Goal: Task Accomplishment & Management: Use online tool/utility

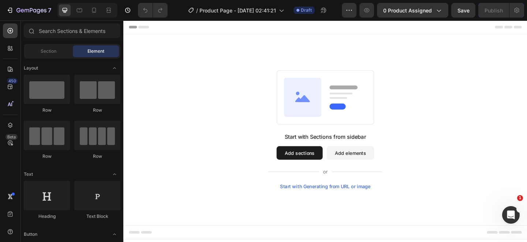
click at [302, 165] on button "Add sections" at bounding box center [315, 164] width 50 height 15
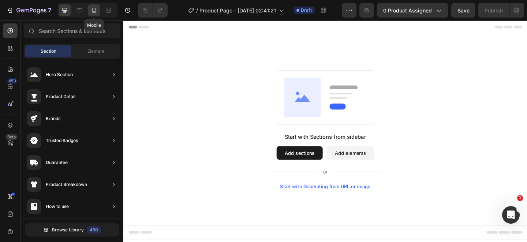
click at [94, 11] on icon at bounding box center [93, 10] width 7 height 7
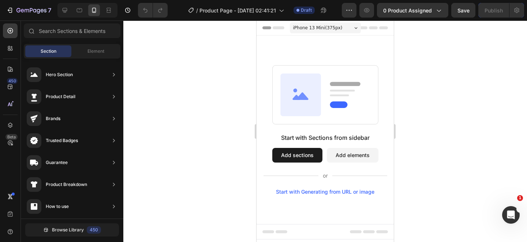
click at [302, 157] on button "Add sections" at bounding box center [297, 155] width 50 height 15
click at [48, 49] on span "Section" at bounding box center [49, 51] width 16 height 7
click at [93, 57] on div "Section Element" at bounding box center [72, 51] width 97 height 15
click at [87, 52] on div "Element" at bounding box center [96, 51] width 46 height 12
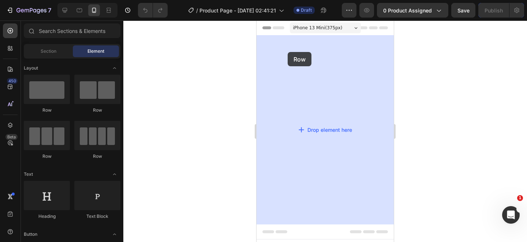
drag, startPoint x: 298, startPoint y: 107, endPoint x: 290, endPoint y: 52, distance: 55.8
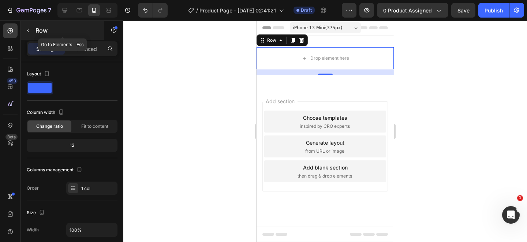
click at [29, 28] on icon "button" at bounding box center [28, 30] width 6 height 6
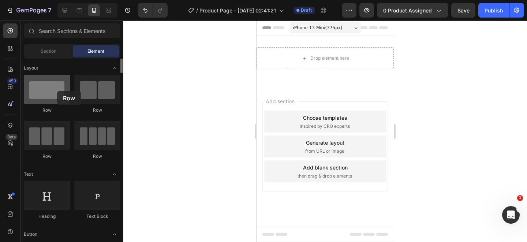
drag, startPoint x: 40, startPoint y: 91, endPoint x: 55, endPoint y: 90, distance: 14.7
click at [55, 90] on div at bounding box center [47, 89] width 46 height 29
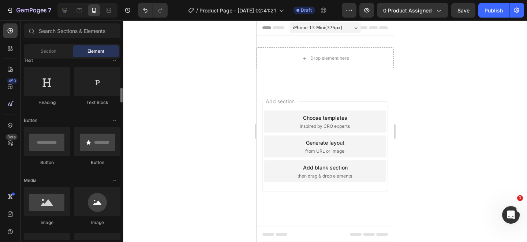
scroll to position [133, 0]
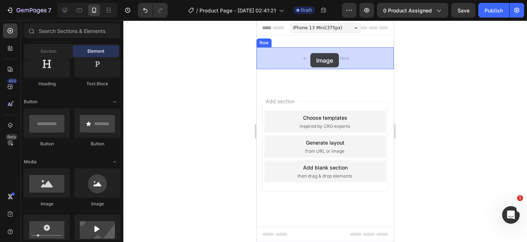
drag, startPoint x: 298, startPoint y: 208, endPoint x: 310, endPoint y: 54, distance: 155.0
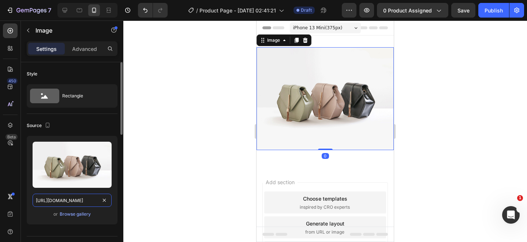
click at [82, 198] on input "[URL][DOMAIN_NAME]" at bounding box center [72, 200] width 79 height 13
paste input "0692/1332/3458/files/1_2.webp?v=1758958953"
type input "https://cdn.shopify.com/s/files/1/0692/1332/3458/files/1_2.webp?v=1758958953"
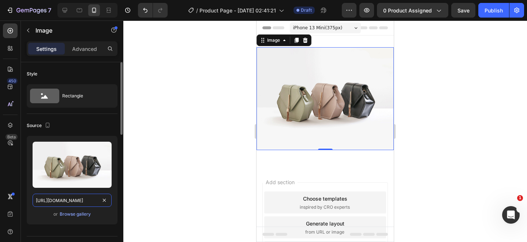
scroll to position [0, 107]
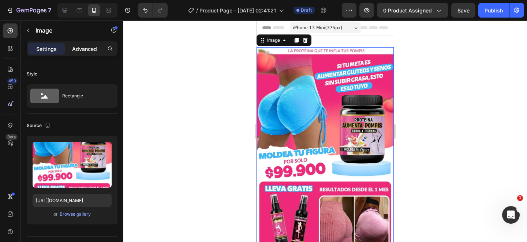
click at [78, 44] on div "Advanced" at bounding box center [84, 49] width 37 height 12
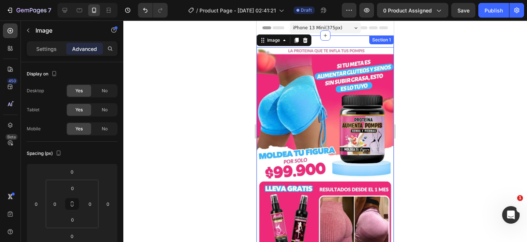
click at [338, 41] on div "Image 0 Row Section 1" at bounding box center [325, 153] width 137 height 234
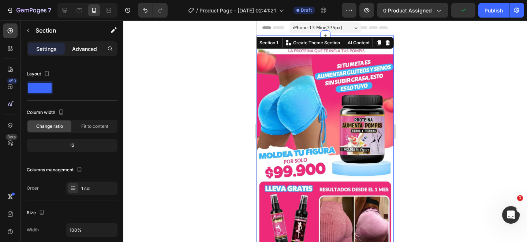
click at [82, 51] on p "Advanced" at bounding box center [84, 49] width 25 height 8
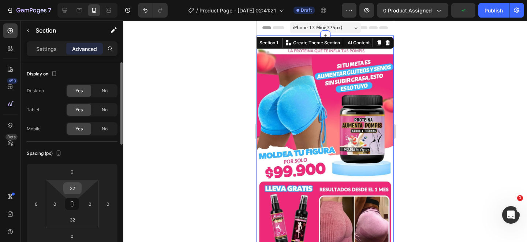
click at [75, 190] on input "32" at bounding box center [72, 188] width 15 height 11
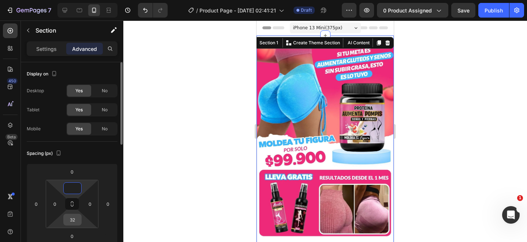
type input "0"
click at [75, 220] on input "32" at bounding box center [72, 219] width 15 height 11
click at [153, 173] on div at bounding box center [325, 132] width 404 height 222
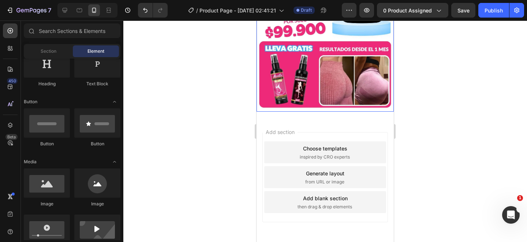
scroll to position [117, 0]
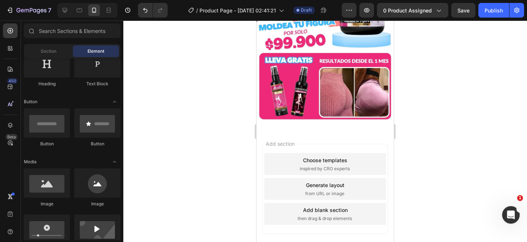
click at [440, 147] on div at bounding box center [325, 132] width 404 height 222
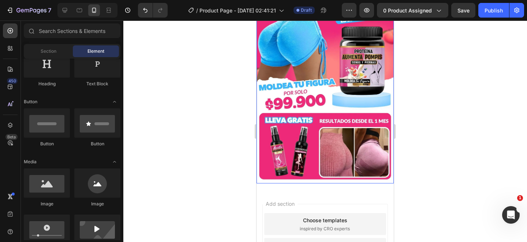
scroll to position [111, 0]
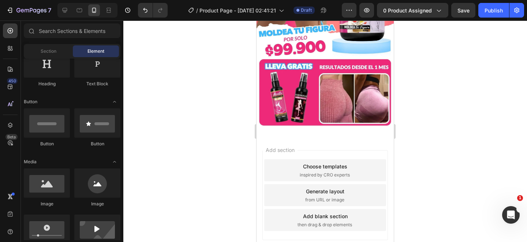
click at [293, 139] on div "Add section Choose templates inspired by CRO experts Generate layout from URL o…" at bounding box center [325, 205] width 137 height 140
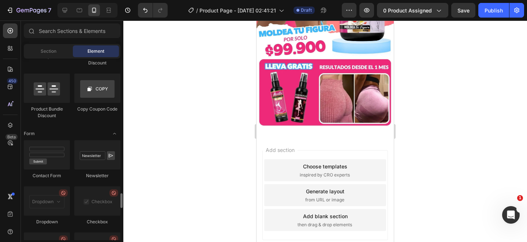
scroll to position [2037, 0]
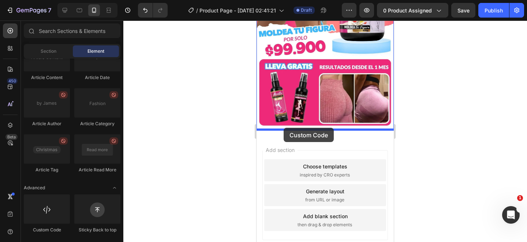
drag, startPoint x: 298, startPoint y: 231, endPoint x: 284, endPoint y: 128, distance: 104.2
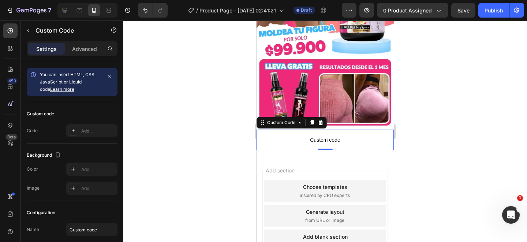
click at [320, 139] on span "Custom code" at bounding box center [325, 139] width 137 height 9
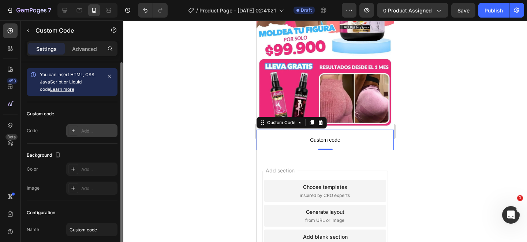
click at [89, 133] on div "Add..." at bounding box center [98, 131] width 34 height 7
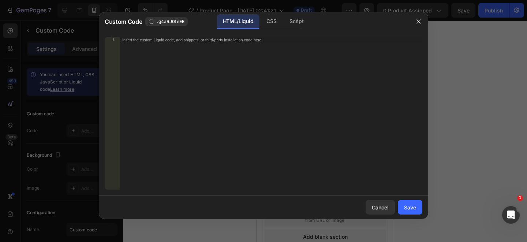
click at [198, 67] on div "Insert the custom Liquid code, add snippets, or third-party installation code h…" at bounding box center [270, 119] width 303 height 164
paste textarea "<div id="_rsi-cod-form-embed-custom-hook"></div>"
type textarea "<div id="_rsi-cod-form-embed-custom-hook"></div>"
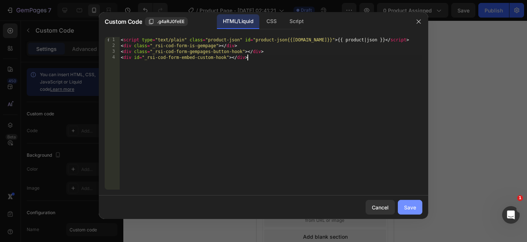
click at [416, 212] on button "Save" at bounding box center [410, 207] width 25 height 15
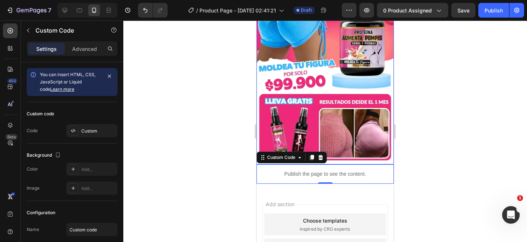
scroll to position [80, 0]
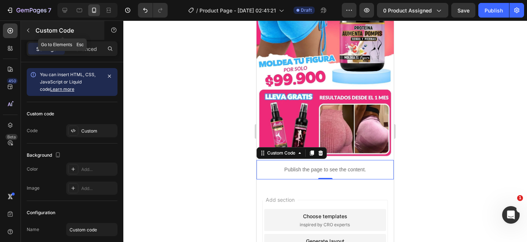
click at [30, 29] on icon "button" at bounding box center [28, 30] width 6 height 6
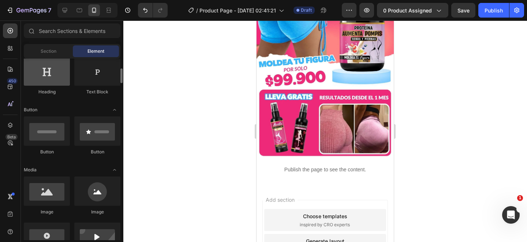
scroll to position [142, 0]
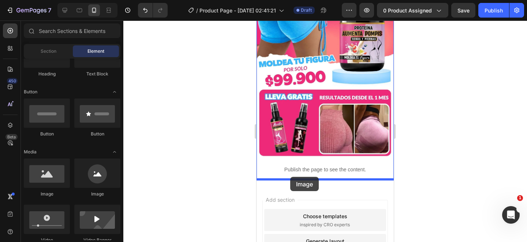
drag, startPoint x: 298, startPoint y: 197, endPoint x: 290, endPoint y: 177, distance: 21.1
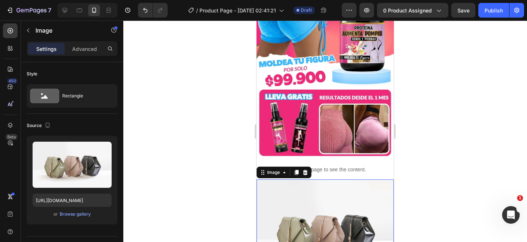
click at [420, 161] on div at bounding box center [325, 132] width 404 height 222
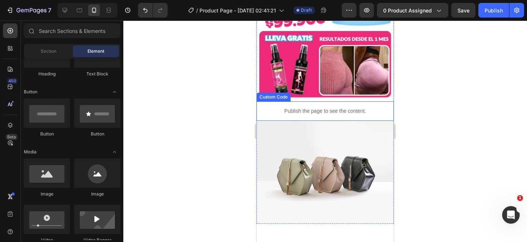
scroll to position [139, 0]
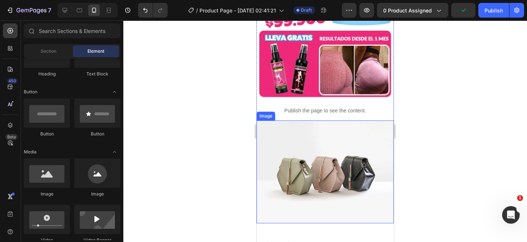
click at [295, 168] on img at bounding box center [325, 171] width 137 height 103
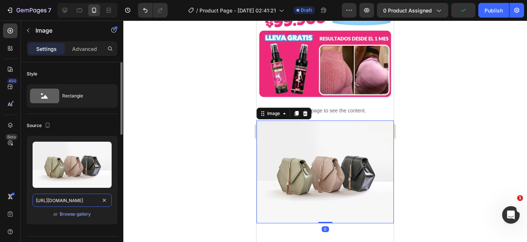
click at [82, 202] on input "https://cdn.shopify.com/s/files/1/2005/9307/files/image_demo.jpg" at bounding box center [72, 200] width 79 height 13
paste input "0692/1332/3458/files/2_2.webp?v=1758958953"
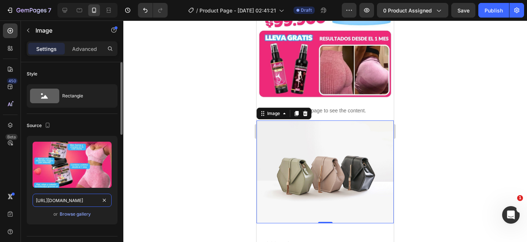
scroll to position [0, 107]
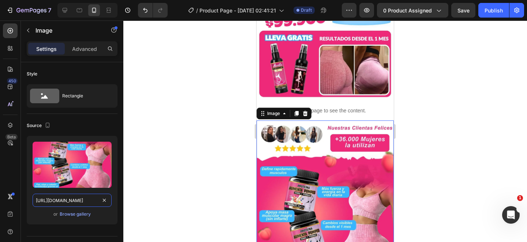
type input "https://cdn.shopify.com/s/files/1/0692/1332/3458/files/2_2.webp?v=1758958953"
click at [463, 128] on div at bounding box center [325, 132] width 404 height 222
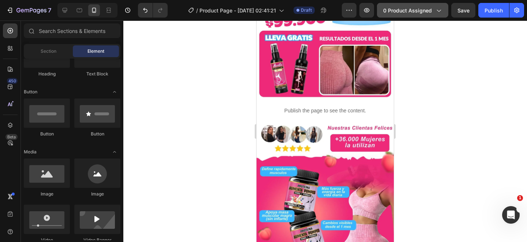
click at [406, 9] on span "0 product assigned" at bounding box center [407, 11] width 49 height 8
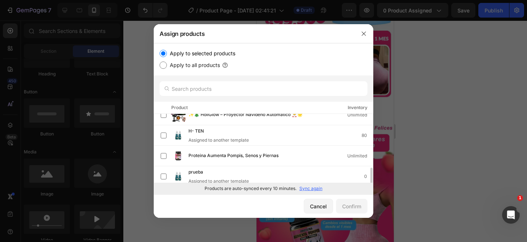
scroll to position [71, 0]
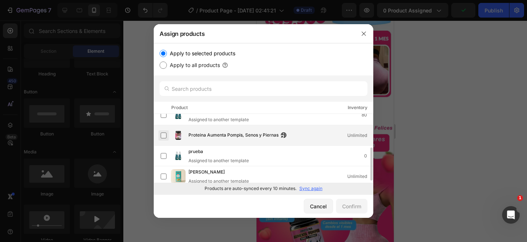
click at [164, 135] on label at bounding box center [164, 136] width 6 height 6
click at [350, 207] on div "Confirm" at bounding box center [351, 206] width 19 height 8
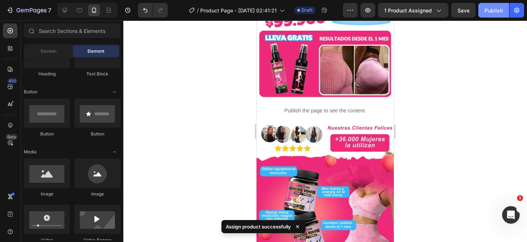
click at [492, 10] on div "Publish" at bounding box center [494, 11] width 18 height 8
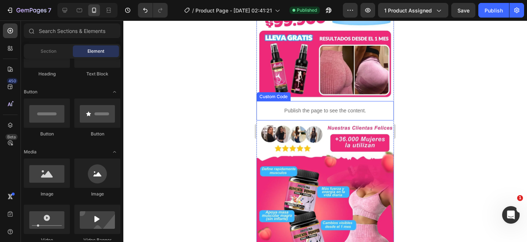
click at [376, 112] on p "Publish the page to see the content." at bounding box center [325, 111] width 137 height 8
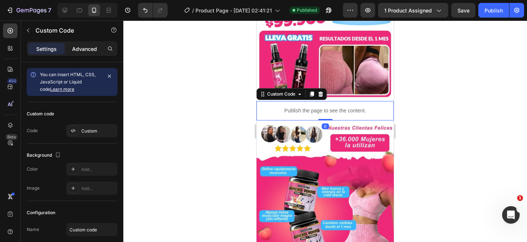
click at [91, 51] on p "Advanced" at bounding box center [84, 49] width 25 height 8
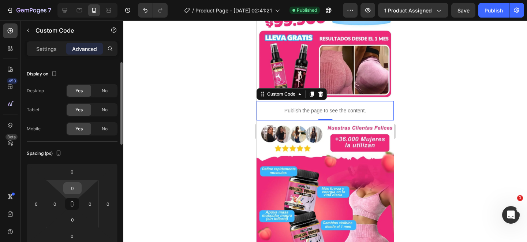
click at [77, 189] on input "0" at bounding box center [72, 188] width 15 height 11
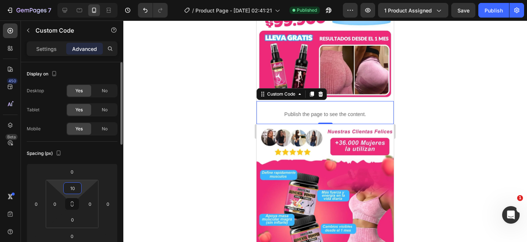
type input "10"
type input "1"
type input "20"
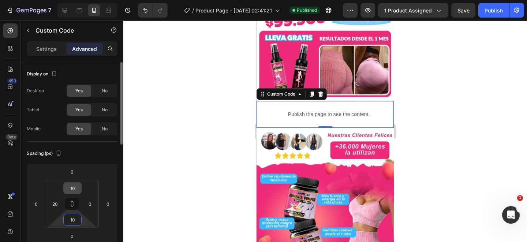
type input "10"
type input "20"
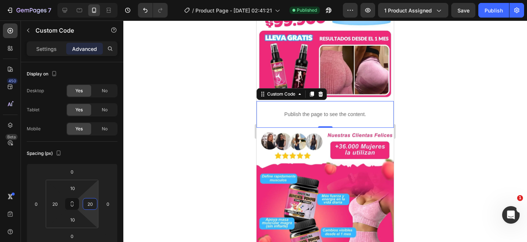
click at [470, 124] on div at bounding box center [325, 132] width 404 height 222
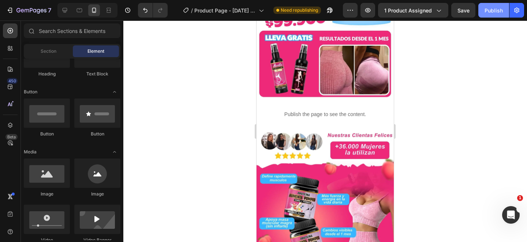
click at [494, 11] on div "Publish" at bounding box center [494, 11] width 18 height 8
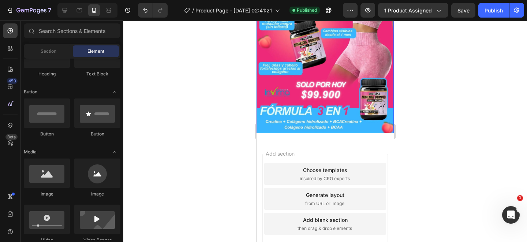
scroll to position [339, 0]
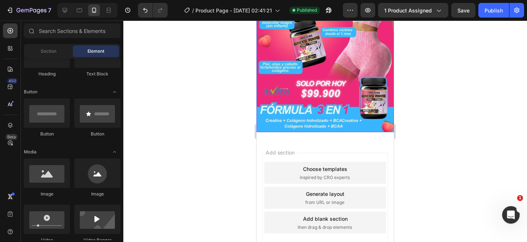
click at [328, 103] on img at bounding box center [325, 30] width 137 height 205
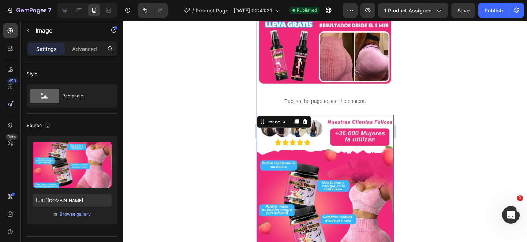
scroll to position [153, 0]
click at [297, 120] on icon at bounding box center [297, 121] width 4 height 5
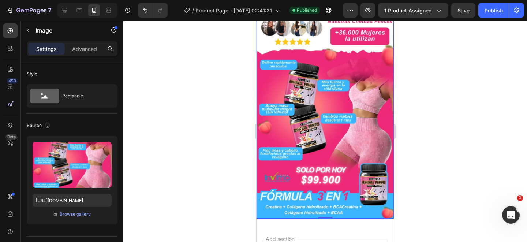
scroll to position [458, 0]
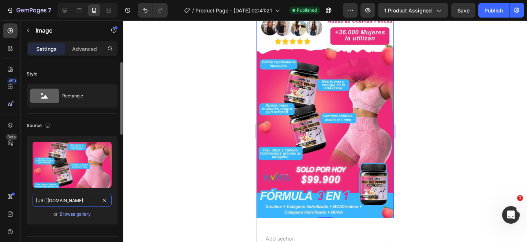
click at [81, 202] on input "https://cdn.shopify.com/s/files/1/0692/1332/3458/files/2_2.webp?v=1758958953" at bounding box center [72, 200] width 79 height 13
paste input "3_4"
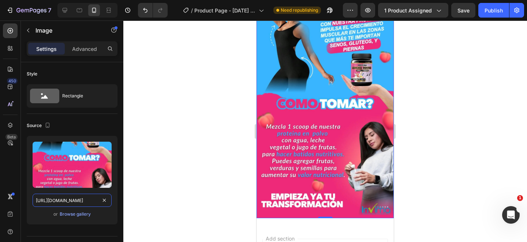
type input "https://cdn.shopify.com/s/files/1/0692/1332/3458/files/3_4.webp?v=1758958953"
click at [197, 174] on div at bounding box center [325, 132] width 404 height 222
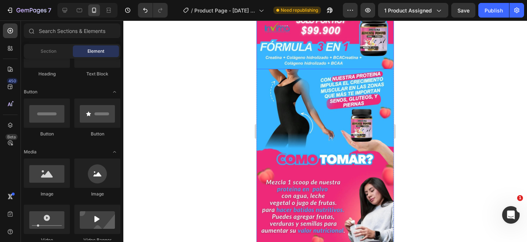
scroll to position [403, 0]
click at [443, 122] on div at bounding box center [325, 132] width 404 height 222
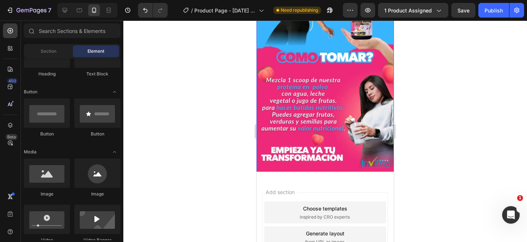
scroll to position [507, 0]
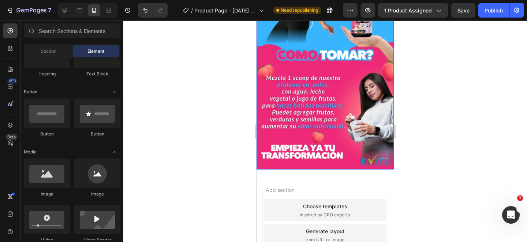
click at [319, 90] on img at bounding box center [325, 67] width 137 height 205
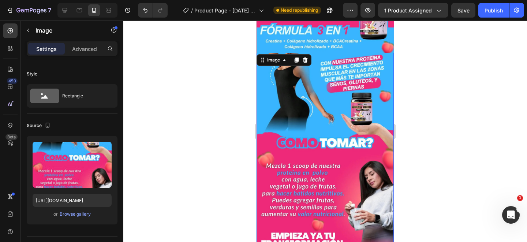
scroll to position [372, 0]
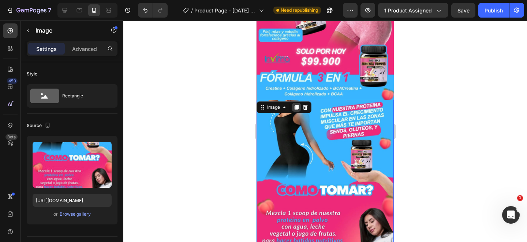
click at [296, 105] on icon at bounding box center [297, 107] width 4 height 5
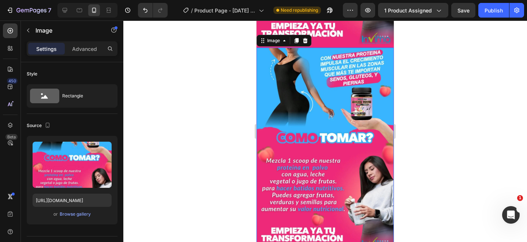
scroll to position [630, 0]
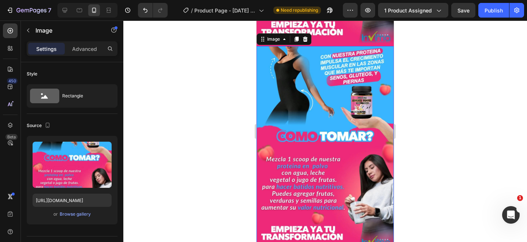
click at [295, 108] on img at bounding box center [325, 148] width 137 height 205
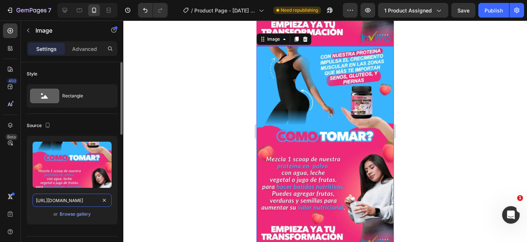
click at [73, 198] on input "https://cdn.shopify.com/s/files/1/0692/1332/3458/files/3_4.webp?v=1758958953" at bounding box center [72, 200] width 79 height 13
paste input "4"
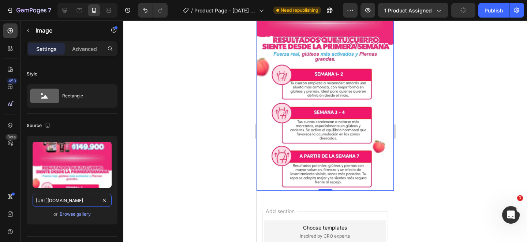
scroll to position [810, 0]
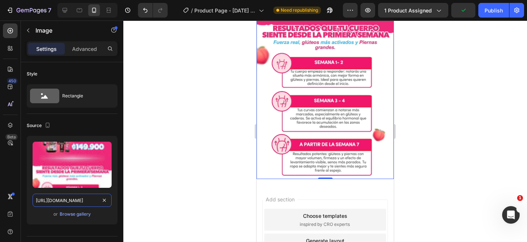
type input "https://cdn.shopify.com/s/files/1/0692/1332/3458/files/4_4.webp?v=1758958953"
click at [343, 122] on img at bounding box center [325, 22] width 137 height 313
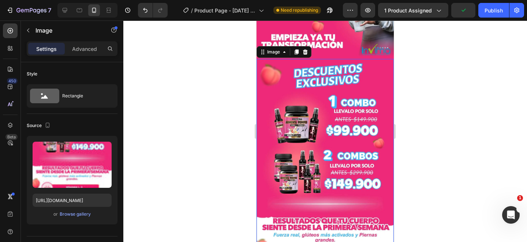
scroll to position [615, 0]
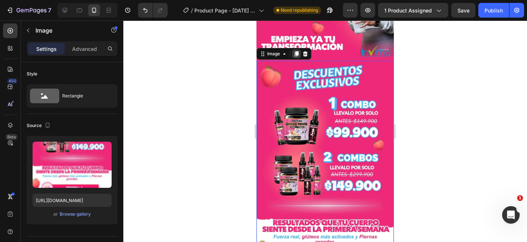
click at [294, 55] on icon at bounding box center [297, 54] width 6 height 6
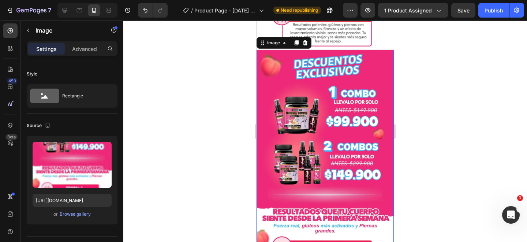
scroll to position [943, 0]
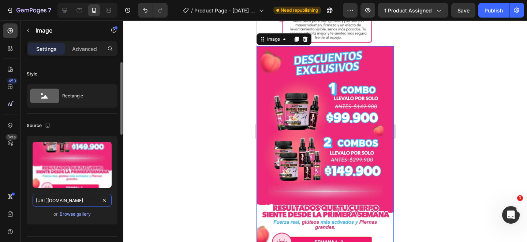
click at [77, 201] on input "https://cdn.shopify.com/s/files/1/0692/1332/3458/files/4_4.webp?v=1758958953" at bounding box center [72, 200] width 79 height 13
paste input "5_2"
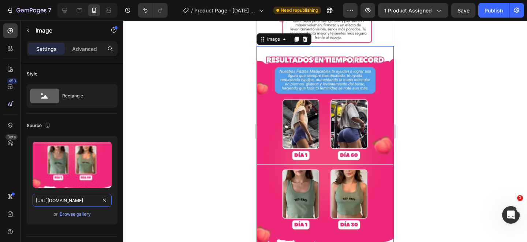
type input "https://cdn.shopify.com/s/files/1/0692/1332/3458/files/5_2.webp?v=1758958953"
click at [243, 151] on div at bounding box center [325, 132] width 404 height 222
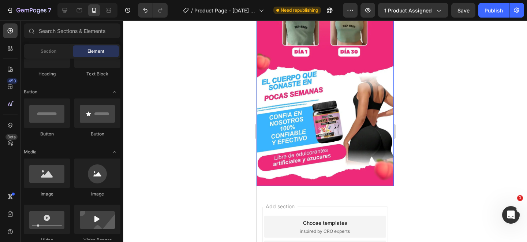
scroll to position [1114, 0]
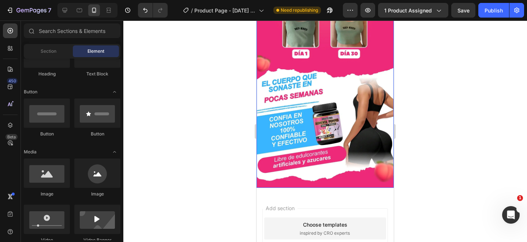
click at [328, 152] on img at bounding box center [325, 31] width 137 height 313
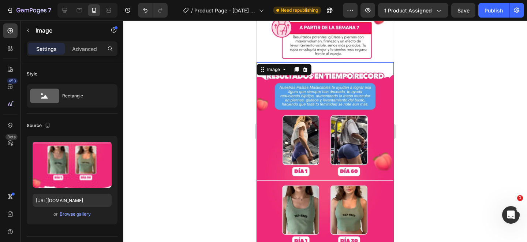
scroll to position [916, 0]
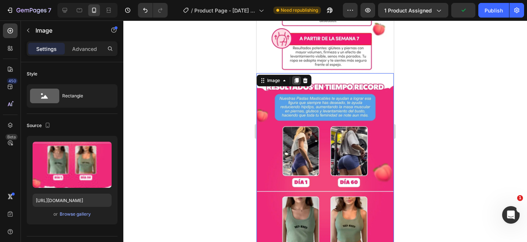
click at [297, 81] on icon at bounding box center [297, 80] width 4 height 5
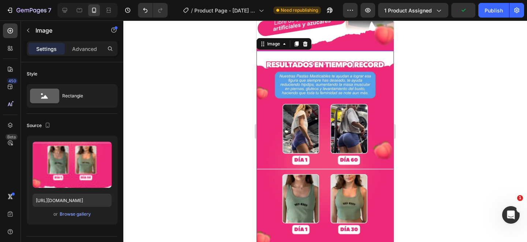
scroll to position [1255, 0]
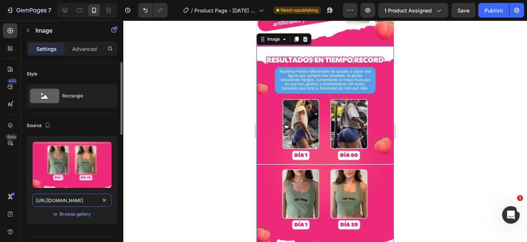
click at [78, 200] on input "https://cdn.shopify.com/s/files/1/0692/1332/3458/files/5_2.webp?v=1758958953" at bounding box center [72, 200] width 79 height 13
paste input "6"
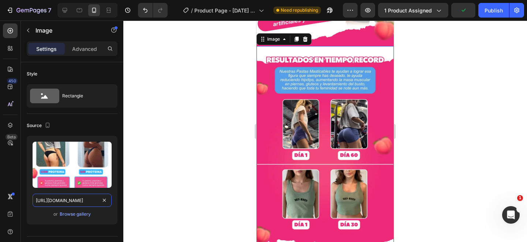
type input "https://cdn.shopify.com/s/files/1/0692/1332/3458/files/6_2.webp?v=1758958953"
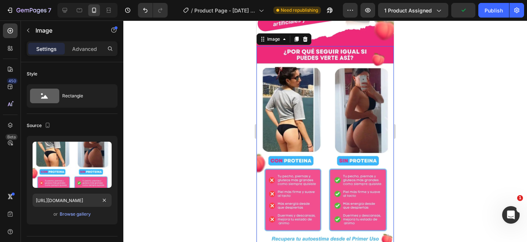
click at [156, 163] on div at bounding box center [325, 132] width 404 height 222
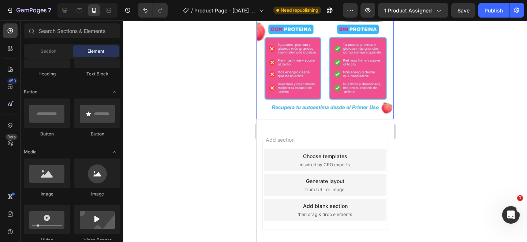
scroll to position [1388, 0]
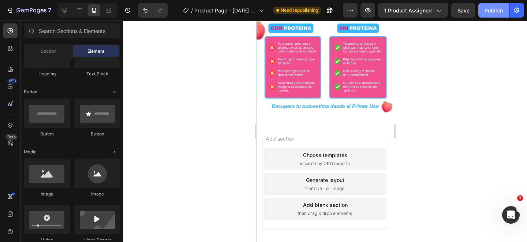
click at [490, 7] on div "Publish" at bounding box center [494, 11] width 18 height 8
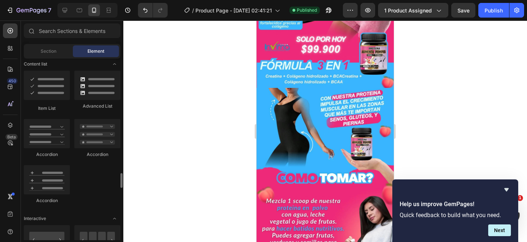
scroll to position [643, 0]
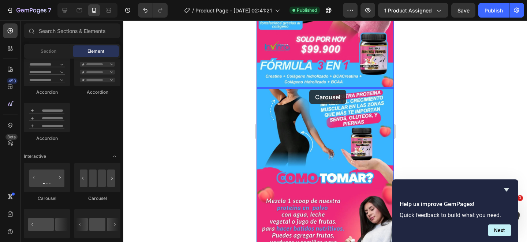
drag, startPoint x: 299, startPoint y: 199, endPoint x: 309, endPoint y: 90, distance: 109.6
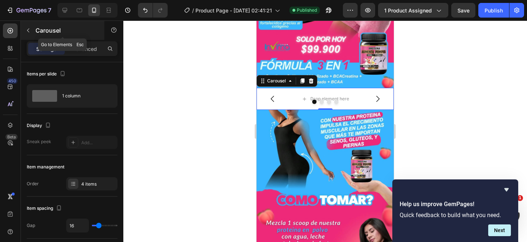
click at [27, 33] on icon "button" at bounding box center [28, 30] width 6 height 6
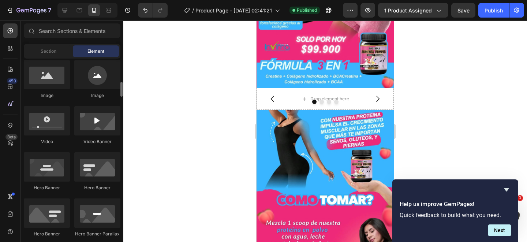
scroll to position [231, 0]
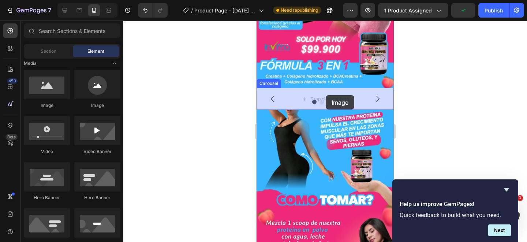
drag, startPoint x: 302, startPoint y: 110, endPoint x: 326, endPoint y: 95, distance: 28.1
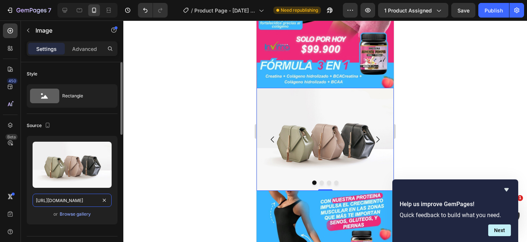
click at [81, 201] on input "https://cdn.shopify.com/s/files/1/2005/9307/files/image_demo.jpg" at bounding box center [72, 200] width 79 height 13
paste input "0692/1332/3458/files/Resena_proteina.png?v=1758959583"
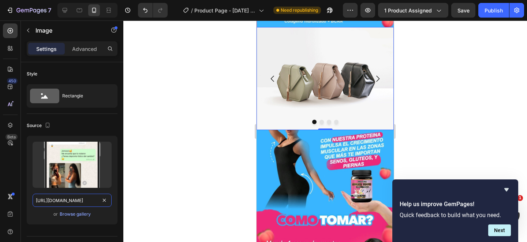
scroll to position [446, 0]
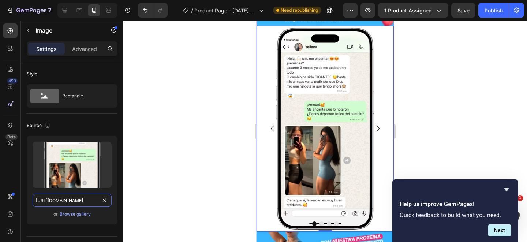
type input "https://cdn.shopify.com/s/files/1/0692/1332/3458/files/Resena_proteina.png?v=17…"
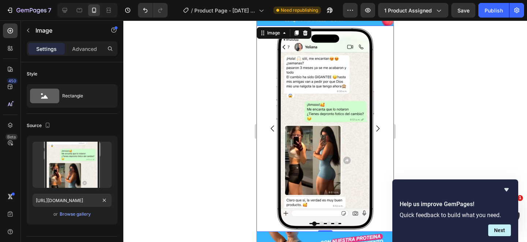
click at [266, 111] on img at bounding box center [325, 129] width 137 height 206
click at [90, 50] on p "Advanced" at bounding box center [84, 49] width 25 height 8
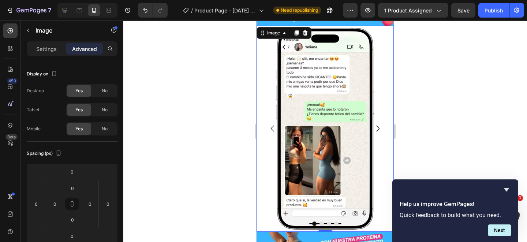
drag, startPoint x: 52, startPoint y: 45, endPoint x: 53, endPoint y: 55, distance: 10.4
click at [52, 45] on p "Settings" at bounding box center [46, 49] width 21 height 8
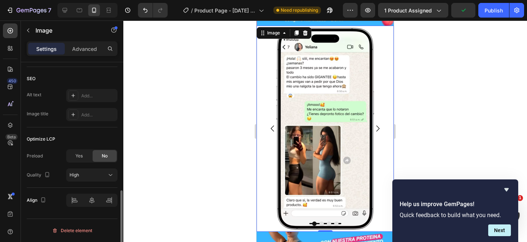
scroll to position [351, 0]
click at [379, 112] on img at bounding box center [325, 129] width 137 height 206
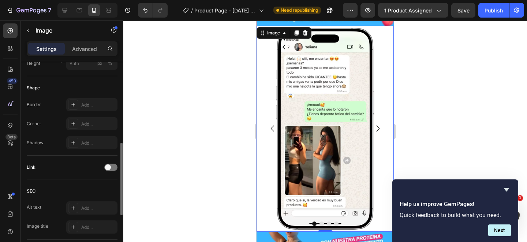
scroll to position [235, 0]
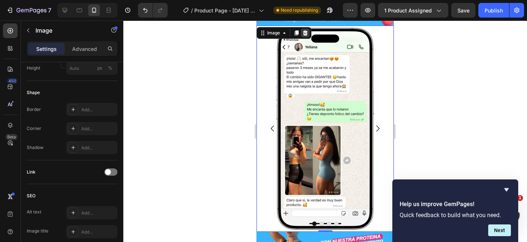
click at [306, 32] on icon at bounding box center [305, 32] width 5 height 5
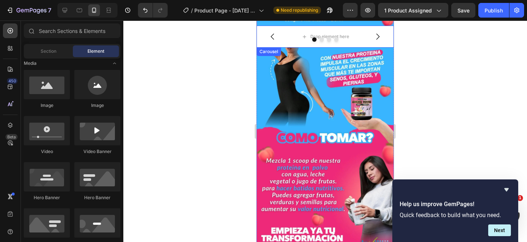
click at [361, 34] on div "Drop element here" at bounding box center [325, 37] width 137 height 22
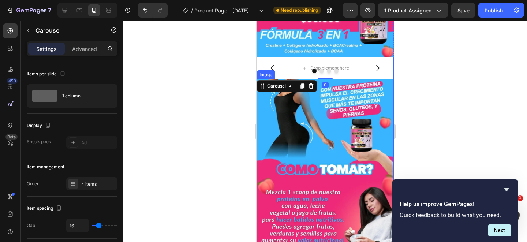
scroll to position [413, 0]
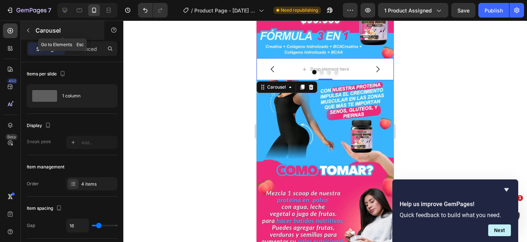
click at [27, 30] on icon "button" at bounding box center [28, 31] width 2 height 4
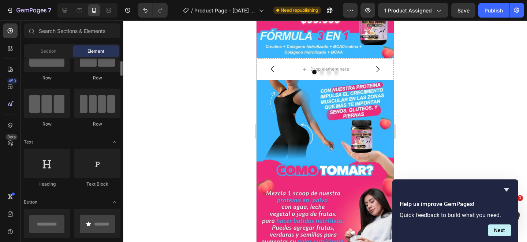
scroll to position [25, 0]
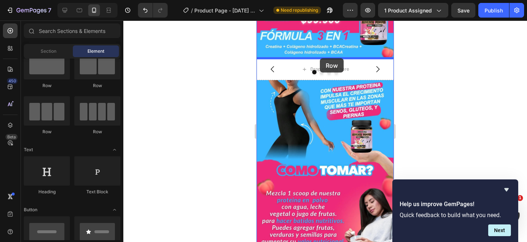
drag, startPoint x: 290, startPoint y: 88, endPoint x: 320, endPoint y: 58, distance: 42.2
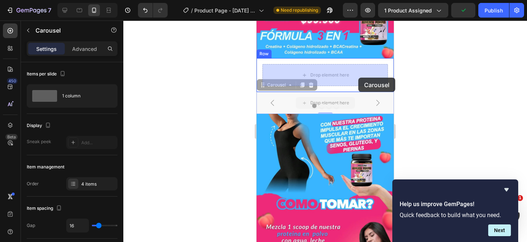
drag, startPoint x: 363, startPoint y: 98, endPoint x: 358, endPoint y: 78, distance: 21.3
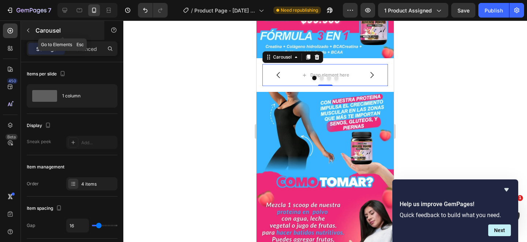
click at [27, 31] on icon "button" at bounding box center [28, 30] width 6 height 6
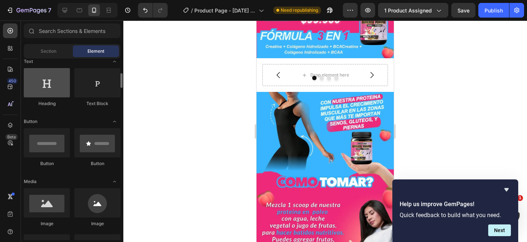
scroll to position [118, 0]
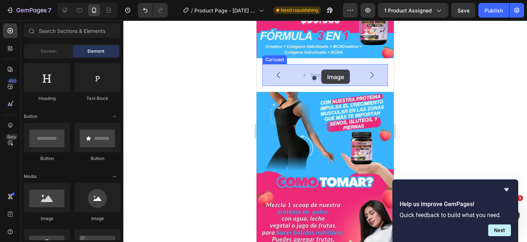
drag, startPoint x: 300, startPoint y: 217, endPoint x: 321, endPoint y: 70, distance: 148.8
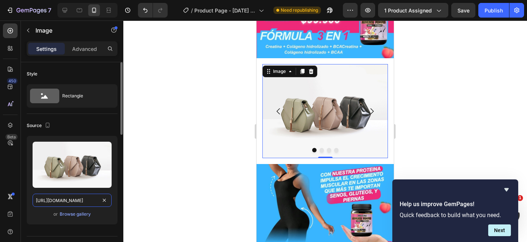
click at [78, 203] on input "https://cdn.shopify.com/s/files/1/2005/9307/files/image_demo.jpg" at bounding box center [72, 200] width 79 height 13
paste input "0692/1332/3458/files/Resena_proteina.png?v=1758959583"
type input "https://cdn.shopify.com/s/files/1/0692/1332/3458/files/Resena_proteina.png?v=17…"
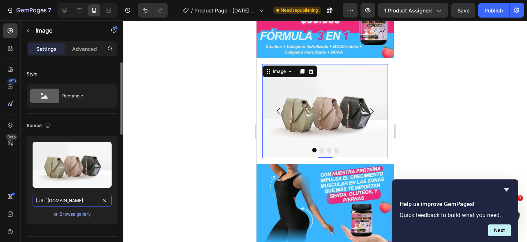
scroll to position [0, 131]
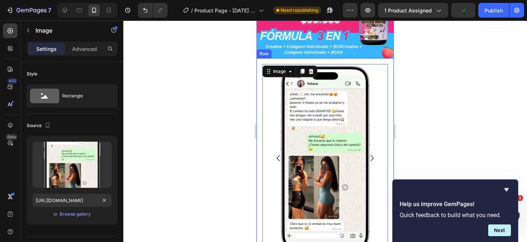
click at [440, 86] on div at bounding box center [325, 132] width 404 height 222
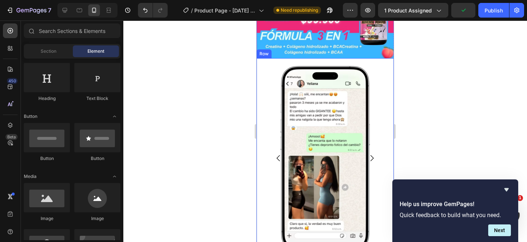
click at [389, 68] on div "Image Drop element here Drop element here Drop element here Carousel Row" at bounding box center [325, 158] width 137 height 200
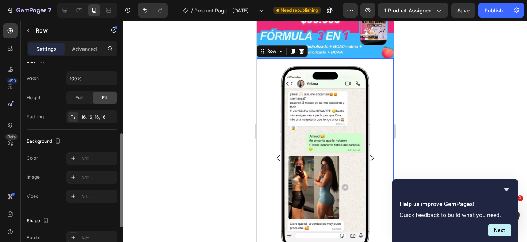
scroll to position [176, 0]
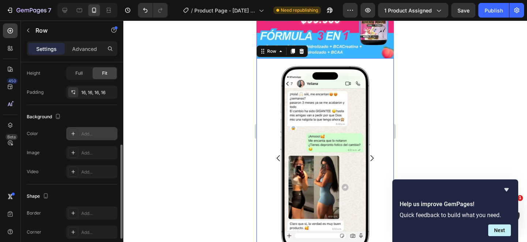
click at [86, 134] on div "Add..." at bounding box center [98, 134] width 34 height 7
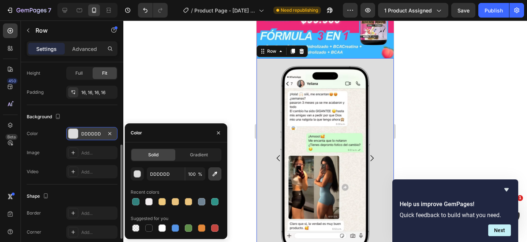
click at [217, 176] on icon "button" at bounding box center [214, 173] width 7 height 7
type input "39B5FF"
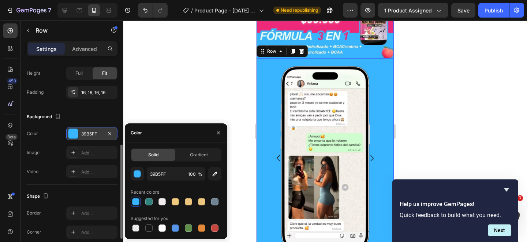
click at [446, 72] on div at bounding box center [325, 132] width 404 height 222
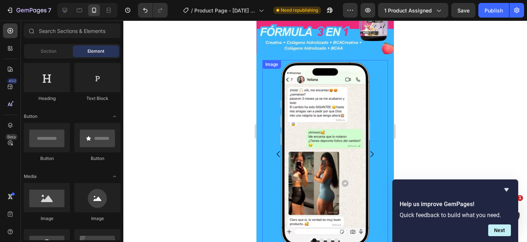
scroll to position [411, 0]
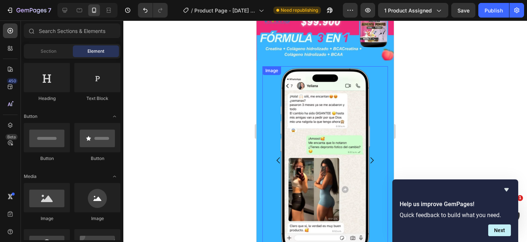
click at [319, 92] on img at bounding box center [326, 160] width 126 height 189
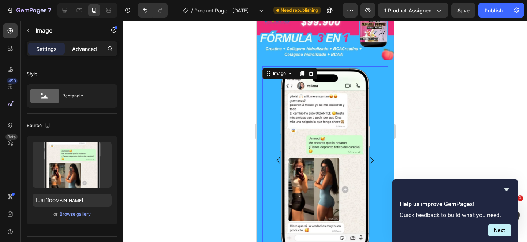
click at [93, 51] on p "Advanced" at bounding box center [84, 49] width 25 height 8
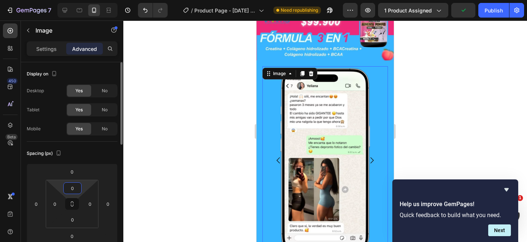
click at [77, 187] on input "0" at bounding box center [72, 188] width 15 height 11
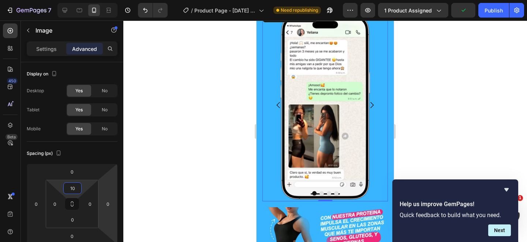
scroll to position [469, 0]
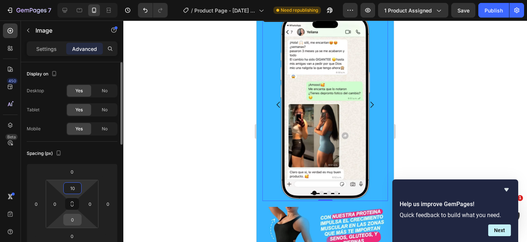
type input "10"
click at [74, 218] on input "0" at bounding box center [72, 219] width 15 height 11
type input "10"
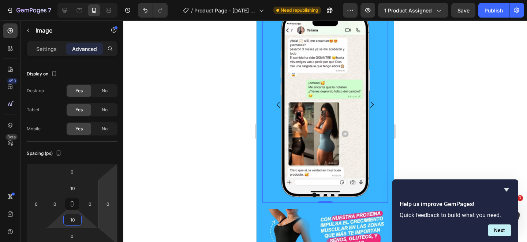
click at [484, 127] on div at bounding box center [325, 132] width 404 height 222
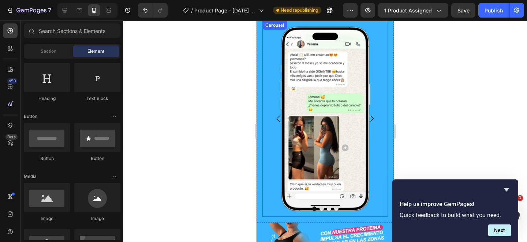
scroll to position [455, 0]
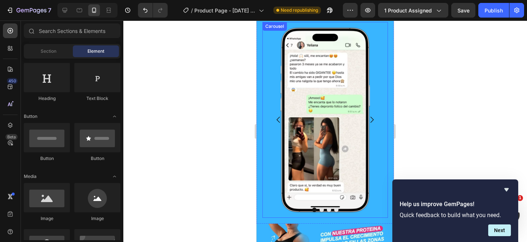
click at [372, 118] on icon "Carousel Next Arrow" at bounding box center [372, 120] width 3 height 6
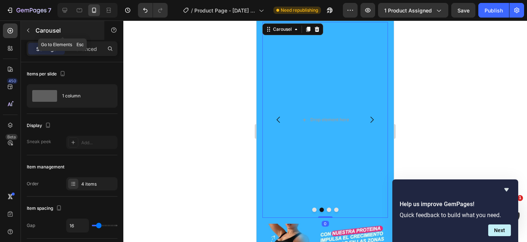
click at [27, 29] on icon "button" at bounding box center [28, 30] width 6 height 6
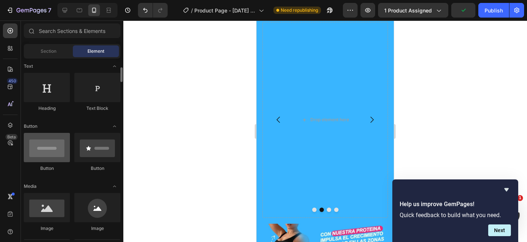
scroll to position [131, 0]
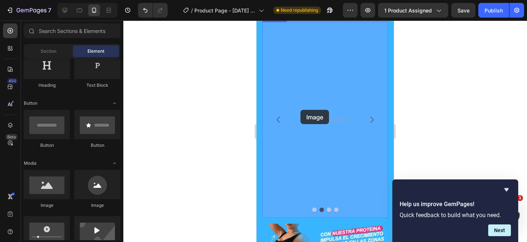
drag, startPoint x: 298, startPoint y: 209, endPoint x: 299, endPoint y: 112, distance: 97.4
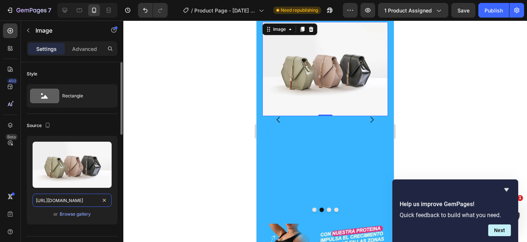
click at [72, 201] on input "https://cdn.shopify.com/s/files/1/2005/9307/files/image_demo.jpg" at bounding box center [72, 200] width 79 height 13
paste input "0692/1332/3458/files/resena_proteina_2.png?v=1758959583"
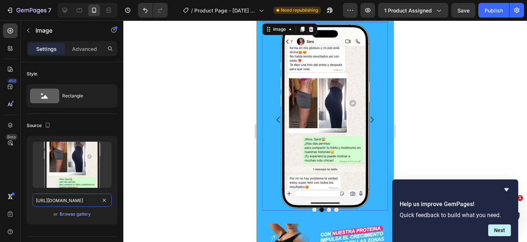
type input "https://cdn.shopify.com/s/files/1/0692/1332/3458/files/resena_proteina_2.png?v=…"
click at [87, 55] on div "Settings Advanced" at bounding box center [72, 48] width 91 height 15
click at [87, 50] on p "Advanced" at bounding box center [84, 49] width 25 height 8
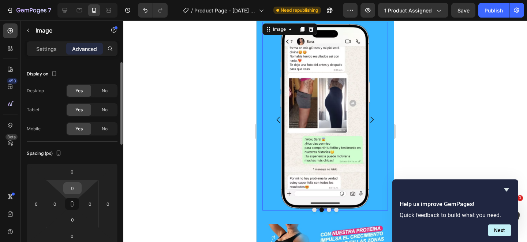
click at [77, 188] on input "0" at bounding box center [72, 188] width 15 height 11
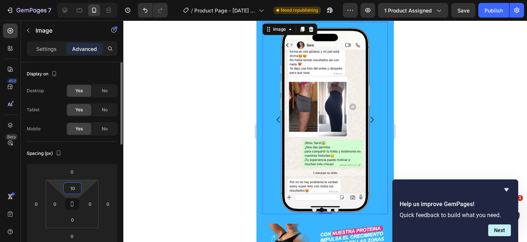
type input "10"
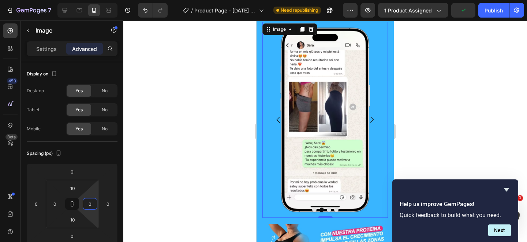
click at [214, 127] on div at bounding box center [325, 132] width 404 height 222
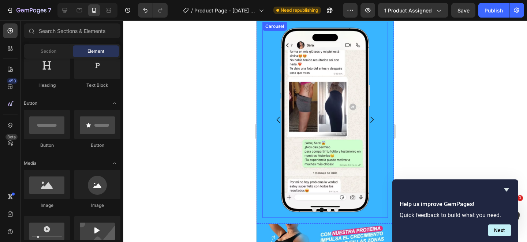
click at [373, 120] on icon "Carousel Next Arrow" at bounding box center [372, 120] width 3 height 6
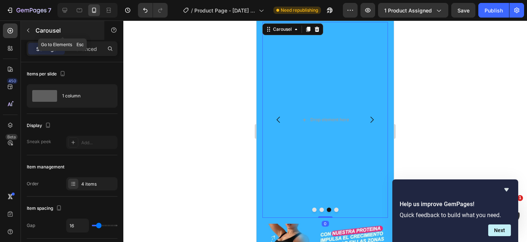
click at [28, 29] on icon "button" at bounding box center [28, 31] width 2 height 4
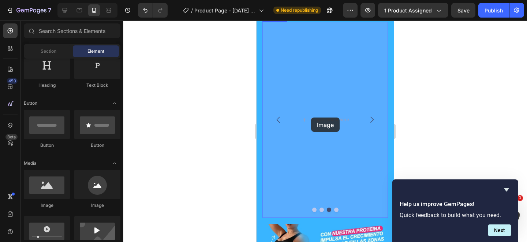
drag, startPoint x: 297, startPoint y: 206, endPoint x: 310, endPoint y: 117, distance: 89.6
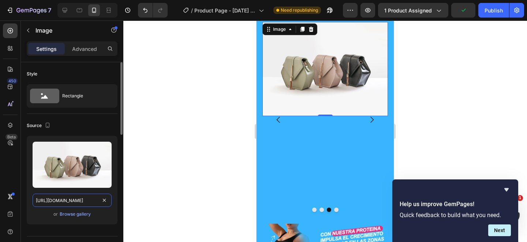
click at [67, 201] on input "https://cdn.shopify.com/s/files/1/2005/9307/files/image_demo.jpg" at bounding box center [72, 200] width 79 height 13
paste input "0692/1332/3458/files/resena_proteina_3.png?v=1758959584"
type input "https://cdn.shopify.com/s/files/1/0692/1332/3458/files/resena_proteina_3.png?v=…"
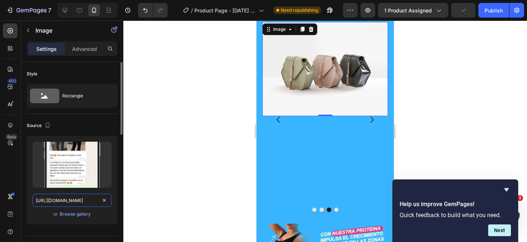
scroll to position [0, 134]
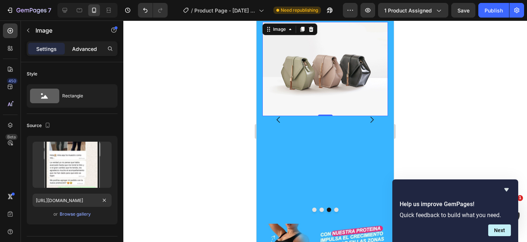
click at [85, 52] on p "Advanced" at bounding box center [84, 49] width 25 height 8
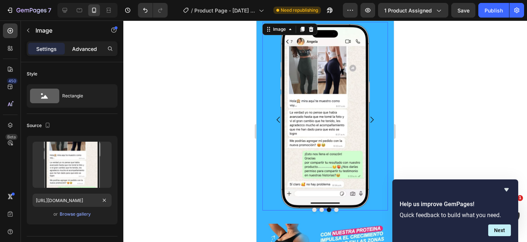
scroll to position [0, 0]
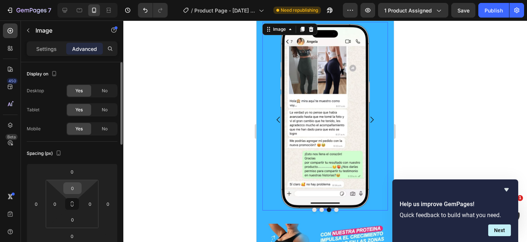
click at [74, 191] on input "0" at bounding box center [72, 188] width 15 height 11
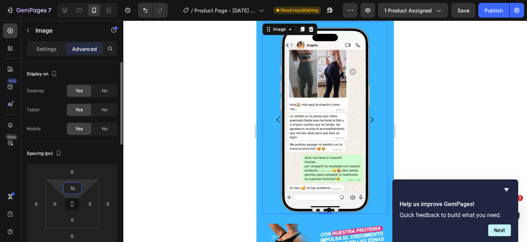
type input "10"
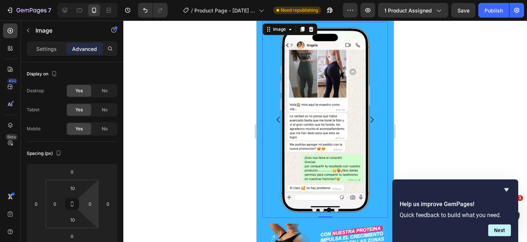
click at [190, 147] on div at bounding box center [325, 132] width 404 height 222
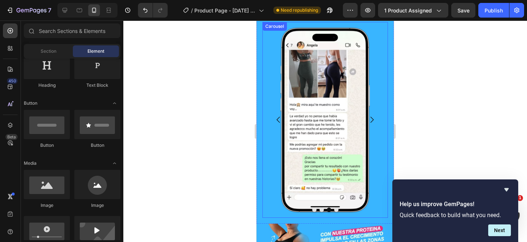
click at [373, 118] on icon "Carousel Next Arrow" at bounding box center [372, 119] width 9 height 9
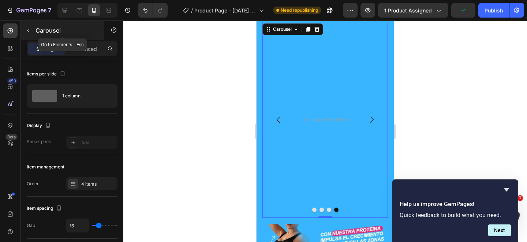
click at [28, 26] on button "button" at bounding box center [28, 31] width 12 height 12
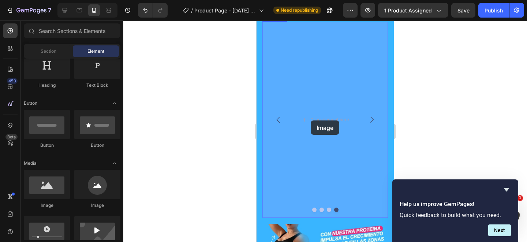
drag, startPoint x: 297, startPoint y: 207, endPoint x: 311, endPoint y: 120, distance: 88.7
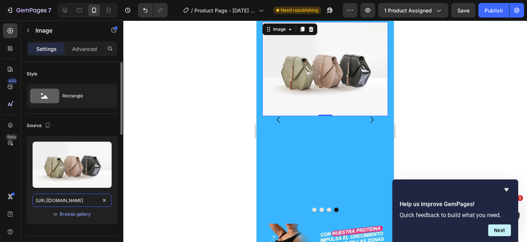
click at [81, 201] on input "https://cdn.shopify.com/s/files/1/2005/9307/files/image_demo.jpg" at bounding box center [72, 200] width 79 height 13
paste input "0692/1332/3458/files/resenas_proteina_4.png?v=1758959583"
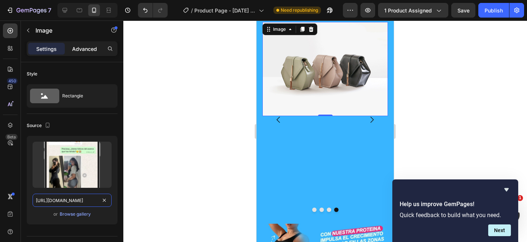
type input "https://cdn.shopify.com/s/files/1/0692/1332/3458/files/resenas_proteina_4.png?v…"
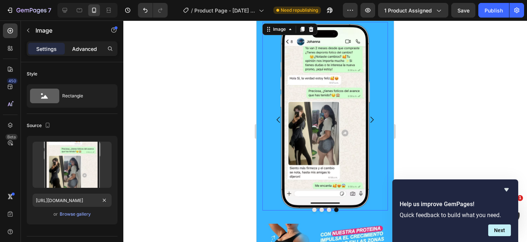
click at [82, 48] on p "Advanced" at bounding box center [84, 49] width 25 height 8
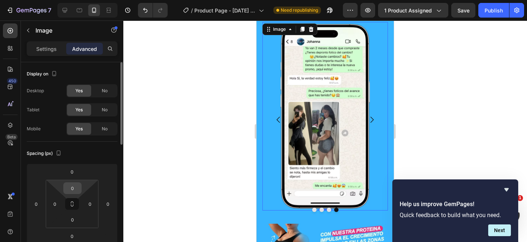
click at [75, 190] on input "0" at bounding box center [72, 188] width 15 height 11
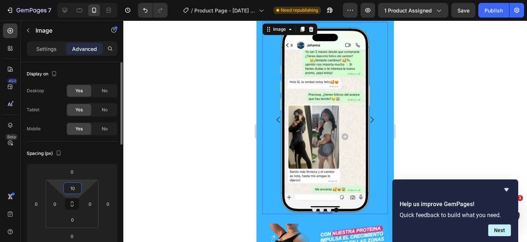
type input "10"
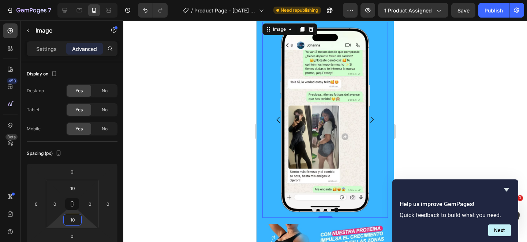
click at [211, 157] on div at bounding box center [325, 132] width 404 height 222
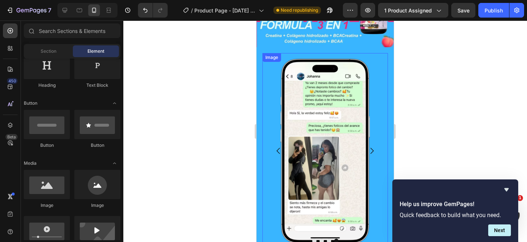
scroll to position [421, 0]
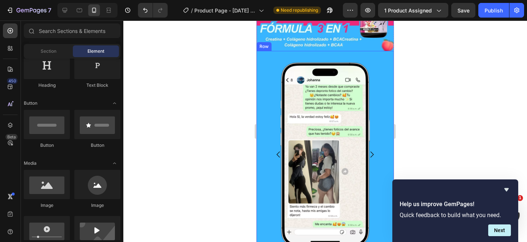
click at [264, 54] on div "Image Image Image Image Carousel Row" at bounding box center [325, 155] width 137 height 208
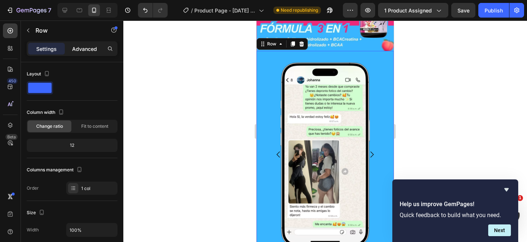
click at [86, 51] on p "Advanced" at bounding box center [84, 49] width 25 height 8
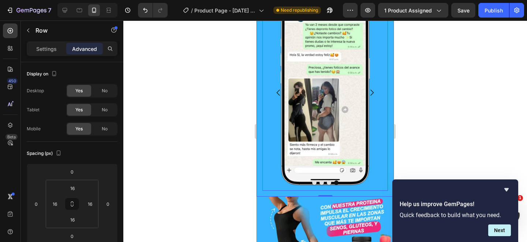
scroll to position [473, 0]
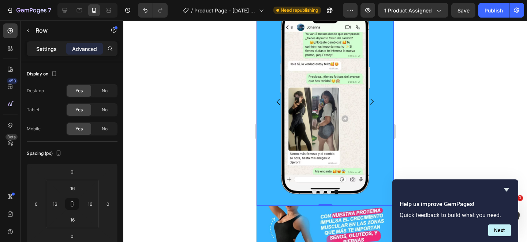
click at [45, 48] on p "Settings" at bounding box center [46, 49] width 21 height 8
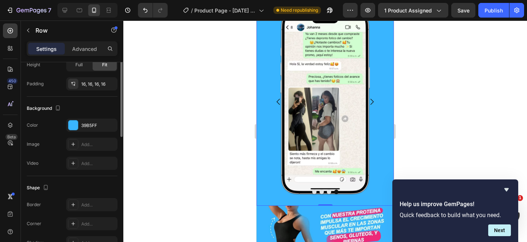
scroll to position [108, 0]
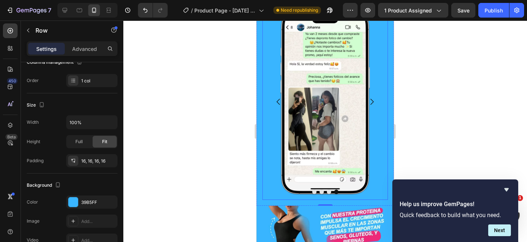
click at [273, 108] on button "Carousel Back Arrow" at bounding box center [278, 102] width 21 height 21
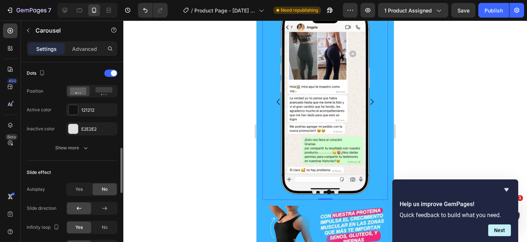
scroll to position [376, 0]
click at [76, 190] on span "Yes" at bounding box center [78, 188] width 7 height 7
type input "1.8s"
type input "1.8"
type input "1.7s"
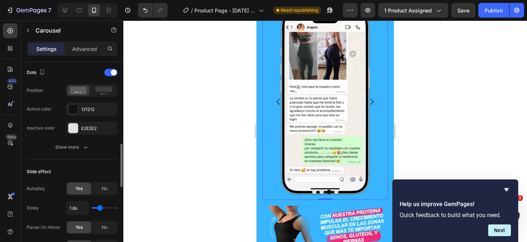
type input "1.7"
type input "1.6s"
type input "1.6"
type input "1.5s"
type input "1.5"
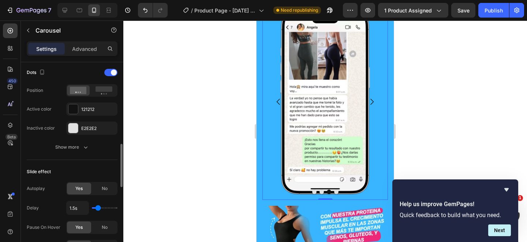
click at [98, 209] on input "range" at bounding box center [105, 207] width 26 height 1
click at [484, 14] on button "Publish" at bounding box center [494, 10] width 31 height 15
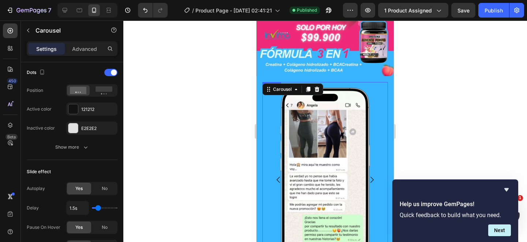
scroll to position [384, 0]
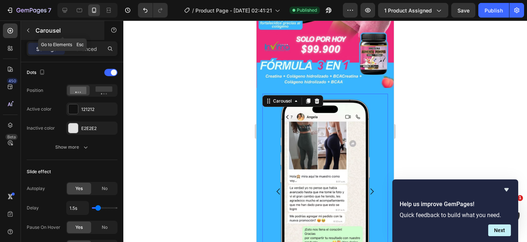
click at [26, 30] on icon "button" at bounding box center [28, 30] width 6 height 6
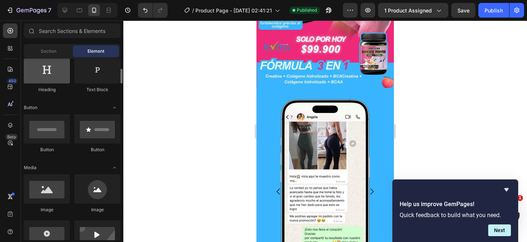
scroll to position [90, 0]
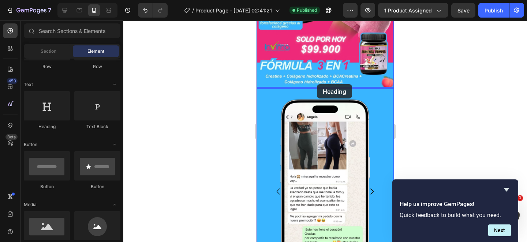
drag, startPoint x: 299, startPoint y: 133, endPoint x: 317, endPoint y: 84, distance: 51.6
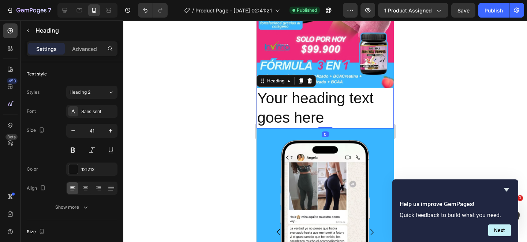
click at [329, 121] on h2 "Your heading text goes here" at bounding box center [325, 108] width 137 height 41
click at [329, 121] on p "Your heading text goes here" at bounding box center [325, 108] width 136 height 39
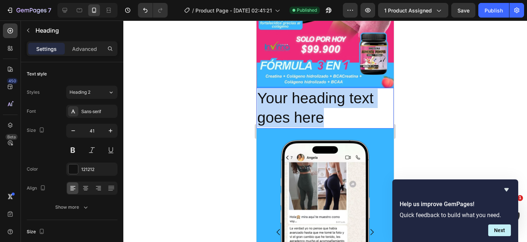
click at [329, 121] on p "Your heading text goes here" at bounding box center [325, 108] width 136 height 39
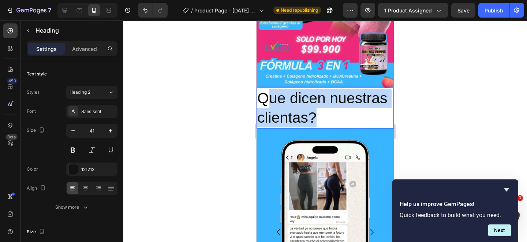
drag, startPoint x: 323, startPoint y: 115, endPoint x: 260, endPoint y: 94, distance: 66.3
click at [260, 94] on p "Que dicen nuestras clientas?" at bounding box center [325, 108] width 136 height 39
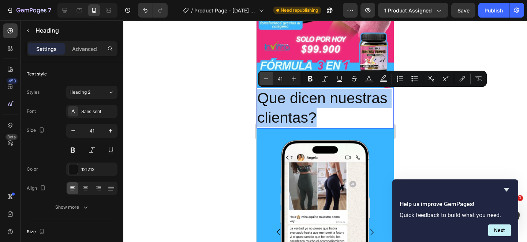
click at [270, 80] on button "Minus" at bounding box center [266, 78] width 13 height 13
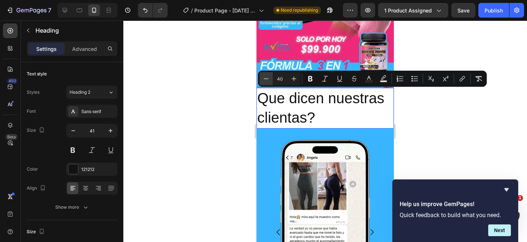
click at [270, 80] on button "Minus" at bounding box center [266, 78] width 13 height 13
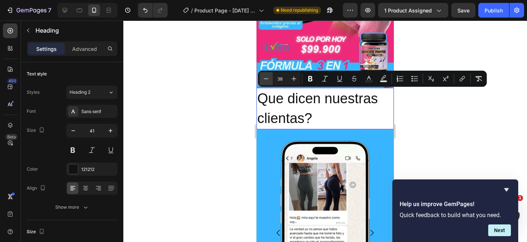
click at [270, 80] on button "Minus" at bounding box center [266, 78] width 13 height 13
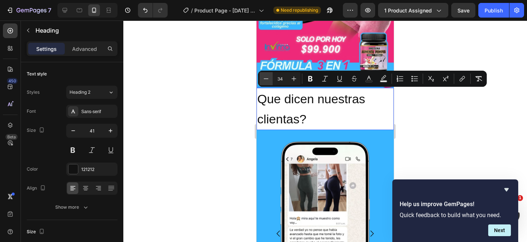
click at [270, 80] on button "Minus" at bounding box center [266, 78] width 13 height 13
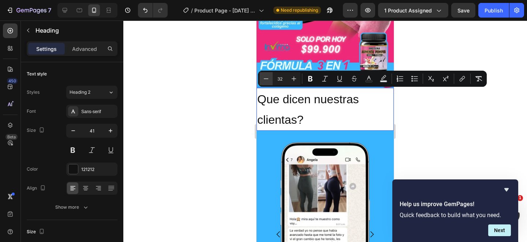
click at [270, 80] on button "Minus" at bounding box center [266, 78] width 13 height 13
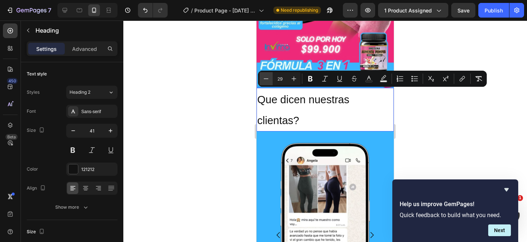
click at [270, 80] on button "Minus" at bounding box center [266, 78] width 13 height 13
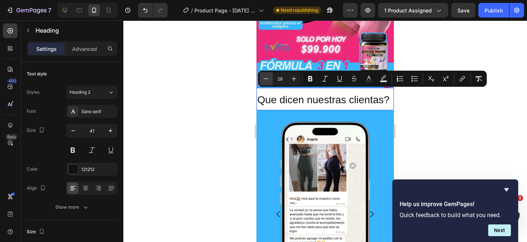
click at [270, 80] on button "Minus" at bounding box center [266, 78] width 13 height 13
type input "27"
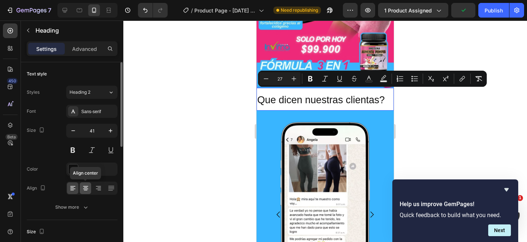
click at [85, 191] on icon at bounding box center [85, 188] width 7 height 7
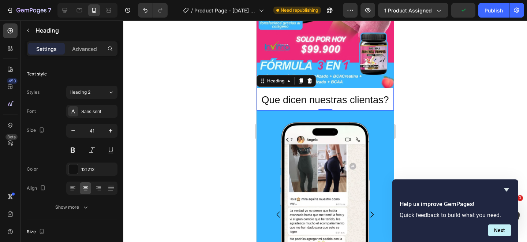
click at [288, 100] on span "Que dicen nuestras clientas?" at bounding box center [324, 99] width 127 height 11
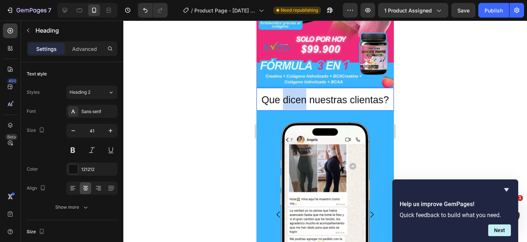
click at [288, 100] on span "Que dicen nuestras clientas?" at bounding box center [324, 99] width 127 height 11
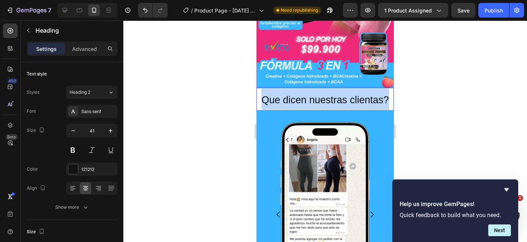
click at [288, 100] on span "Que dicen nuestras clientas?" at bounding box center [324, 99] width 127 height 11
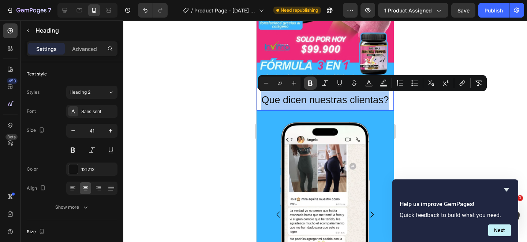
click at [309, 81] on icon "Editor contextual toolbar" at bounding box center [310, 83] width 4 height 5
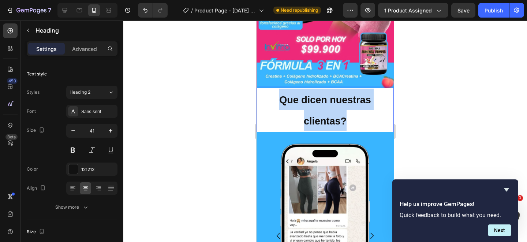
drag, startPoint x: 350, startPoint y: 122, endPoint x: 269, endPoint y: 93, distance: 85.8
click at [269, 93] on p "Que dicen nuestras clientas?" at bounding box center [325, 110] width 136 height 43
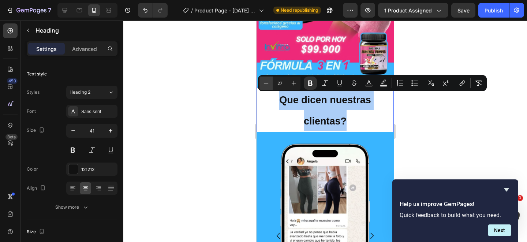
click at [265, 82] on icon "Editor contextual toolbar" at bounding box center [266, 82] width 7 height 7
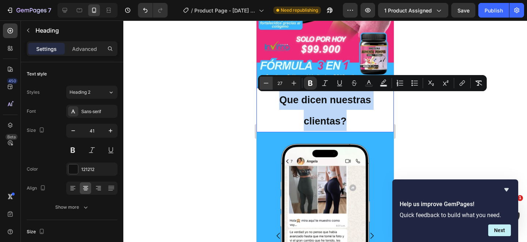
type input "26"
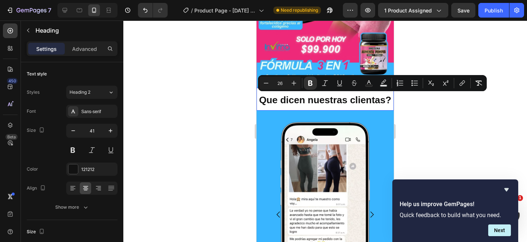
click at [436, 123] on div at bounding box center [325, 132] width 404 height 222
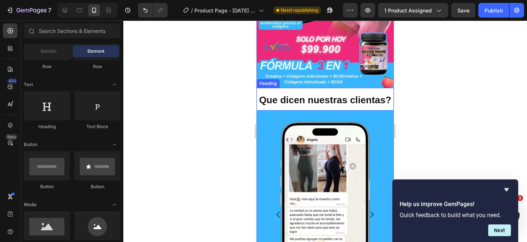
click at [374, 102] on strong "Que dicen nuestras clientas?" at bounding box center [325, 99] width 132 height 11
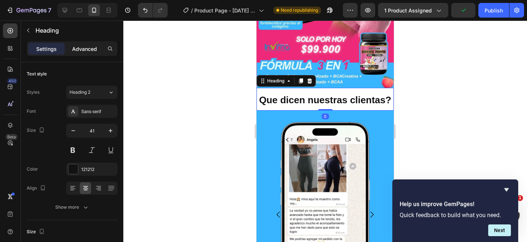
click at [89, 48] on p "Advanced" at bounding box center [84, 49] width 25 height 8
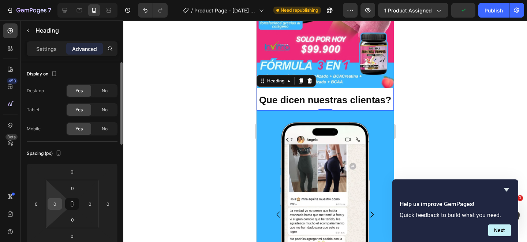
click at [55, 202] on input "0" at bounding box center [54, 203] width 11 height 11
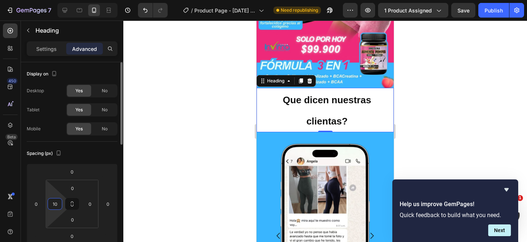
type input "10"
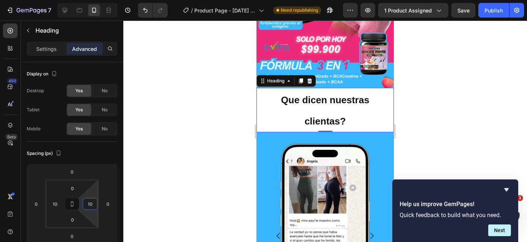
type input "10"
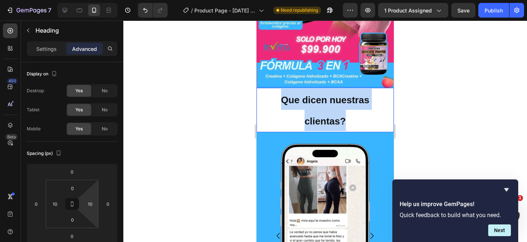
drag, startPoint x: 349, startPoint y: 122, endPoint x: 263, endPoint y: 91, distance: 91.0
click at [263, 91] on p "Que dicen nuestras clientas?" at bounding box center [325, 110] width 129 height 43
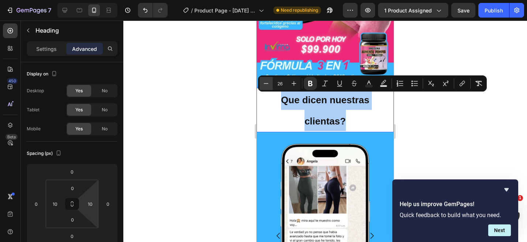
click at [268, 81] on icon "Editor contextual toolbar" at bounding box center [266, 83] width 7 height 7
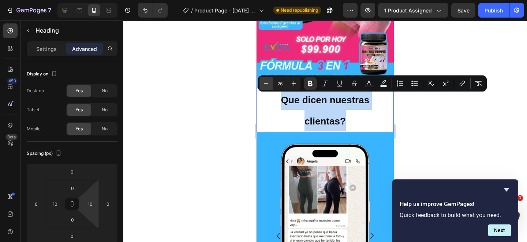
type input "25"
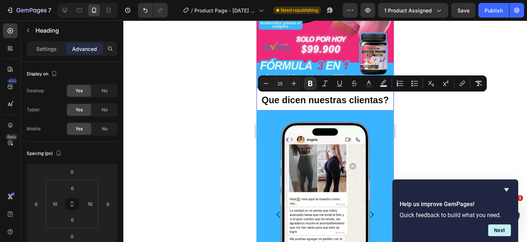
click at [443, 120] on div at bounding box center [325, 132] width 404 height 222
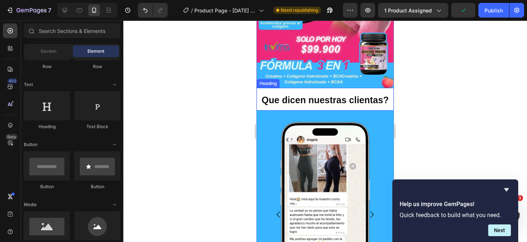
click at [377, 93] on p "⁠⁠⁠⁠⁠⁠⁠ Que dicen nuestras clientas?" at bounding box center [325, 99] width 129 height 21
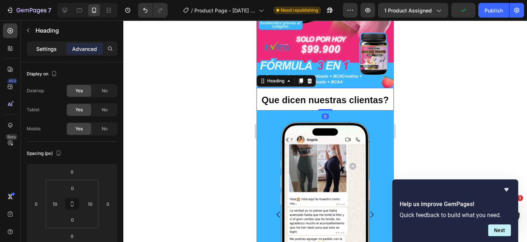
click at [48, 48] on p "Settings" at bounding box center [46, 49] width 21 height 8
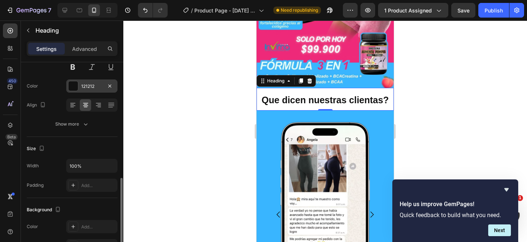
scroll to position [140, 0]
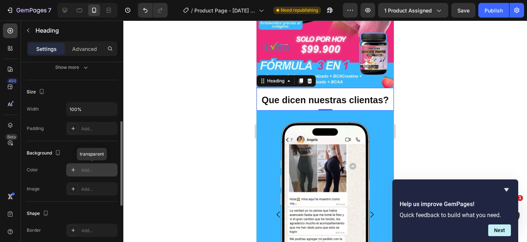
click at [104, 173] on div "Add..." at bounding box center [98, 170] width 34 height 7
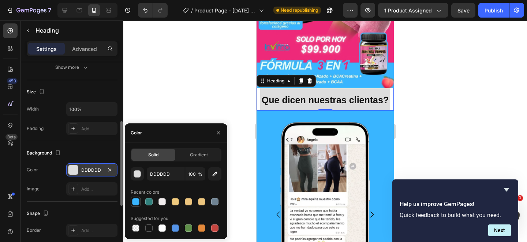
click at [137, 201] on div at bounding box center [135, 201] width 7 height 7
type input "39B5FF"
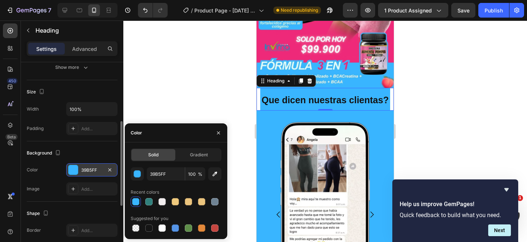
click at [391, 97] on div "⁠⁠⁠⁠⁠⁠⁠ Que dicen nuestras clientas? Heading 0" at bounding box center [325, 99] width 137 height 23
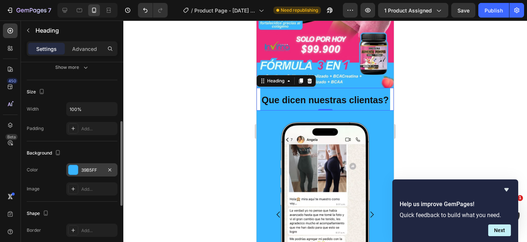
click at [393, 98] on div "⁠⁠⁠⁠⁠⁠⁠ Que dicen nuestras clientas? Heading 0" at bounding box center [325, 99] width 137 height 23
click at [195, 138] on div at bounding box center [325, 132] width 404 height 222
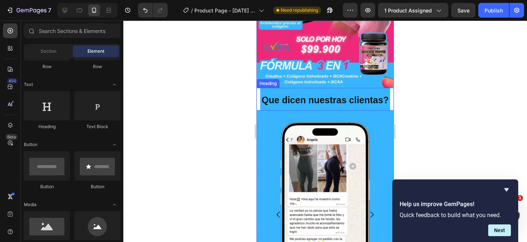
click at [263, 83] on div "Heading" at bounding box center [268, 83] width 20 height 7
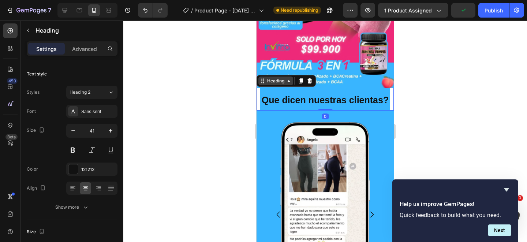
click at [265, 83] on icon at bounding box center [263, 81] width 6 height 6
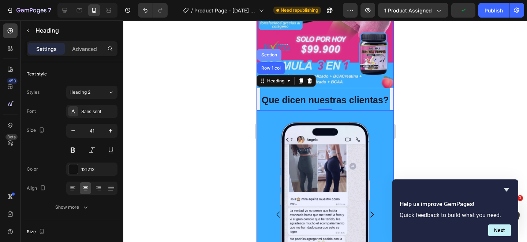
click at [267, 55] on div "Section" at bounding box center [269, 55] width 19 height 4
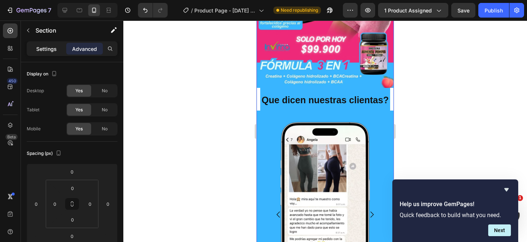
click at [42, 48] on p "Settings" at bounding box center [46, 49] width 21 height 8
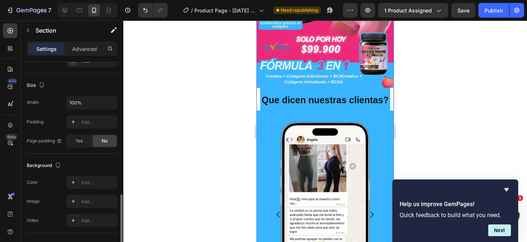
scroll to position [177, 0]
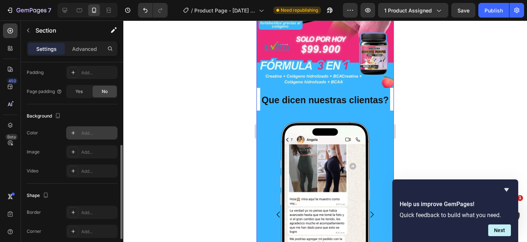
click at [103, 135] on div "Add..." at bounding box center [98, 133] width 34 height 7
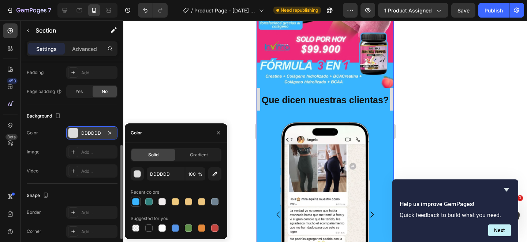
click at [135, 200] on div at bounding box center [135, 201] width 7 height 7
type input "39B5FF"
click at [366, 99] on strong "Que dicen nuestras clientas?" at bounding box center [325, 100] width 127 height 10
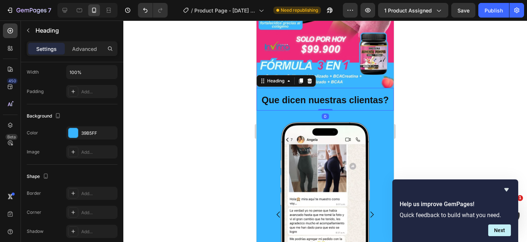
scroll to position [0, 0]
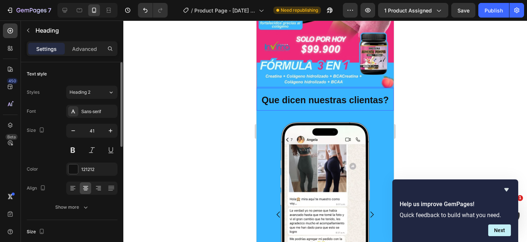
click at [366, 99] on strong "Que dicen nuestras clientas?" at bounding box center [325, 100] width 127 height 10
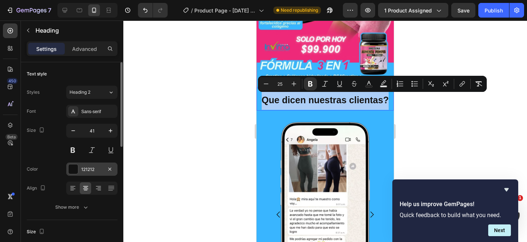
click at [74, 166] on div at bounding box center [73, 169] width 10 height 10
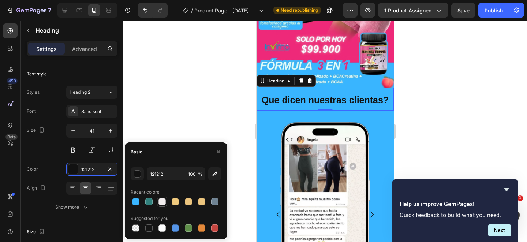
click at [165, 201] on div at bounding box center [162, 201] width 7 height 7
type input "F1EDEE"
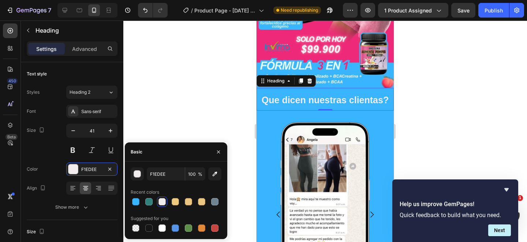
click at [438, 114] on div at bounding box center [325, 132] width 404 height 222
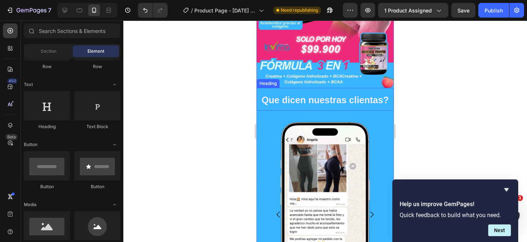
click at [335, 104] on strong "Que dicen nuestras clientas?" at bounding box center [325, 100] width 127 height 10
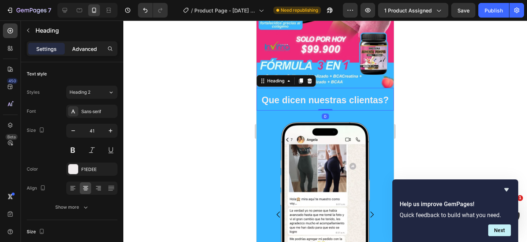
click at [83, 46] on p "Advanced" at bounding box center [84, 49] width 25 height 8
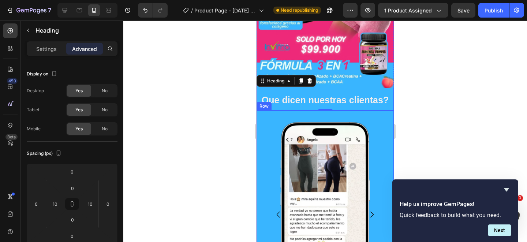
click at [290, 115] on div "Image Image Image Image Carousel Row" at bounding box center [325, 215] width 137 height 208
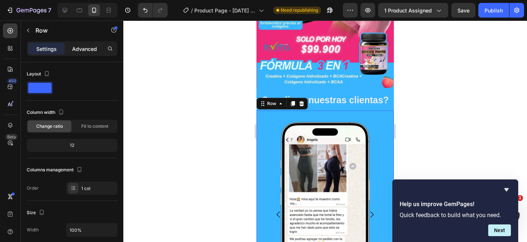
click at [78, 48] on p "Advanced" at bounding box center [84, 49] width 25 height 8
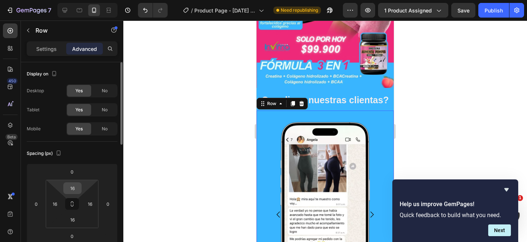
click at [75, 187] on input "16" at bounding box center [72, 188] width 15 height 11
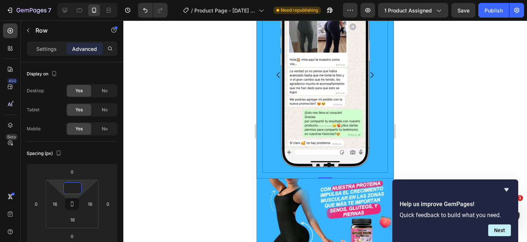
scroll to position [518, 0]
click at [432, 118] on div at bounding box center [325, 132] width 404 height 222
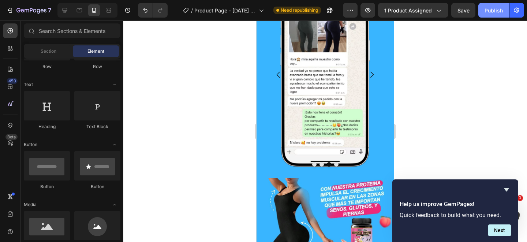
click at [495, 13] on div "Publish" at bounding box center [494, 11] width 18 height 8
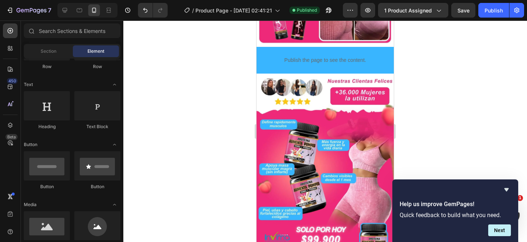
scroll to position [195, 0]
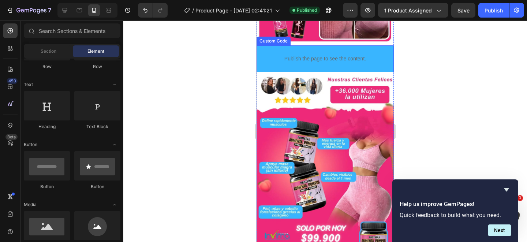
click at [344, 50] on div "Publish the page to see the content." at bounding box center [325, 58] width 123 height 19
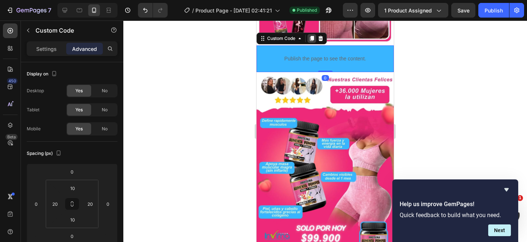
click at [313, 38] on icon at bounding box center [312, 38] width 4 height 5
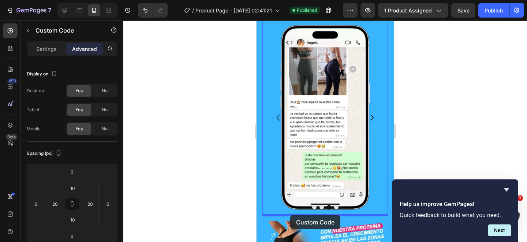
scroll to position [510, 0]
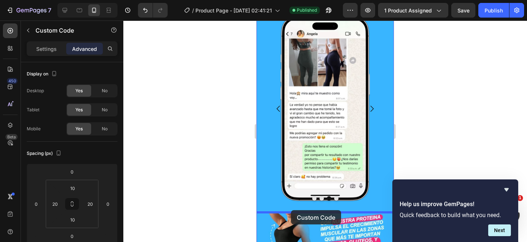
drag, startPoint x: 298, startPoint y: 77, endPoint x: 291, endPoint y: 210, distance: 133.8
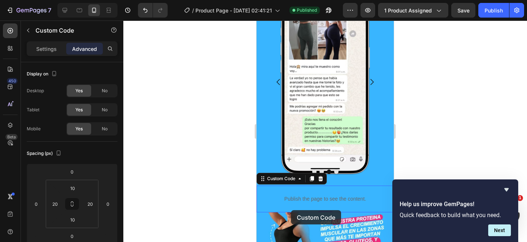
scroll to position [484, 0]
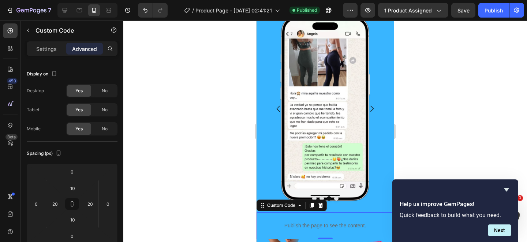
click at [406, 140] on div at bounding box center [325, 132] width 404 height 222
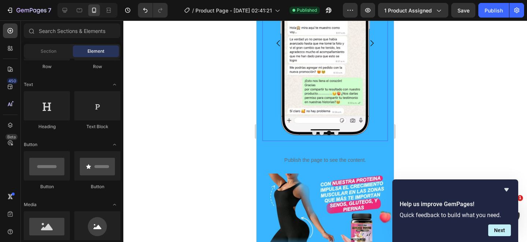
scroll to position [551, 0]
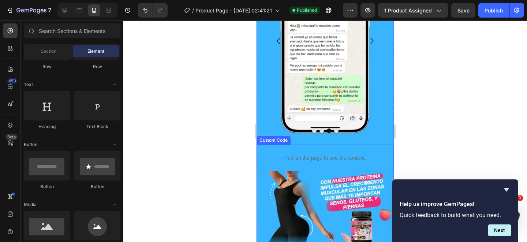
click at [370, 159] on p "Publish the page to see the content." at bounding box center [325, 158] width 123 height 8
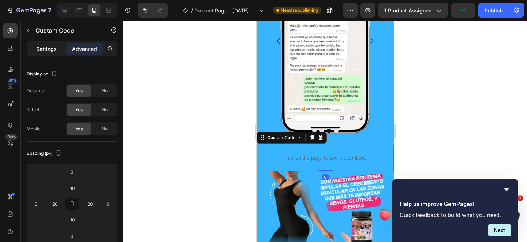
click at [50, 49] on p "Settings" at bounding box center [46, 49] width 21 height 8
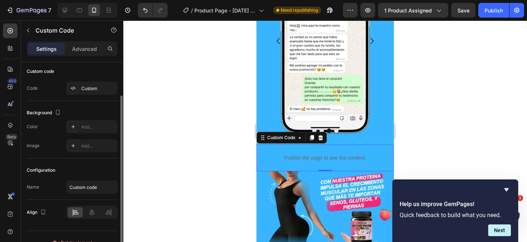
scroll to position [35, 0]
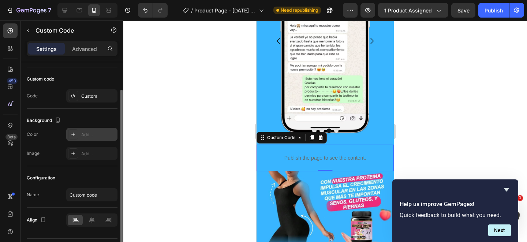
click at [104, 138] on div "Add..." at bounding box center [98, 134] width 34 height 7
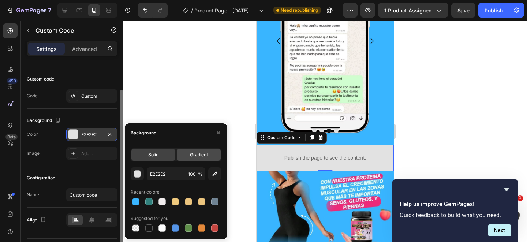
click at [197, 155] on span "Gradient" at bounding box center [199, 155] width 18 height 7
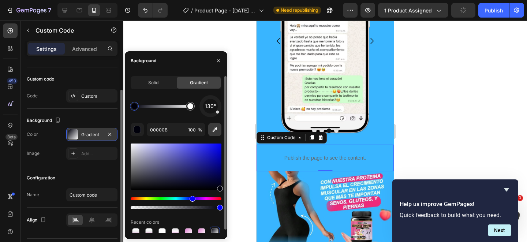
click at [214, 132] on icon "button" at bounding box center [214, 129] width 7 height 7
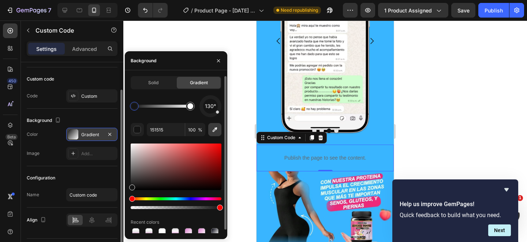
click at [214, 129] on icon "button" at bounding box center [214, 129] width 7 height 7
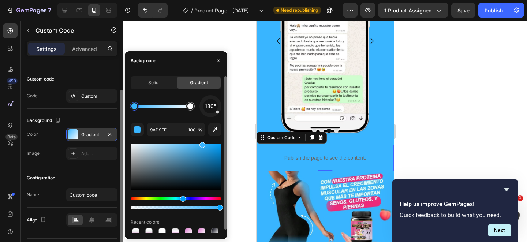
click at [162, 106] on div at bounding box center [162, 106] width 56 height 3
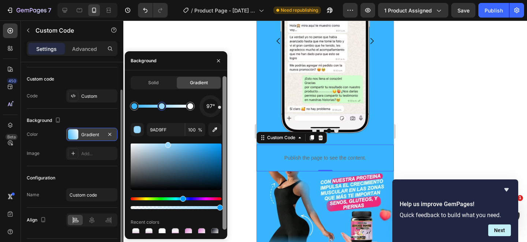
drag, startPoint x: 218, startPoint y: 113, endPoint x: 222, endPoint y: 108, distance: 6.8
click at [222, 108] on div "Solid Gradient 97° 9AD9FF 100 % Recent colors" at bounding box center [176, 154] width 103 height 157
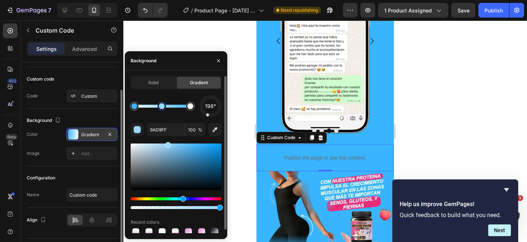
drag, startPoint x: 219, startPoint y: 108, endPoint x: 205, endPoint y: 123, distance: 20.5
click at [205, 123] on div "198° 9AD9FF 100 % Recent colors" at bounding box center [176, 166] width 91 height 142
click at [209, 117] on div "186° 9AD9FF 100 % Recent colors" at bounding box center [176, 166] width 91 height 142
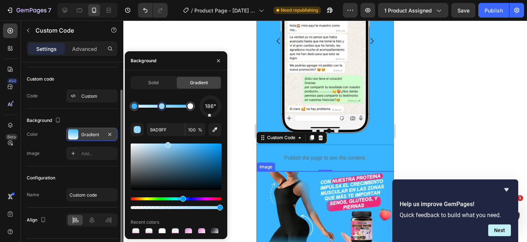
scroll to position [583, 0]
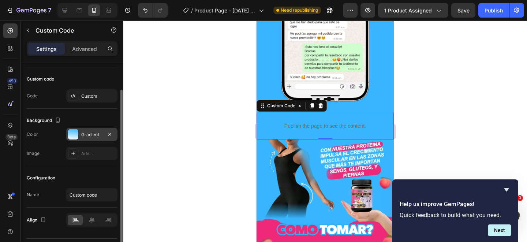
click at [379, 128] on p "Publish the page to see the content." at bounding box center [325, 126] width 123 height 8
click at [488, 8] on div "Publish" at bounding box center [494, 11] width 18 height 8
click at [90, 137] on div "Gradient" at bounding box center [91, 134] width 21 height 7
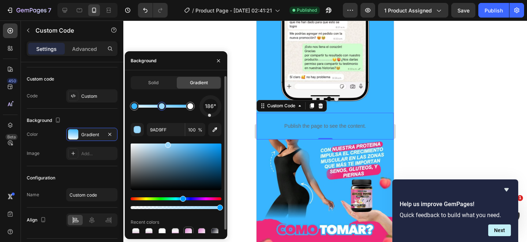
click at [188, 229] on div at bounding box center [188, 231] width 7 height 7
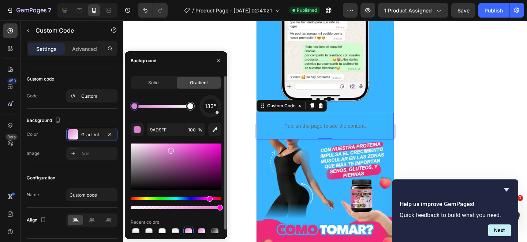
type input "DE7FCF"
click at [450, 118] on div at bounding box center [325, 132] width 404 height 222
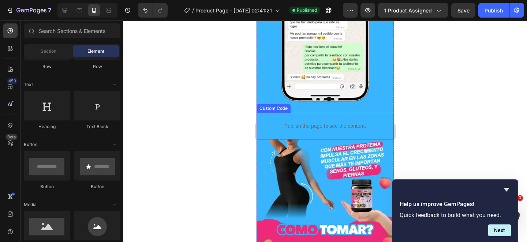
click at [368, 126] on p "Publish the page to see the content." at bounding box center [325, 126] width 123 height 8
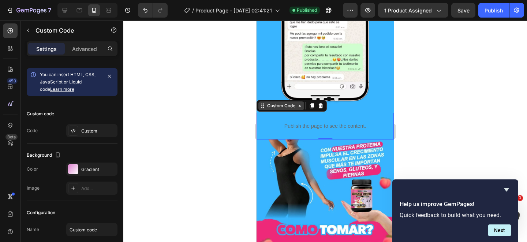
click at [293, 104] on div "Custom Code" at bounding box center [281, 106] width 31 height 7
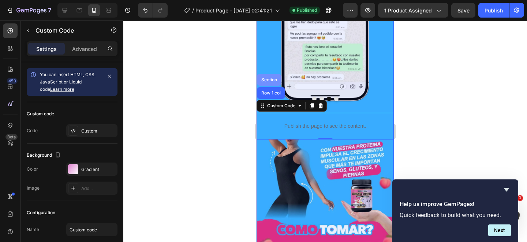
click at [269, 79] on div "Section" at bounding box center [269, 80] width 19 height 4
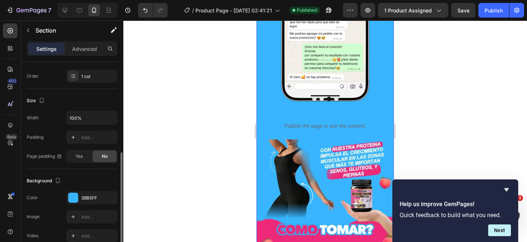
scroll to position [139, 0]
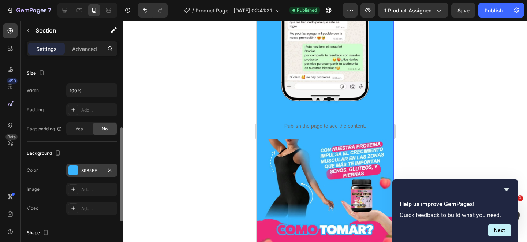
click at [74, 170] on div at bounding box center [73, 170] width 10 height 10
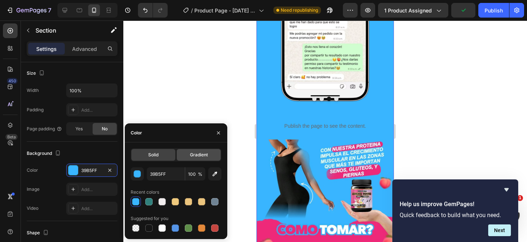
click at [199, 152] on span "Gradient" at bounding box center [199, 155] width 18 height 7
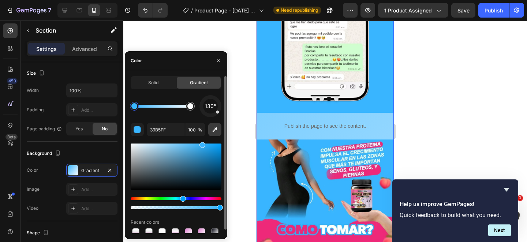
click at [212, 130] on icon "button" at bounding box center [214, 129] width 7 height 7
click at [160, 105] on div at bounding box center [162, 106] width 56 height 3
click at [215, 116] on div "154°" at bounding box center [211, 106] width 22 height 22
click at [212, 116] on div "154°" at bounding box center [211, 106] width 22 height 22
click at [212, 116] on div at bounding box center [210, 106] width 25 height 25
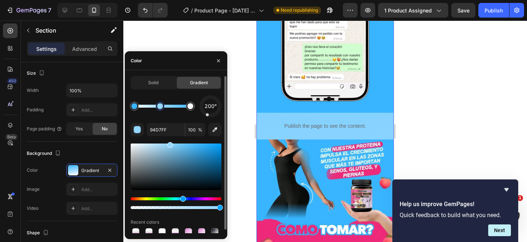
drag, startPoint x: 212, startPoint y: 116, endPoint x: 207, endPoint y: 117, distance: 5.5
click at [207, 117] on div "200° 94D7FF 100 % Recent colors" at bounding box center [176, 166] width 91 height 142
click at [204, 117] on div "200° 94D7FF 100 % Recent colors" at bounding box center [176, 166] width 91 height 142
drag, startPoint x: 209, startPoint y: 116, endPoint x: 211, endPoint y: 120, distance: 5.1
click at [211, 120] on div "177° 94D7FF 100 % Recent colors" at bounding box center [176, 166] width 91 height 142
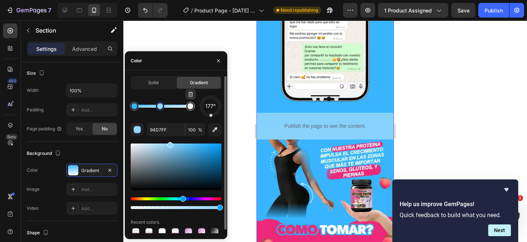
click at [191, 107] on div at bounding box center [190, 106] width 6 height 6
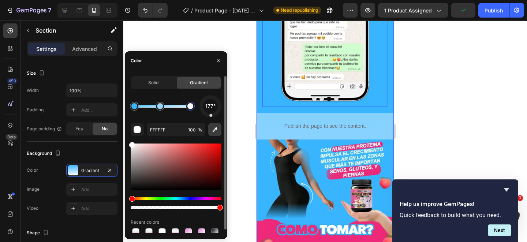
click at [216, 129] on icon "button" at bounding box center [215, 129] width 5 height 5
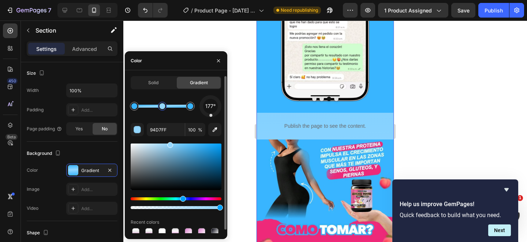
type input "39B5FF"
click at [215, 131] on icon "button" at bounding box center [214, 129] width 7 height 7
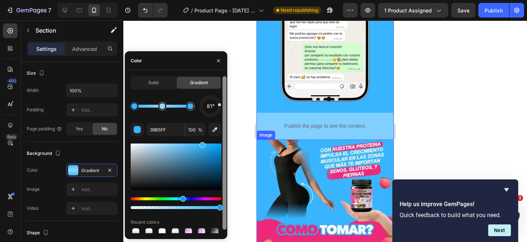
drag, startPoint x: 212, startPoint y: 115, endPoint x: 224, endPoint y: 104, distance: 17.1
click at [224, 104] on div "Solid Gradient 81° 39B5FF 100 % Recent colors" at bounding box center [176, 154] width 103 height 157
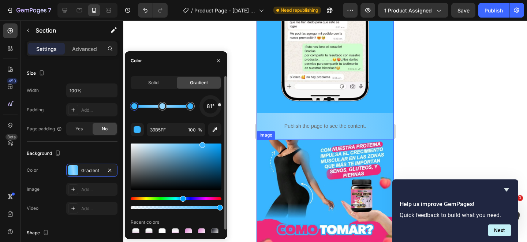
drag, startPoint x: 220, startPoint y: 100, endPoint x: 219, endPoint y: 94, distance: 5.7
click at [219, 94] on div "Solid Gradient 81° 39B5FF 100 % Recent colors" at bounding box center [176, 156] width 91 height 161
drag, startPoint x: 219, startPoint y: 106, endPoint x: 215, endPoint y: 98, distance: 8.7
click at [215, 98] on div at bounding box center [211, 106] width 30 height 30
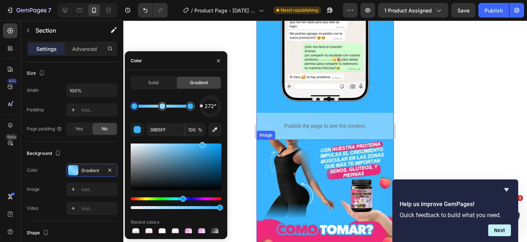
drag, startPoint x: 216, startPoint y: 100, endPoint x: 199, endPoint y: 108, distance: 19.0
click at [199, 108] on div "272°" at bounding box center [176, 106] width 91 height 22
drag, startPoint x: 199, startPoint y: 108, endPoint x: 208, endPoint y: 111, distance: 9.9
click at [208, 111] on div "259°" at bounding box center [176, 106] width 91 height 22
click at [209, 111] on div "201°" at bounding box center [210, 106] width 15 height 15
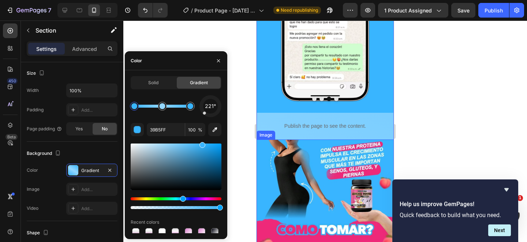
click at [206, 111] on div "221°" at bounding box center [210, 106] width 15 height 15
drag, startPoint x: 206, startPoint y: 111, endPoint x: 215, endPoint y: 111, distance: 8.4
click at [215, 111] on div "221°" at bounding box center [210, 106] width 15 height 15
drag, startPoint x: 215, startPoint y: 111, endPoint x: 211, endPoint y: 113, distance: 4.1
click at [211, 113] on div "170°" at bounding box center [210, 106] width 15 height 15
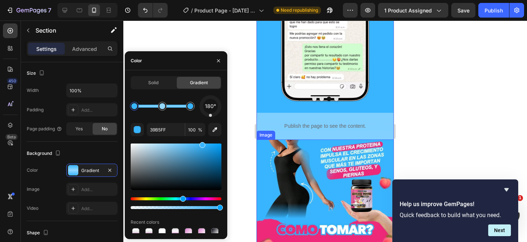
click at [211, 113] on div "180°" at bounding box center [210, 106] width 15 height 15
click at [501, 10] on div "Publish" at bounding box center [494, 11] width 18 height 8
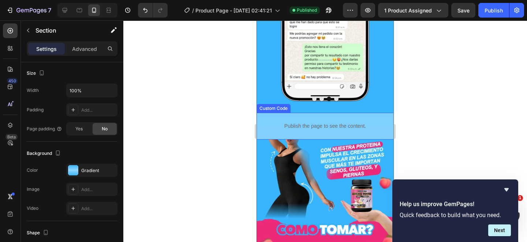
click at [261, 121] on div "Publish the page to see the content. Custom Code" at bounding box center [325, 126] width 137 height 27
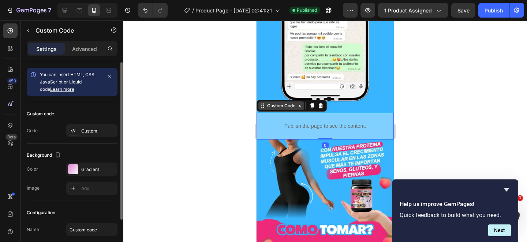
click at [274, 105] on div "Custom Code" at bounding box center [281, 106] width 31 height 7
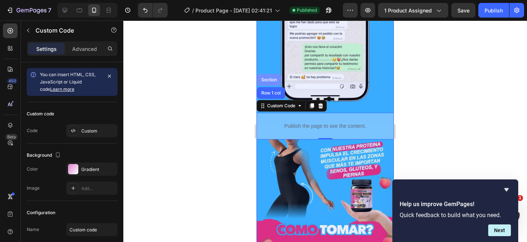
click at [270, 80] on div "Section" at bounding box center [269, 80] width 19 height 4
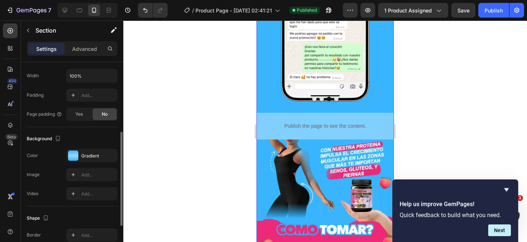
scroll to position [157, 0]
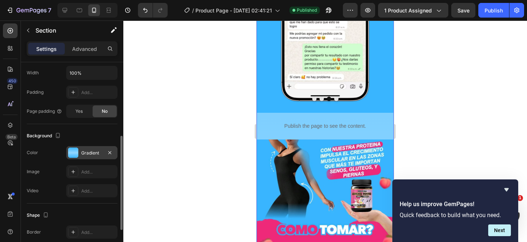
click at [77, 155] on div at bounding box center [73, 153] width 10 height 10
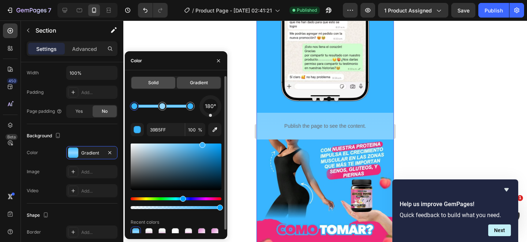
click at [159, 81] on div "Solid" at bounding box center [153, 83] width 44 height 12
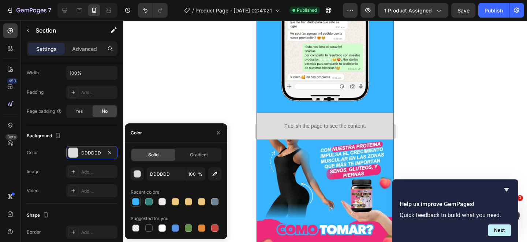
click at [133, 202] on div at bounding box center [135, 201] width 7 height 7
type input "39B5FF"
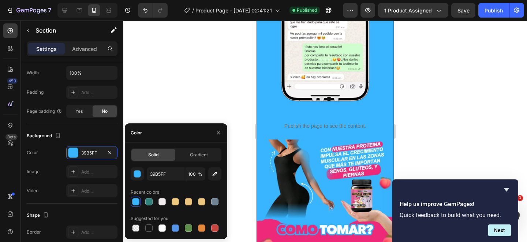
click at [447, 94] on div at bounding box center [325, 132] width 404 height 222
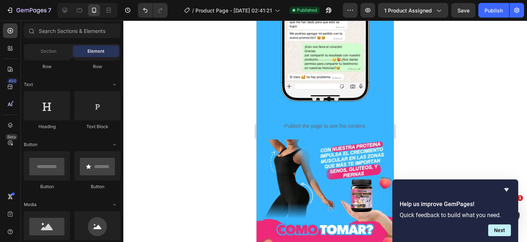
click at [499, 1] on div "7 Version history / Product Page - Sep 27, 02:41:21 Published Preview 1 product…" at bounding box center [263, 10] width 527 height 21
click at [498, 7] on div "Publish" at bounding box center [494, 11] width 18 height 8
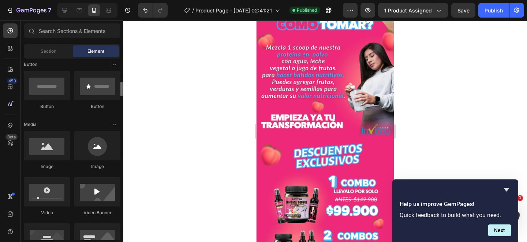
scroll to position [179, 0]
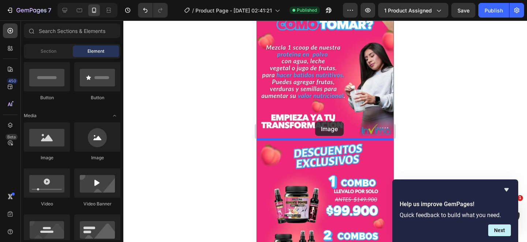
drag, startPoint x: 303, startPoint y: 159, endPoint x: 315, endPoint y: 122, distance: 39.6
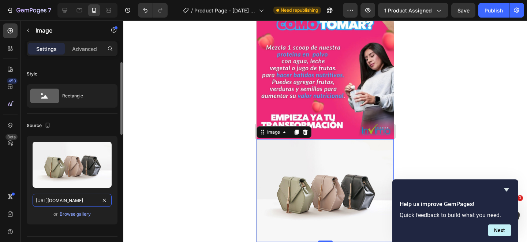
click at [77, 204] on input "https://cdn.shopify.com/s/files/1/2005/9307/files/image_demo.jpg" at bounding box center [72, 200] width 79 height 13
click at [77, 200] on input "https://cdn.shopify.com/s/files/1/2005/9307/files/image_demo.jpg" at bounding box center [72, 200] width 79 height 13
paste input "media1.giphy.com/media/v1.Y2lkPTc5MGI3NjExZjQ4emM1YTd3ODBxaTBmaDlicHRtMGllNHdiY…"
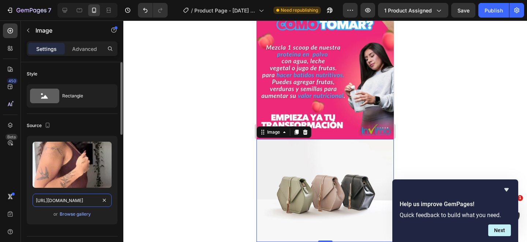
scroll to position [0, 367]
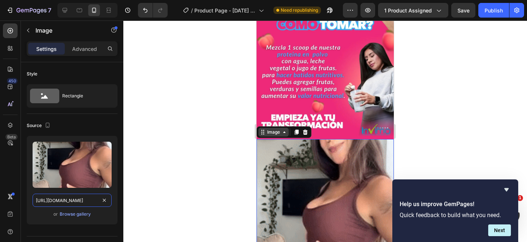
type input "https://media1.giphy.com/media/v1.Y2lkPTc5MGI3NjExZjQ4emM1YTd3ODBxaTBmaDlicHRtM…"
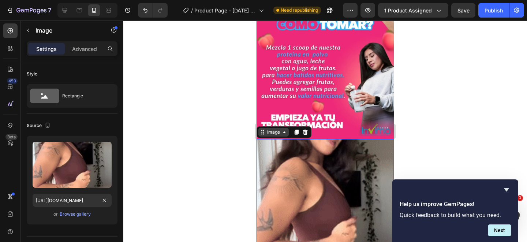
click at [276, 131] on div "Image" at bounding box center [274, 132] width 16 height 7
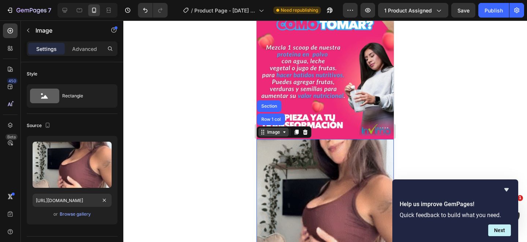
scroll to position [0, 0]
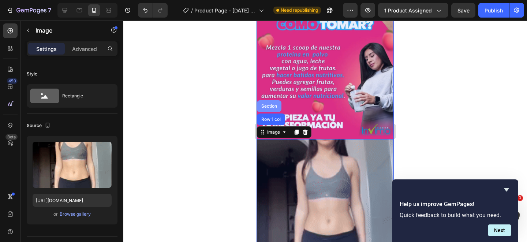
click at [269, 107] on div "Section" at bounding box center [269, 106] width 19 height 4
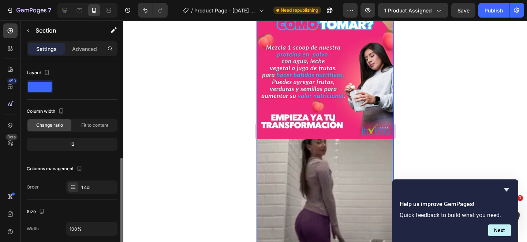
scroll to position [66, 0]
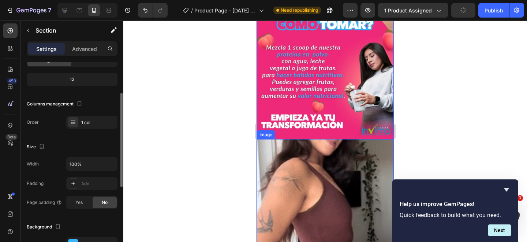
click at [313, 170] on img at bounding box center [325, 207] width 137 height 137
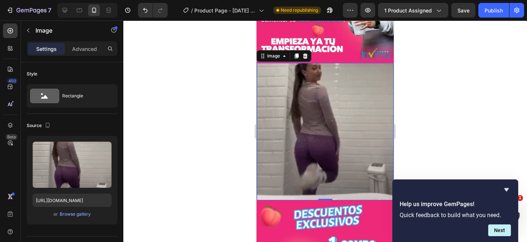
scroll to position [853, 0]
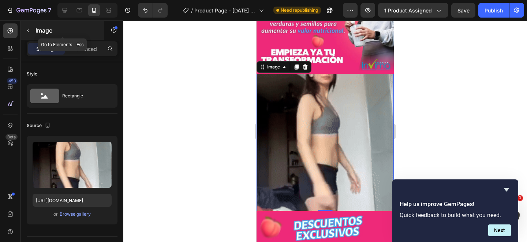
click at [29, 31] on icon "button" at bounding box center [28, 30] width 6 height 6
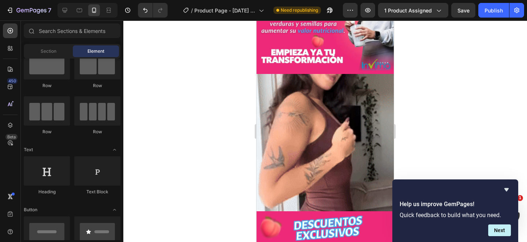
scroll to position [0, 0]
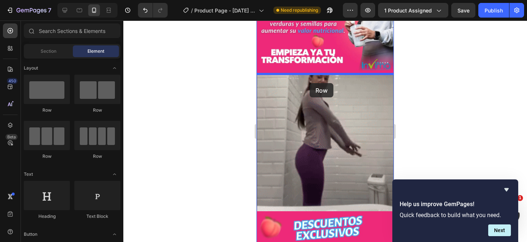
drag, startPoint x: 295, startPoint y: 118, endPoint x: 310, endPoint y: 82, distance: 38.7
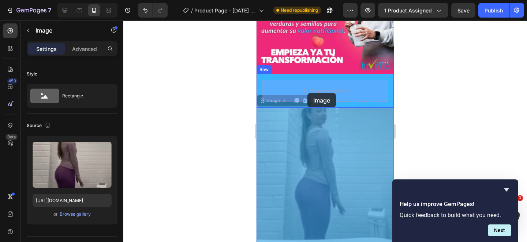
drag, startPoint x: 302, startPoint y: 137, endPoint x: 308, endPoint y: 91, distance: 46.8
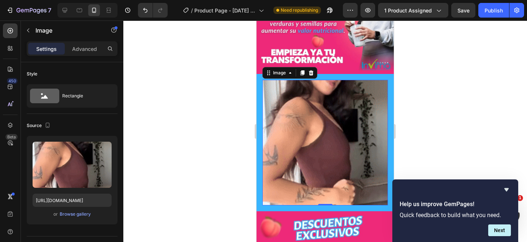
click at [292, 124] on img at bounding box center [326, 143] width 126 height 126
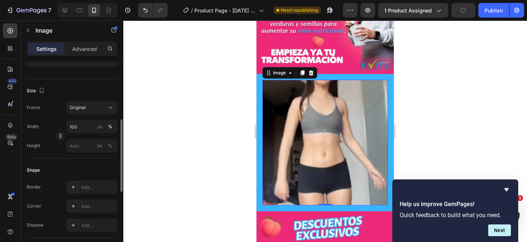
scroll to position [167, 0]
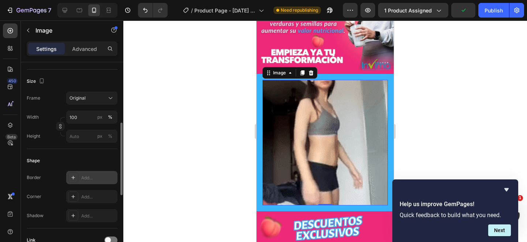
click at [84, 177] on div "Add..." at bounding box center [98, 178] width 34 height 7
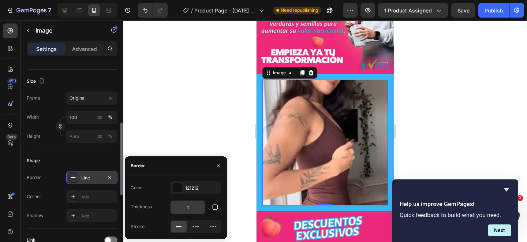
click at [195, 207] on input "1" at bounding box center [188, 207] width 34 height 13
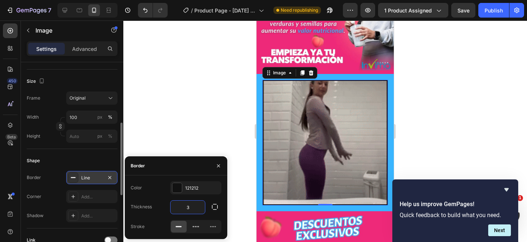
drag, startPoint x: 198, startPoint y: 209, endPoint x: 180, endPoint y: 209, distance: 18.3
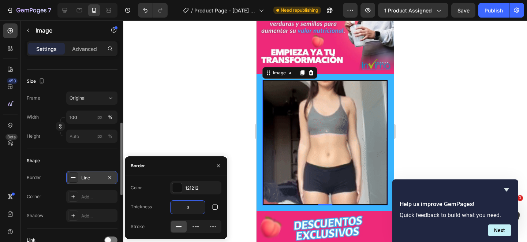
click at [182, 209] on input "3" at bounding box center [188, 207] width 34 height 13
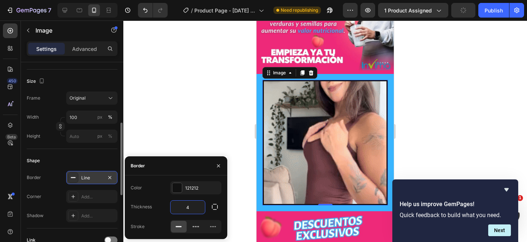
drag, startPoint x: 192, startPoint y: 209, endPoint x: 175, endPoint y: 209, distance: 16.8
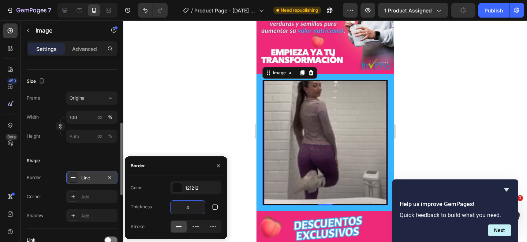
click at [178, 209] on input "4" at bounding box center [188, 207] width 34 height 13
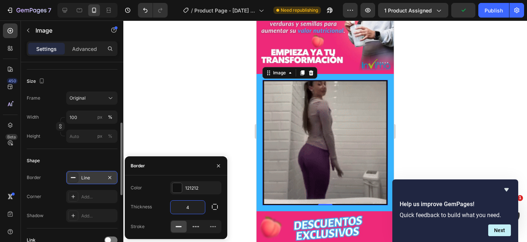
drag, startPoint x: 194, startPoint y: 208, endPoint x: 178, endPoint y: 208, distance: 16.8
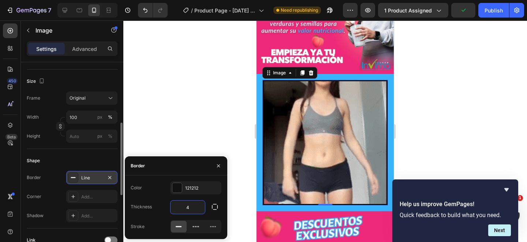
click at [181, 208] on input "4" at bounding box center [188, 207] width 34 height 13
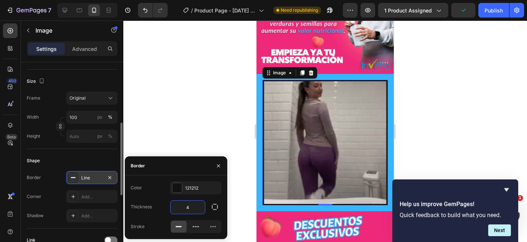
type input "5"
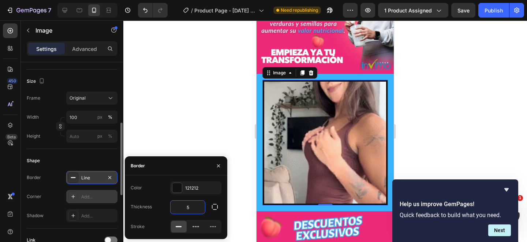
click at [101, 195] on div "Add..." at bounding box center [98, 197] width 34 height 7
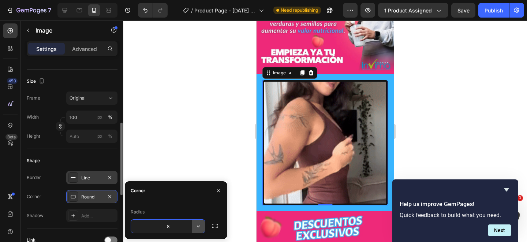
click at [201, 226] on icon "button" at bounding box center [198, 226] width 7 height 7
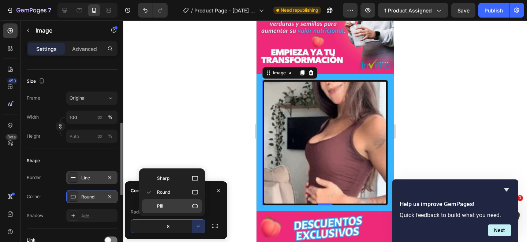
click at [187, 208] on p "Pill" at bounding box center [178, 205] width 42 height 7
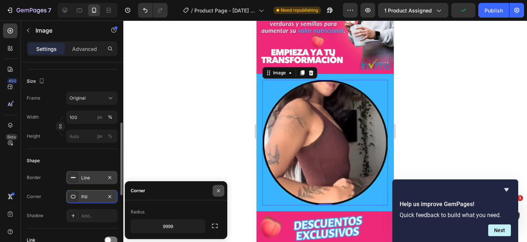
click at [216, 190] on icon "button" at bounding box center [219, 191] width 6 height 6
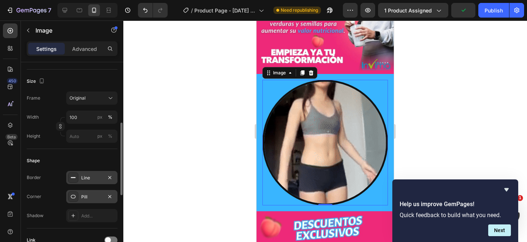
click at [101, 194] on div "Pill" at bounding box center [91, 197] width 21 height 7
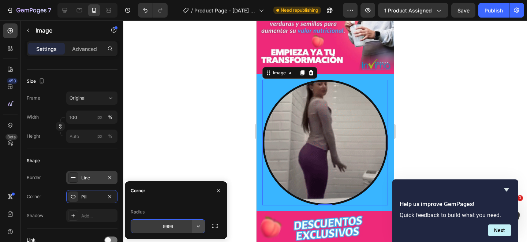
click at [199, 229] on icon "button" at bounding box center [198, 226] width 7 height 7
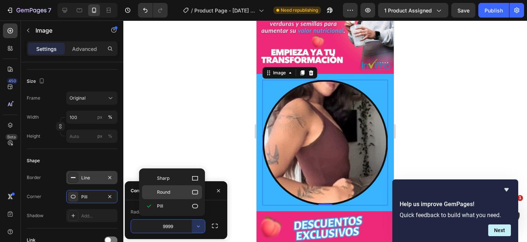
click at [182, 189] on p "Round" at bounding box center [178, 192] width 42 height 7
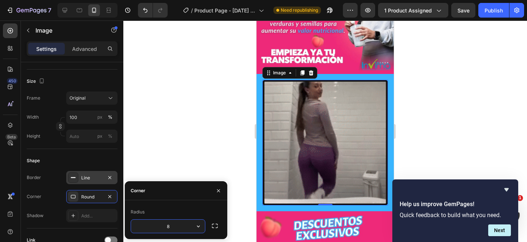
drag, startPoint x: 177, startPoint y: 226, endPoint x: 160, endPoint y: 226, distance: 17.2
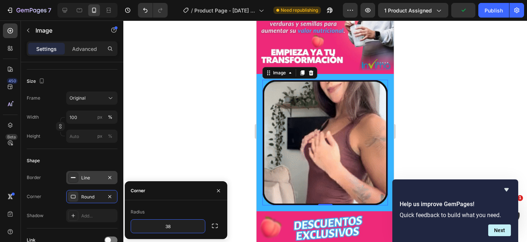
type input "38"
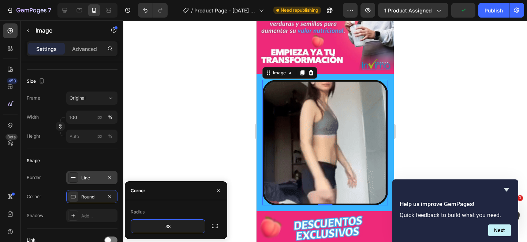
click at [199, 209] on div "Radius" at bounding box center [176, 212] width 91 height 12
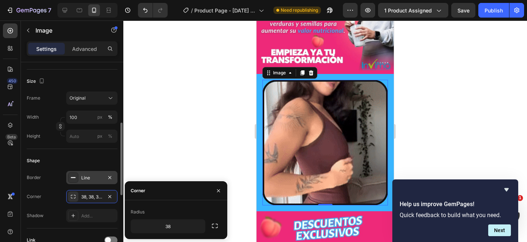
click at [55, 196] on div "Corner 38, 38, 38, 38" at bounding box center [72, 196] width 91 height 13
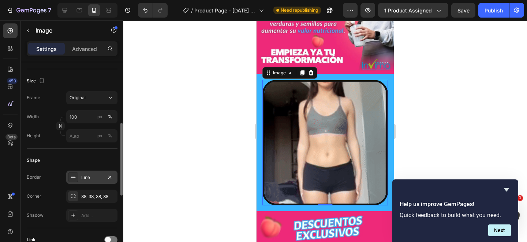
scroll to position [203, 0]
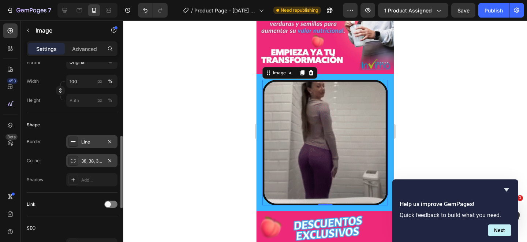
click at [92, 160] on div "38, 38, 38, 38" at bounding box center [91, 161] width 21 height 7
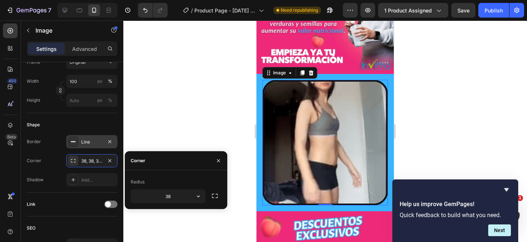
click at [184, 178] on div "Radius" at bounding box center [176, 182] width 91 height 12
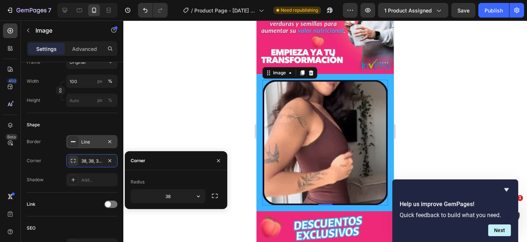
click at [156, 163] on div "Corner" at bounding box center [176, 160] width 103 height 19
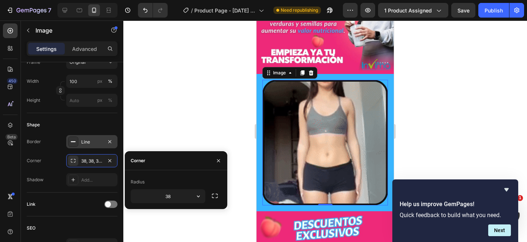
click at [210, 181] on div "Radius" at bounding box center [176, 182] width 91 height 12
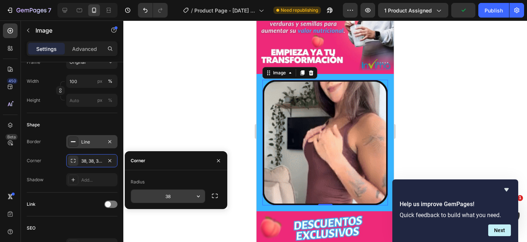
click at [182, 196] on input "38" at bounding box center [168, 196] width 74 height 13
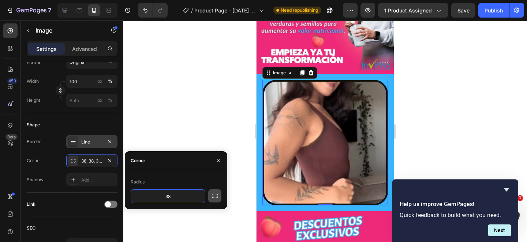
click at [213, 197] on icon "button" at bounding box center [214, 195] width 7 height 7
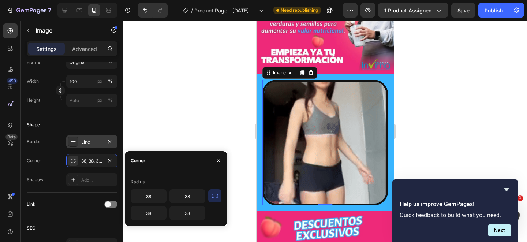
click at [213, 197] on icon "button" at bounding box center [214, 195] width 7 height 7
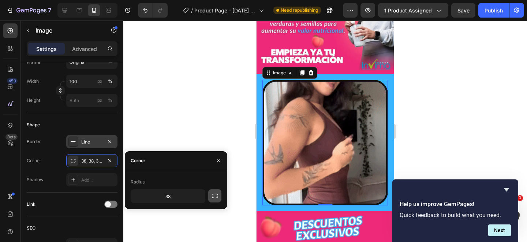
click at [213, 197] on icon "button" at bounding box center [214, 195] width 7 height 7
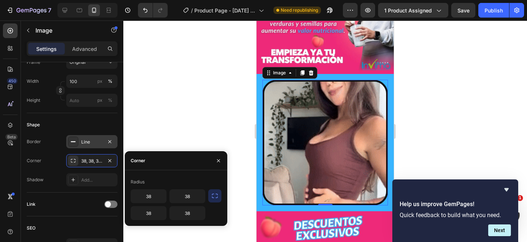
click at [213, 197] on icon "button" at bounding box center [214, 195] width 7 height 7
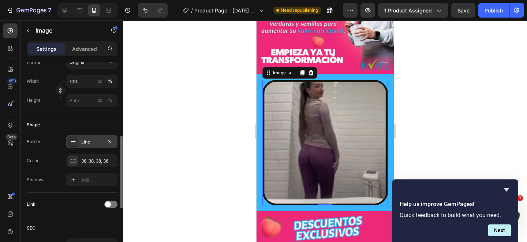
click at [74, 119] on div "Shape" at bounding box center [72, 125] width 91 height 12
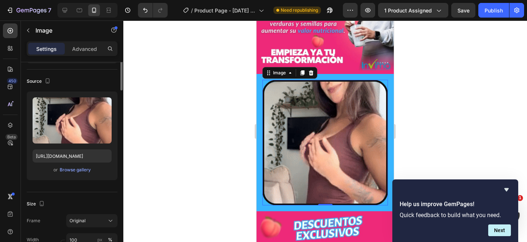
scroll to position [0, 0]
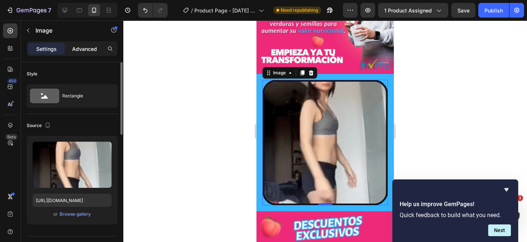
click at [77, 49] on p "Advanced" at bounding box center [84, 49] width 25 height 8
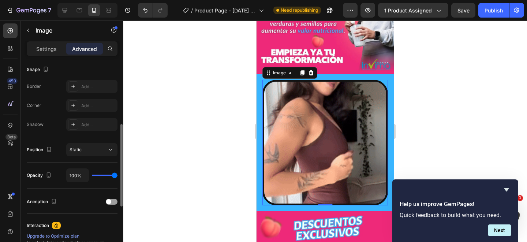
scroll to position [181, 0]
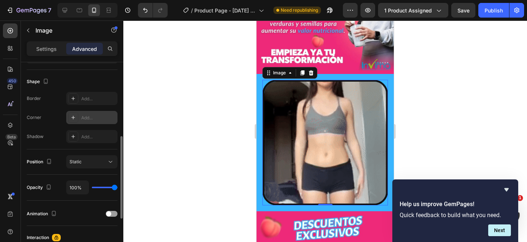
click at [90, 119] on div "Add..." at bounding box center [98, 118] width 34 height 7
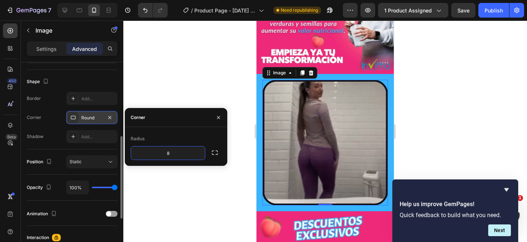
click at [53, 139] on div "Shadow Add..." at bounding box center [72, 136] width 91 height 13
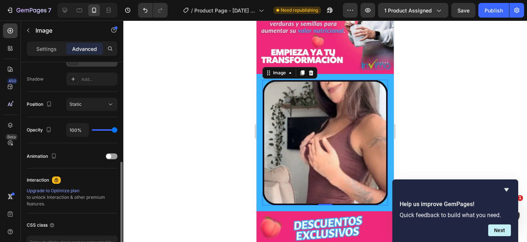
scroll to position [241, 0]
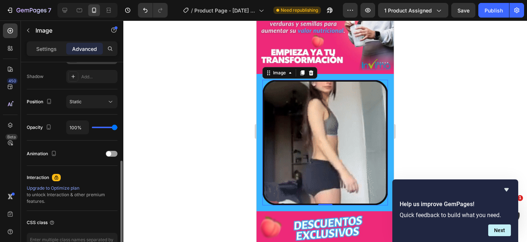
click at [200, 140] on div at bounding box center [325, 132] width 404 height 222
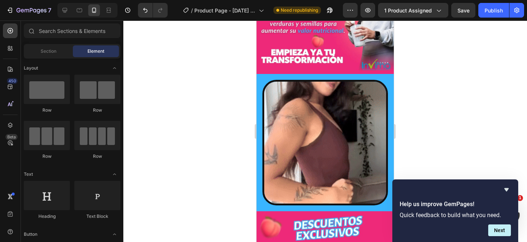
click at [444, 85] on div at bounding box center [325, 132] width 404 height 222
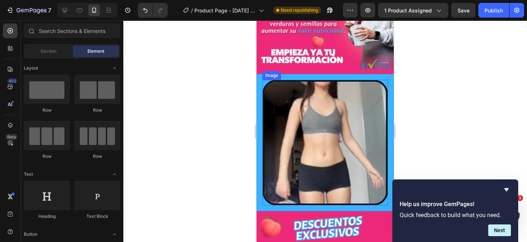
click at [388, 98] on div "Image Row" at bounding box center [325, 142] width 137 height 137
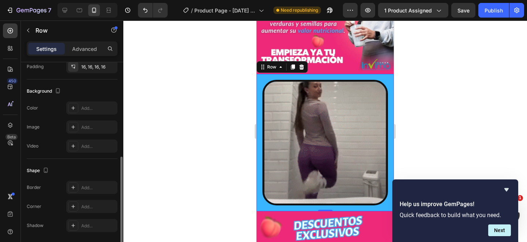
scroll to position [213, 0]
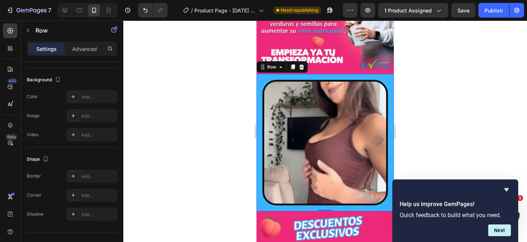
click at [261, 77] on div "Image Row 0" at bounding box center [325, 142] width 137 height 137
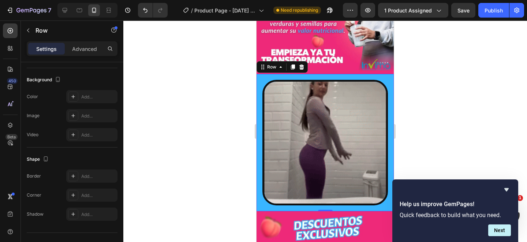
click at [261, 77] on div "Image Row 0" at bounding box center [325, 142] width 137 height 137
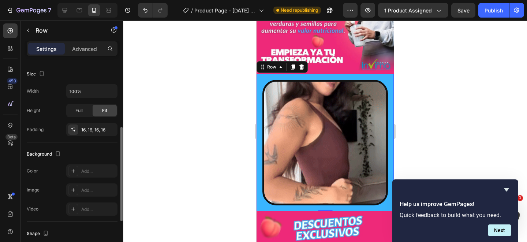
scroll to position [157, 0]
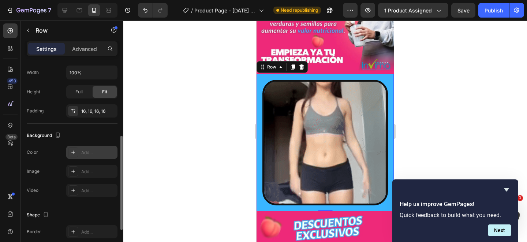
click at [97, 152] on div "Add..." at bounding box center [98, 152] width 34 height 7
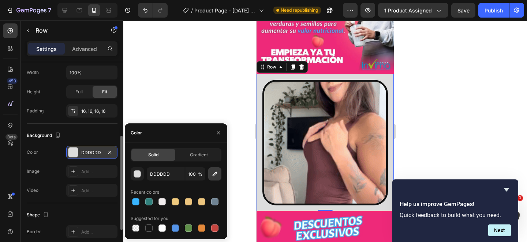
click at [216, 176] on icon "button" at bounding box center [214, 173] width 7 height 7
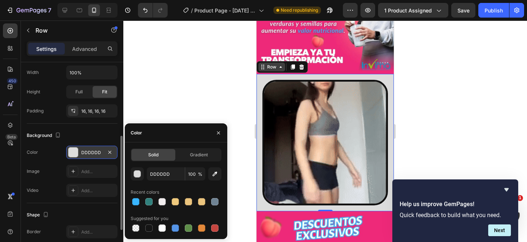
type input "EE2978"
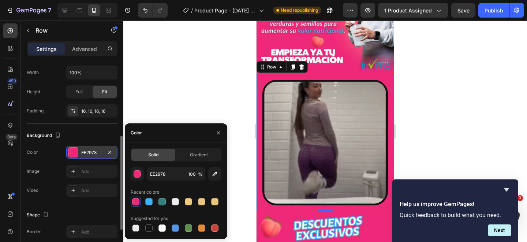
click at [431, 88] on div at bounding box center [325, 132] width 404 height 222
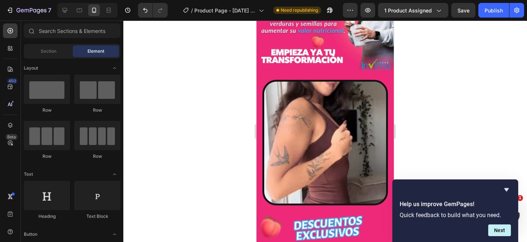
click at [367, 122] on img at bounding box center [326, 143] width 126 height 126
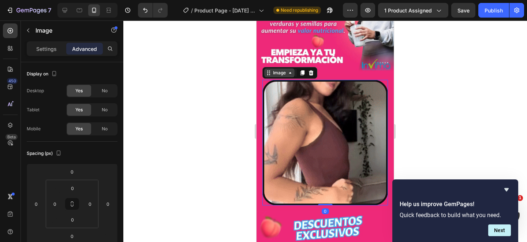
click at [285, 72] on div "Image" at bounding box center [280, 73] width 16 height 7
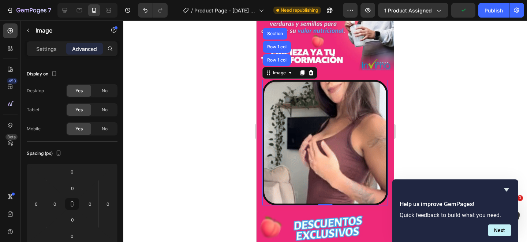
click at [94, 62] on div "Settings Advanced" at bounding box center [72, 51] width 103 height 21
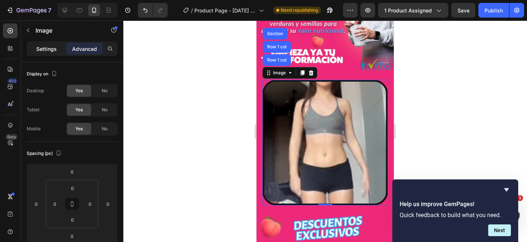
click at [38, 45] on p "Settings" at bounding box center [46, 49] width 21 height 8
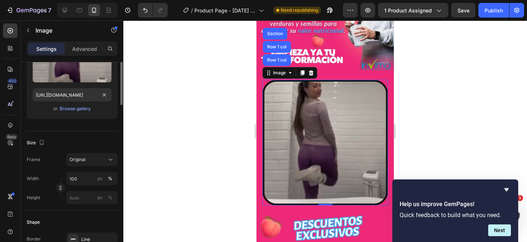
scroll to position [56, 0]
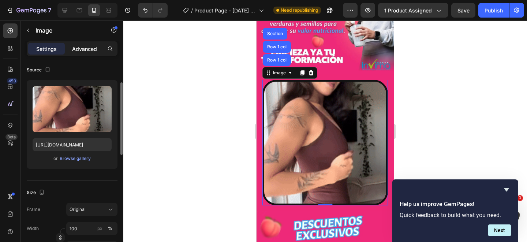
click at [88, 53] on div "Advanced" at bounding box center [84, 49] width 37 height 12
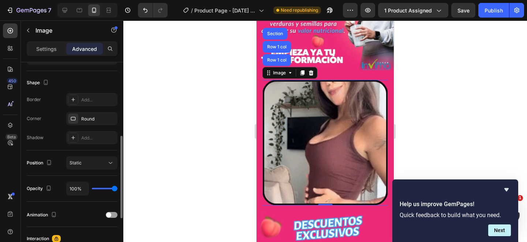
scroll to position [179, 0]
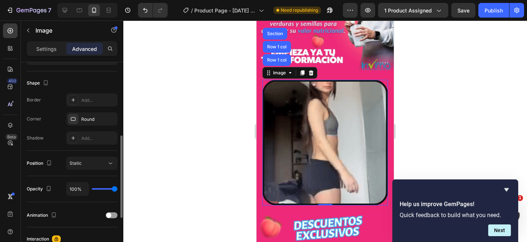
click at [85, 81] on div "Shape" at bounding box center [72, 83] width 91 height 12
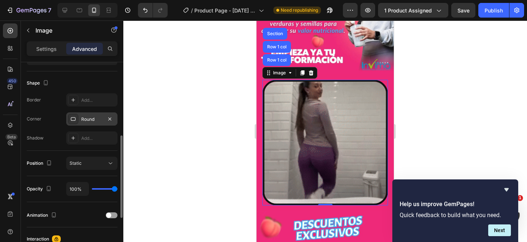
click at [97, 122] on div "Round" at bounding box center [91, 118] width 51 height 13
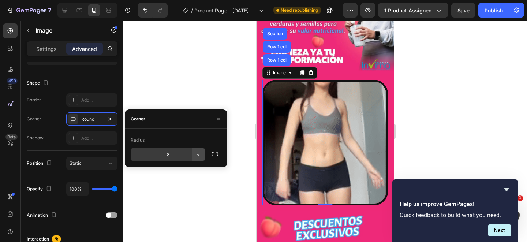
click at [199, 156] on icon "button" at bounding box center [198, 154] width 7 height 7
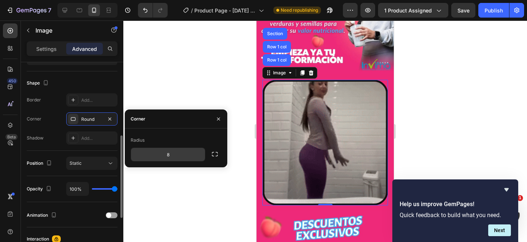
click at [53, 143] on div "Shadow Add..." at bounding box center [72, 137] width 91 height 13
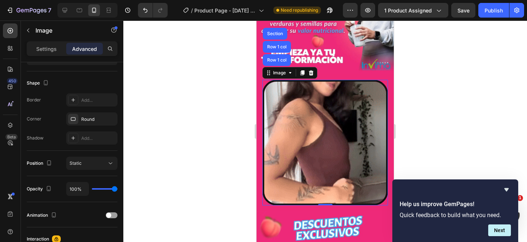
click at [440, 100] on div at bounding box center [325, 132] width 404 height 222
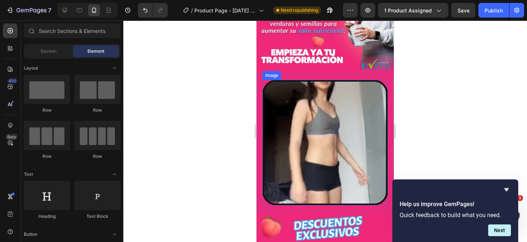
click at [348, 106] on img at bounding box center [326, 143] width 126 height 126
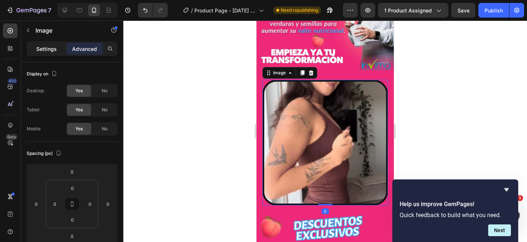
click at [48, 51] on p "Settings" at bounding box center [46, 49] width 21 height 8
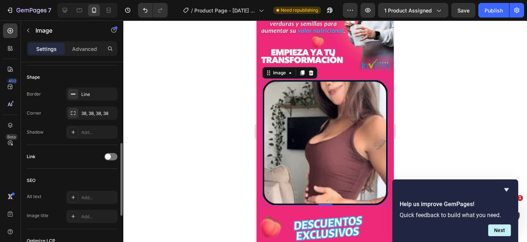
scroll to position [243, 0]
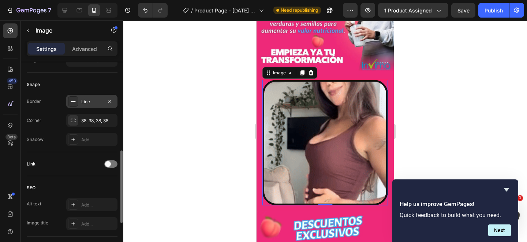
click at [74, 100] on icon at bounding box center [73, 101] width 6 height 6
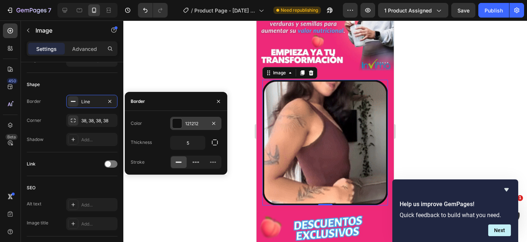
click at [179, 123] on div at bounding box center [177, 124] width 10 height 10
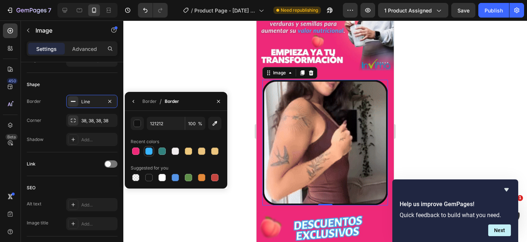
click at [150, 151] on div at bounding box center [148, 151] width 7 height 7
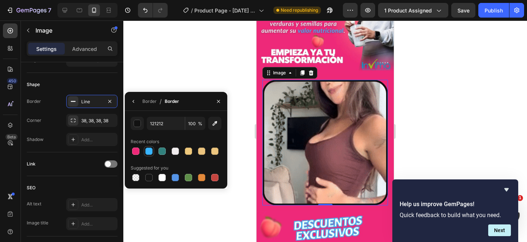
type input "39B5FF"
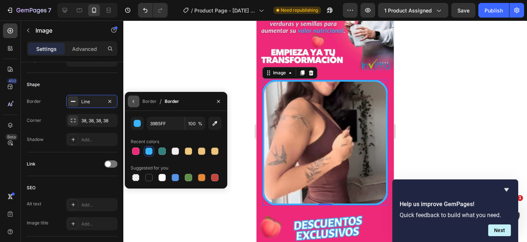
click at [133, 102] on icon "button" at bounding box center [134, 101] width 6 height 6
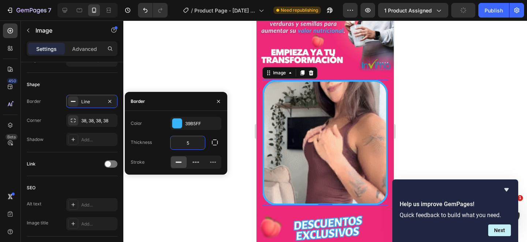
drag, startPoint x: 196, startPoint y: 143, endPoint x: 175, endPoint y: 143, distance: 20.5
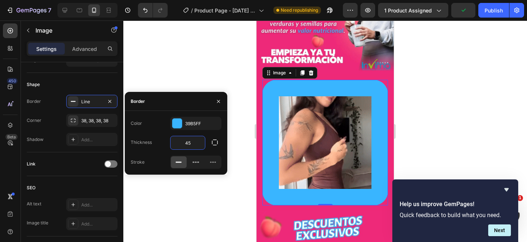
type input "5"
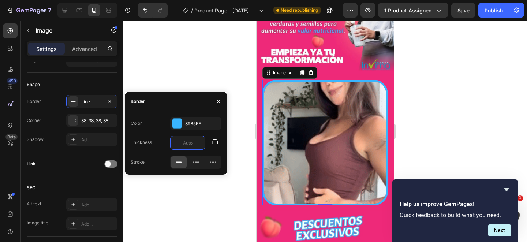
type input "4"
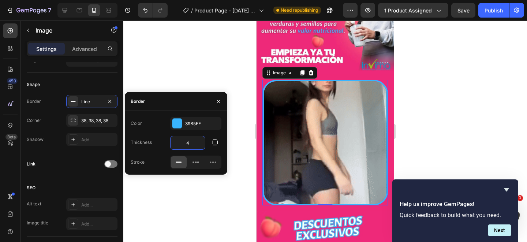
click at [450, 115] on div at bounding box center [325, 132] width 404 height 222
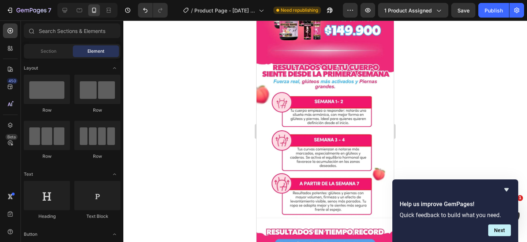
scroll to position [1162, 0]
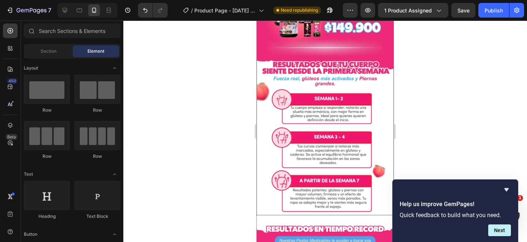
click at [308, 130] on img at bounding box center [325, 59] width 137 height 313
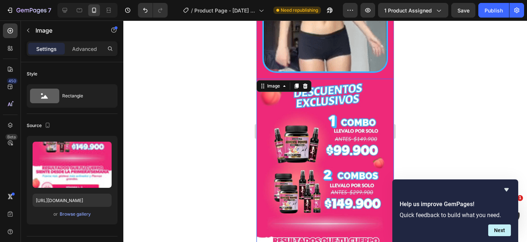
scroll to position [1001, 0]
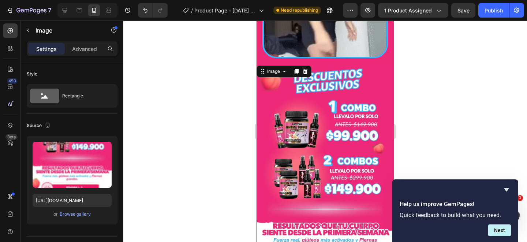
click at [336, 174] on img at bounding box center [325, 220] width 137 height 313
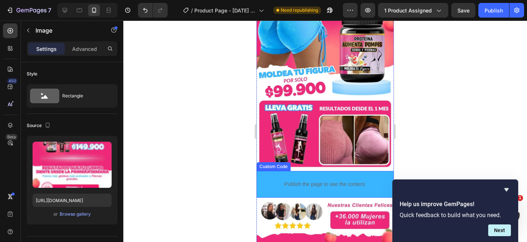
scroll to position [87, 0]
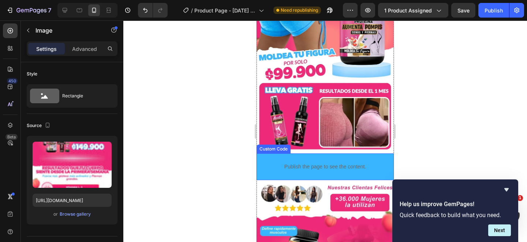
click at [374, 157] on div "Publish the page to see the content." at bounding box center [325, 166] width 123 height 19
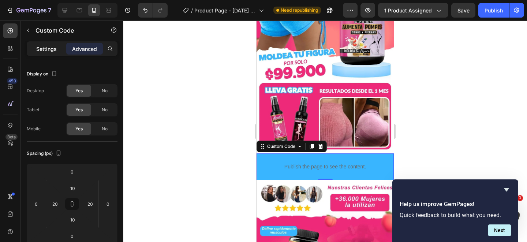
click at [39, 49] on p "Settings" at bounding box center [46, 49] width 21 height 8
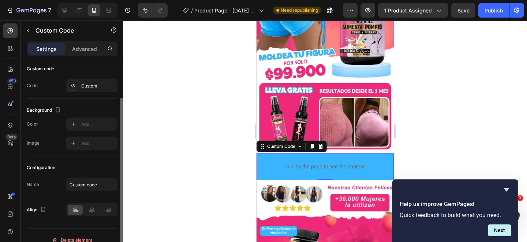
scroll to position [55, 0]
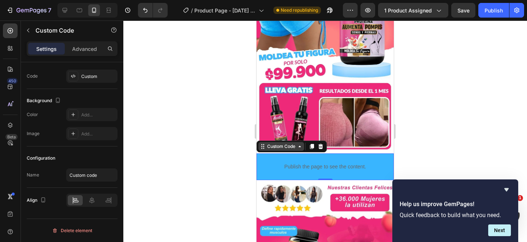
click at [286, 146] on div "Custom Code" at bounding box center [281, 146] width 31 height 7
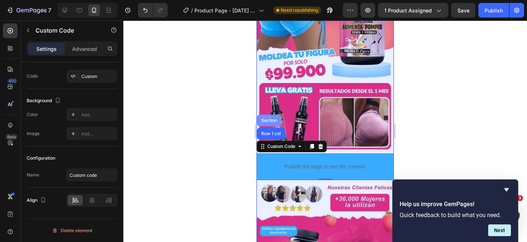
click at [269, 123] on div "Section" at bounding box center [269, 121] width 25 height 12
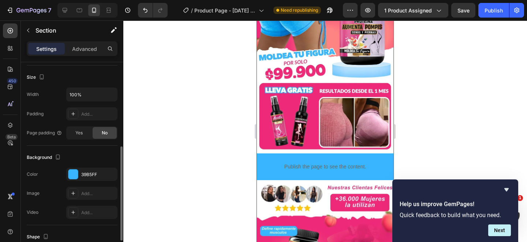
scroll to position [155, 0]
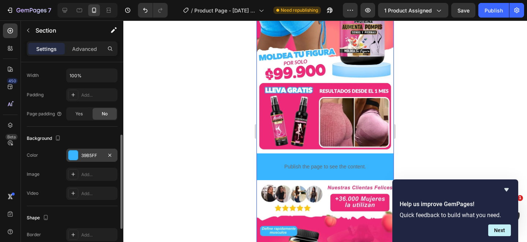
click at [86, 155] on div "39B5FF" at bounding box center [91, 155] width 21 height 7
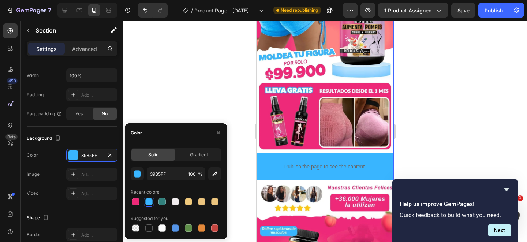
click at [468, 129] on div at bounding box center [325, 132] width 404 height 222
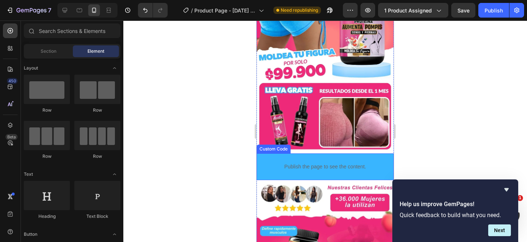
click at [274, 163] on p "Publish the page to see the content." at bounding box center [325, 167] width 123 height 8
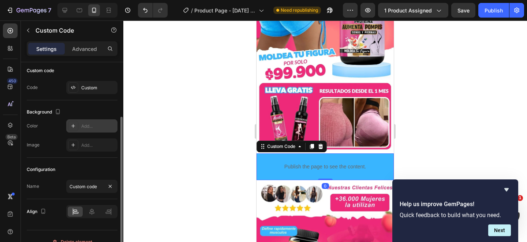
scroll to position [55, 0]
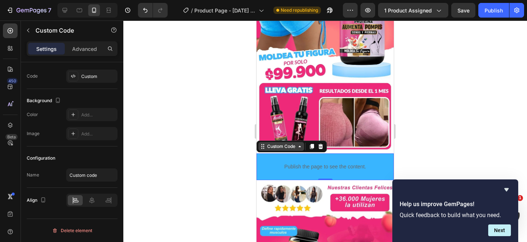
click at [290, 148] on div "Custom Code" at bounding box center [281, 146] width 31 height 7
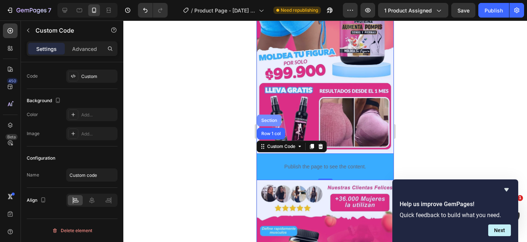
click at [268, 121] on div "Section" at bounding box center [269, 120] width 19 height 4
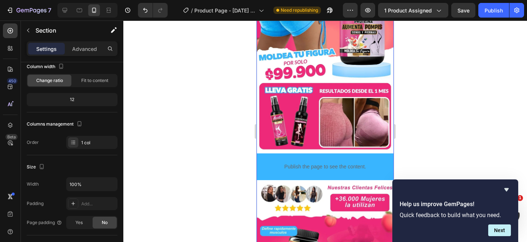
scroll to position [227, 0]
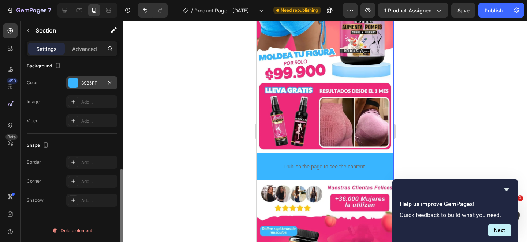
click at [71, 81] on div at bounding box center [73, 83] width 10 height 10
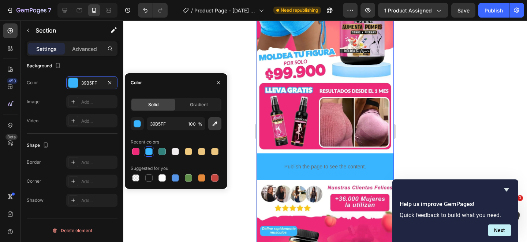
click at [215, 124] on icon "button" at bounding box center [214, 123] width 7 height 7
type input "FFFFFF"
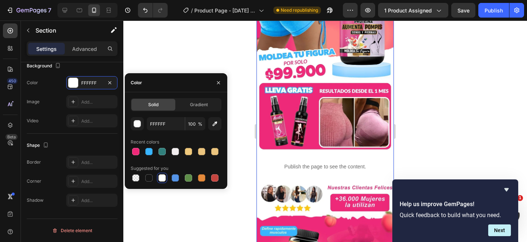
click at [436, 145] on div at bounding box center [325, 132] width 404 height 222
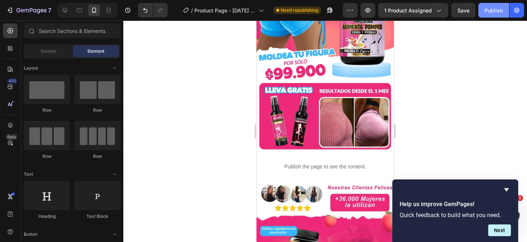
click at [484, 9] on button "Publish" at bounding box center [494, 10] width 31 height 15
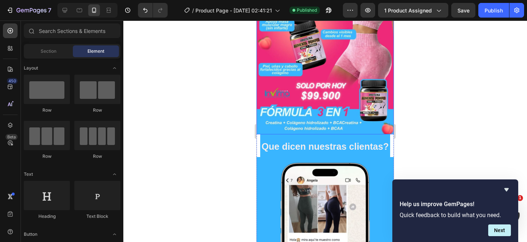
scroll to position [338, 0]
click at [258, 141] on div "⁠⁠⁠⁠⁠⁠⁠ Que dicen nuestras clientas? Heading" at bounding box center [325, 145] width 137 height 23
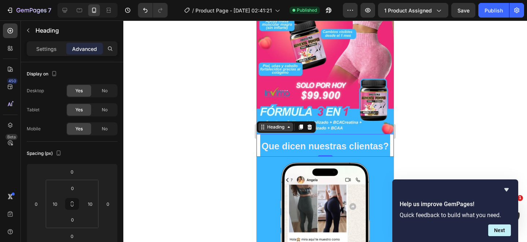
click at [279, 125] on div "Heading" at bounding box center [276, 127] width 20 height 7
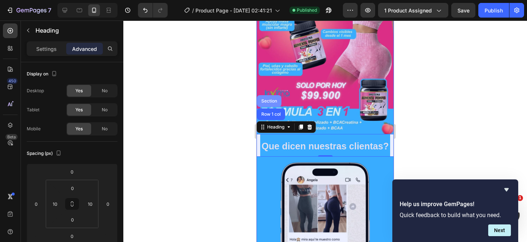
click at [265, 98] on div "Section" at bounding box center [269, 101] width 25 height 12
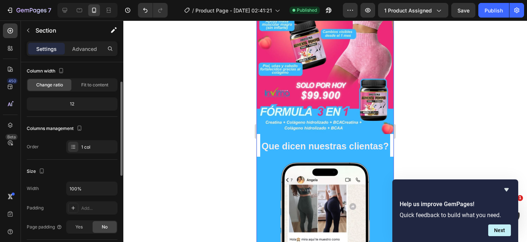
scroll to position [162, 0]
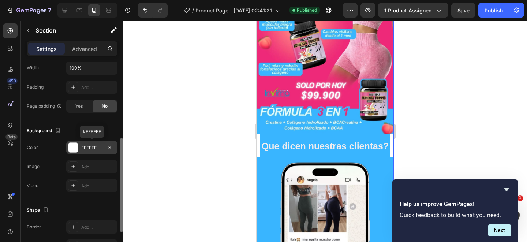
click at [74, 148] on div at bounding box center [73, 148] width 10 height 10
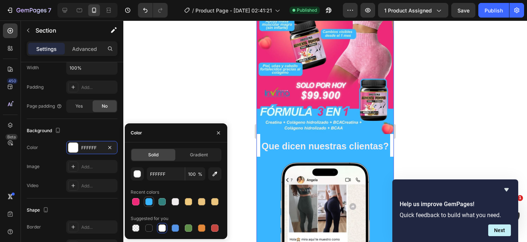
click at [150, 204] on div at bounding box center [148, 201] width 7 height 7
type input "39B5FF"
click at [422, 133] on div at bounding box center [325, 132] width 404 height 222
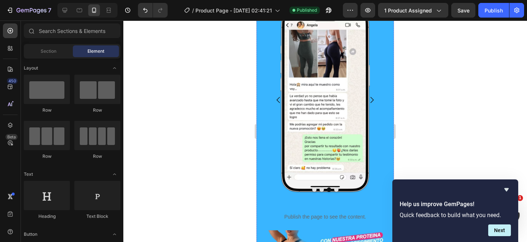
scroll to position [517, 0]
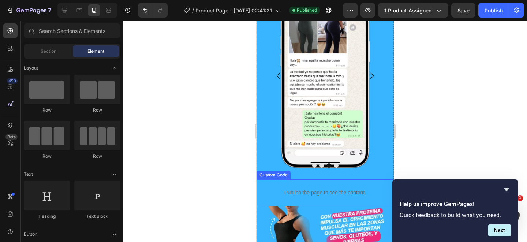
click at [344, 188] on div "Publish the page to see the content." at bounding box center [325, 192] width 123 height 19
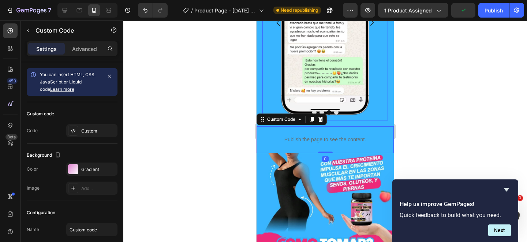
scroll to position [572, 0]
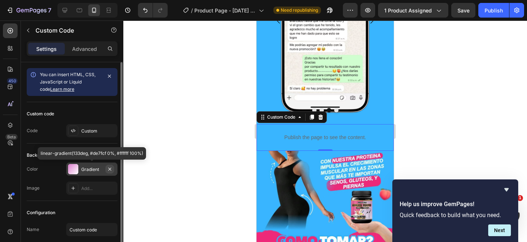
click at [109, 167] on icon "button" at bounding box center [110, 169] width 6 height 6
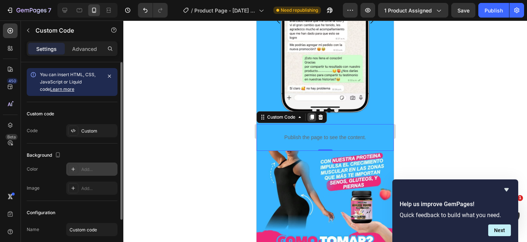
click at [312, 118] on icon at bounding box center [312, 117] width 4 height 5
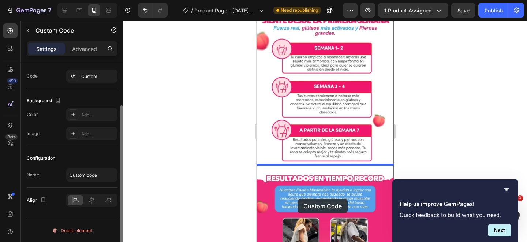
scroll to position [1246, 0]
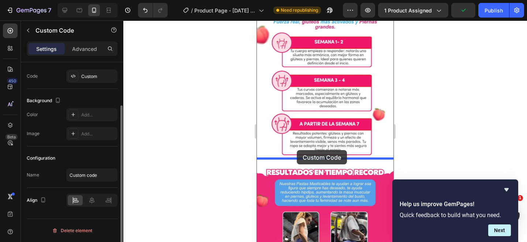
drag, startPoint x: 334, startPoint y: 86, endPoint x: 297, endPoint y: 150, distance: 73.8
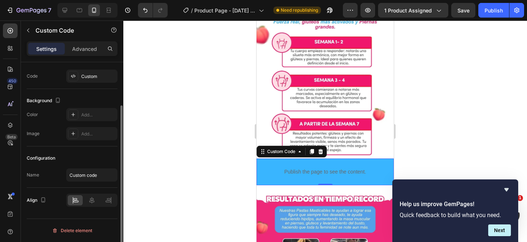
click at [271, 170] on p "Publish the page to see the content." at bounding box center [325, 172] width 123 height 8
click at [283, 153] on div "Custom Code" at bounding box center [281, 151] width 31 height 7
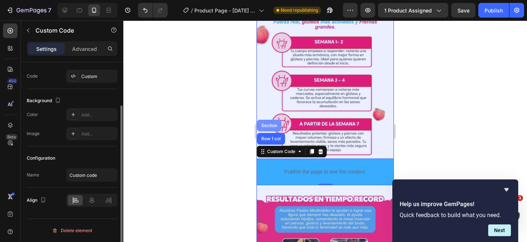
click at [266, 126] on div "Section" at bounding box center [269, 125] width 19 height 4
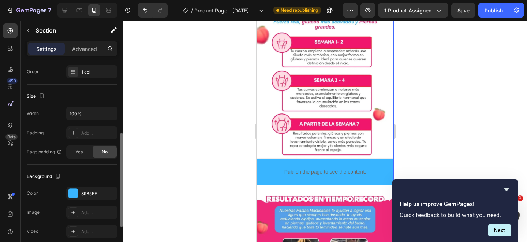
scroll to position [127, 0]
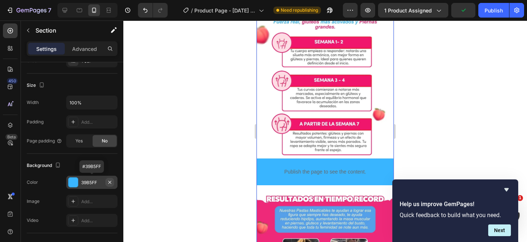
click at [110, 182] on icon "button" at bounding box center [109, 182] width 3 height 3
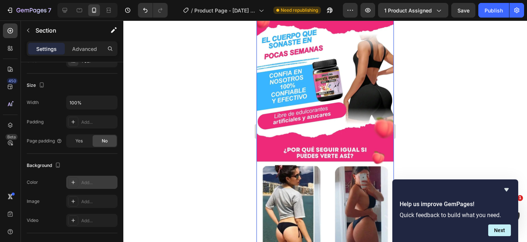
scroll to position [1573, 0]
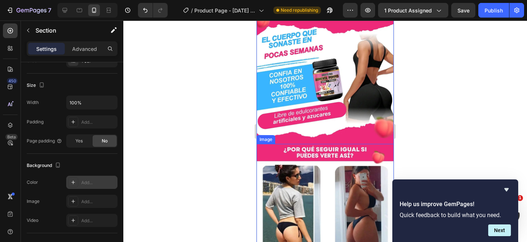
click at [327, 149] on img at bounding box center [325, 246] width 137 height 205
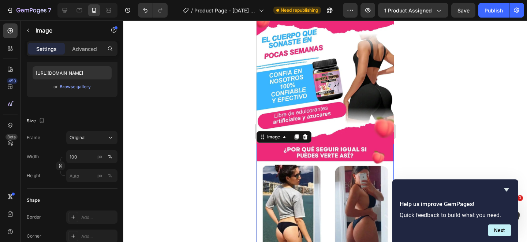
scroll to position [0, 0]
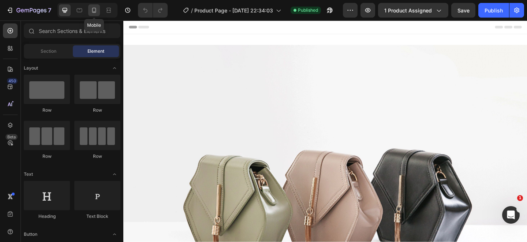
click at [97, 10] on icon at bounding box center [93, 10] width 7 height 7
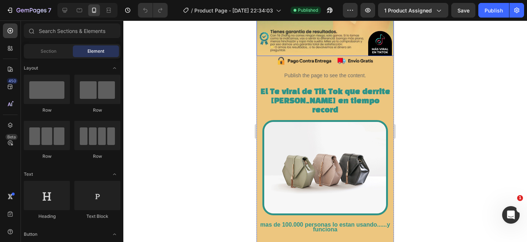
scroll to position [146, 0]
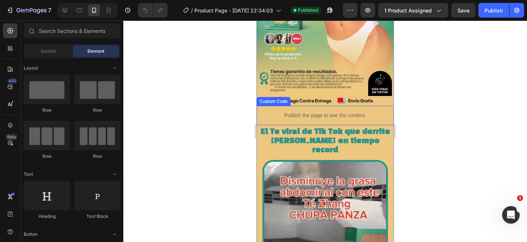
click at [365, 113] on p "Publish the page to see the content." at bounding box center [325, 116] width 115 height 8
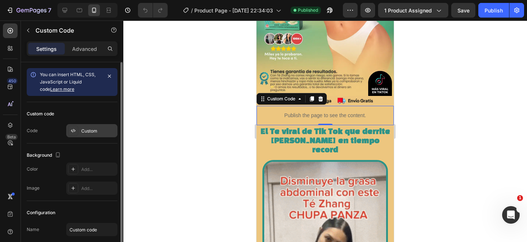
click at [93, 131] on div "Custom" at bounding box center [98, 131] width 34 height 7
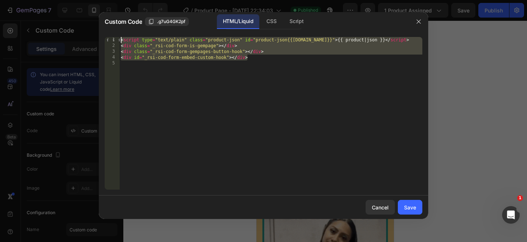
drag, startPoint x: 257, startPoint y: 58, endPoint x: 99, endPoint y: 27, distance: 161.6
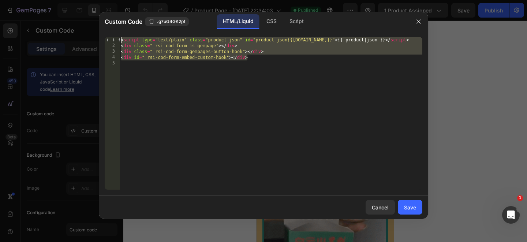
click at [99, 27] on div "Custom Code .g7uG4GK2pf HTML/Liquid CSS Script <div id="_rsi-cod-form-embed-cus…" at bounding box center [264, 115] width 330 height 207
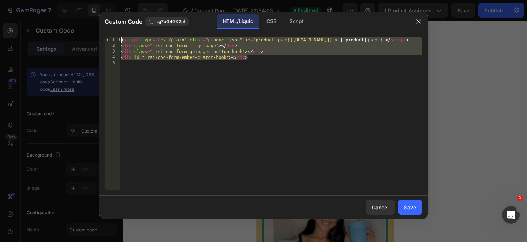
type textarea "<script type="text/plain" class="product-json" id="product-json{{[DOMAIN_NAME]}…"
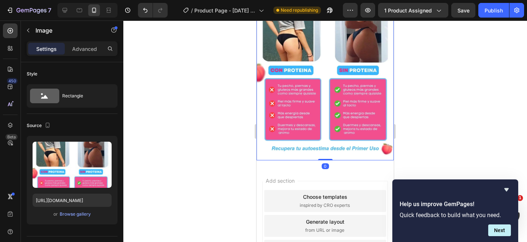
click at [438, 109] on div at bounding box center [325, 132] width 404 height 222
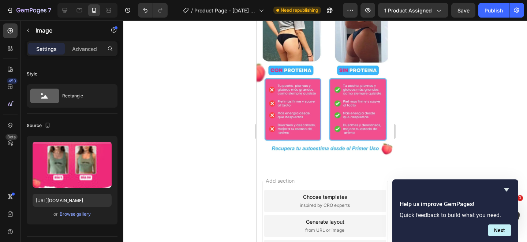
scroll to position [1566, 0]
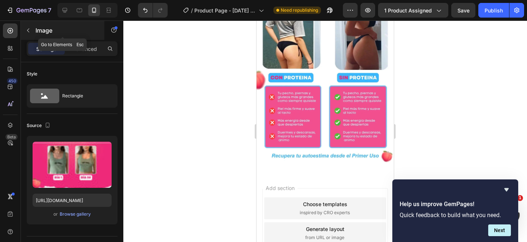
click at [29, 28] on icon "button" at bounding box center [28, 30] width 6 height 6
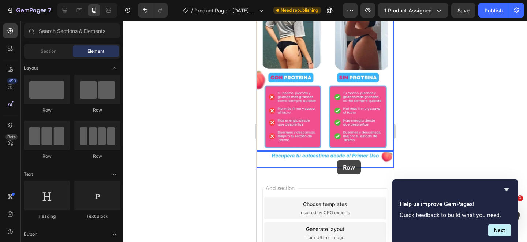
drag, startPoint x: 300, startPoint y: 114, endPoint x: 337, endPoint y: 160, distance: 59.1
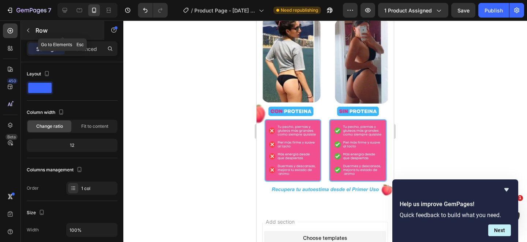
click at [28, 28] on icon "button" at bounding box center [28, 30] width 6 height 6
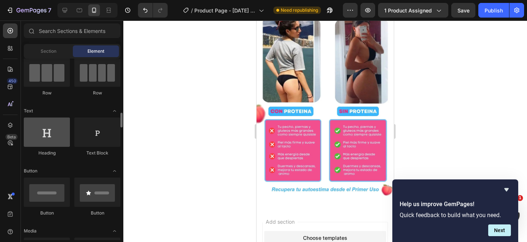
scroll to position [110, 0]
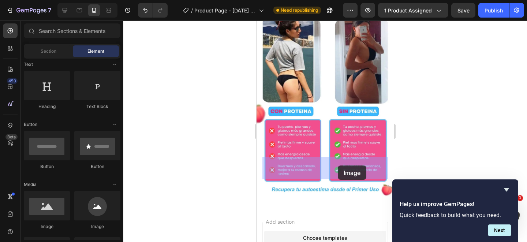
drag, startPoint x: 298, startPoint y: 229, endPoint x: 338, endPoint y: 165, distance: 74.8
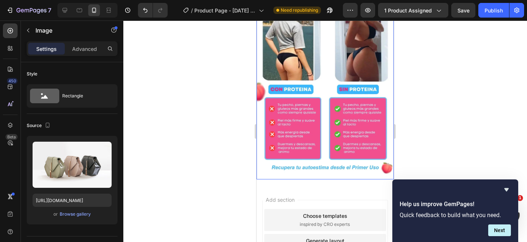
scroll to position [1588, 0]
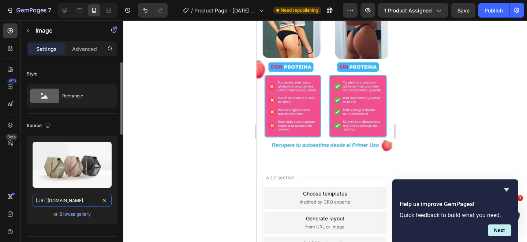
click at [70, 202] on input "https://cdn.shopify.com/s/files/1/2005/9307/files/image_demo.jpg" at bounding box center [72, 200] width 79 height 13
paste input "media0.giphy.com/media/v1.Y2lkPTc5MGI3NjExOTlicHBib3BxcWR6N2wxaW83dzYwamVmdWhzM…"
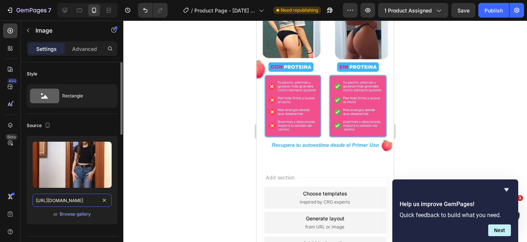
scroll to position [0, 387]
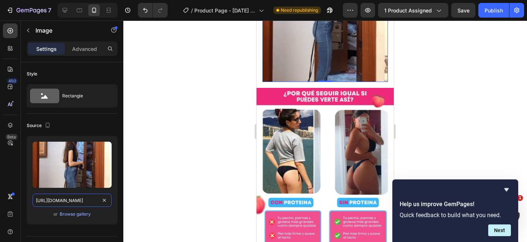
type input "https://media0.giphy.com/media/v1.Y2lkPTc5MGI3NjExOTlicHBib3BxcWR6N2wxaW83dzYwa…"
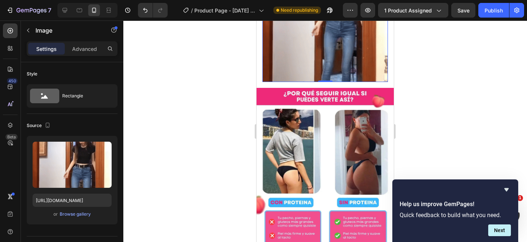
click at [451, 145] on div at bounding box center [325, 132] width 404 height 222
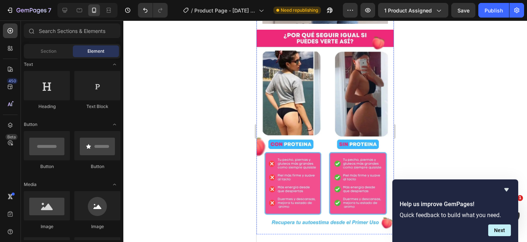
scroll to position [1655, 0]
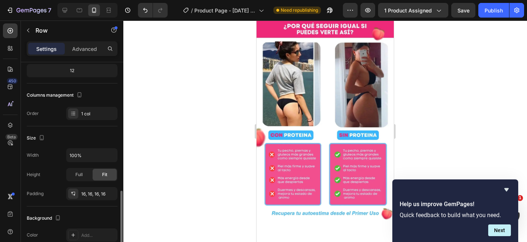
scroll to position [138, 0]
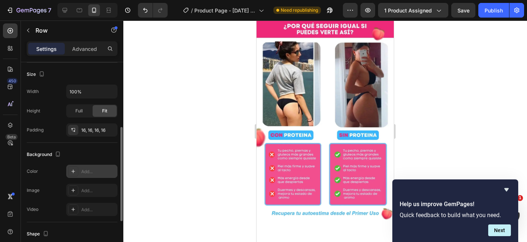
click at [97, 172] on div "Add..." at bounding box center [98, 171] width 34 height 7
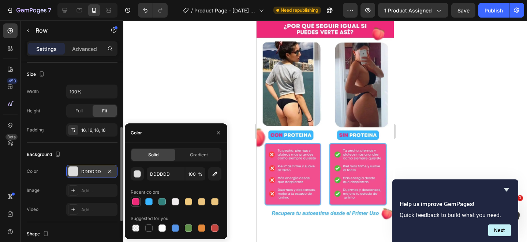
click at [134, 202] on div at bounding box center [135, 201] width 7 height 7
type input "EE2978"
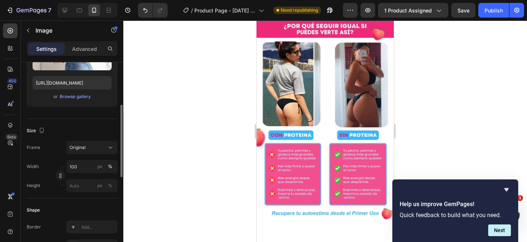
scroll to position [146, 0]
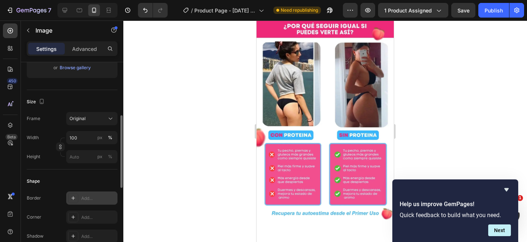
click at [91, 200] on div "Add..." at bounding box center [98, 198] width 34 height 7
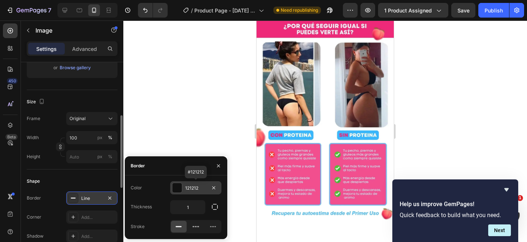
click at [180, 190] on div at bounding box center [177, 188] width 10 height 10
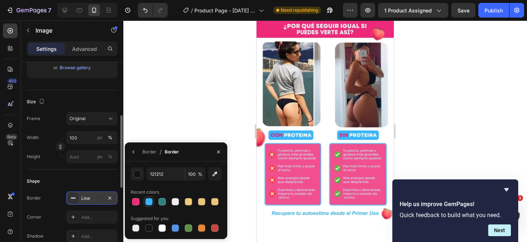
click at [147, 200] on div at bounding box center [148, 201] width 7 height 7
type input "39B5FF"
click at [134, 150] on icon "button" at bounding box center [134, 152] width 6 height 6
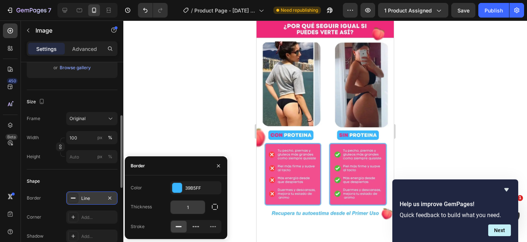
click at [198, 208] on input "1" at bounding box center [188, 207] width 34 height 13
type input "4"
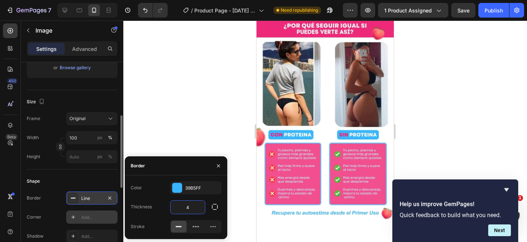
click at [93, 217] on div "Add..." at bounding box center [98, 217] width 34 height 7
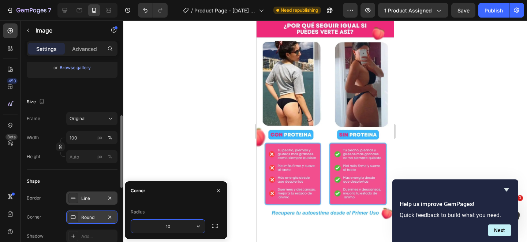
type input "1"
type input "2"
type input "30"
click at [430, 120] on div at bounding box center [325, 132] width 404 height 222
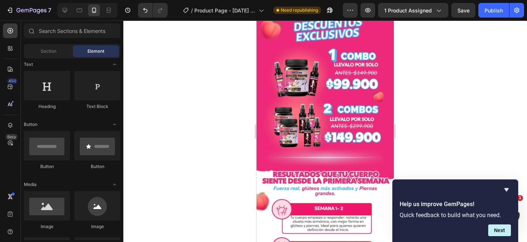
scroll to position [859, 0]
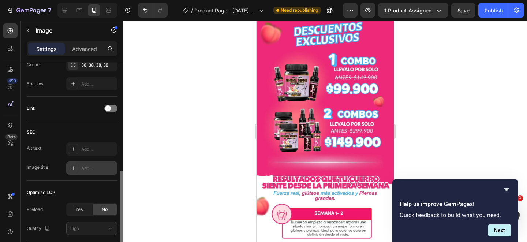
scroll to position [352, 0]
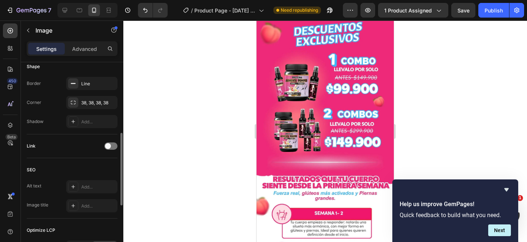
scroll to position [232, 0]
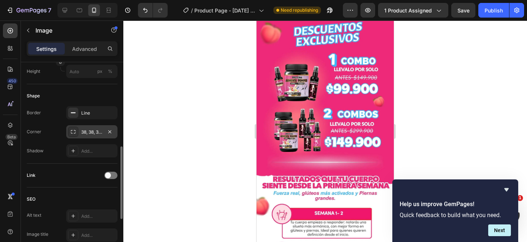
click at [87, 131] on div "38, 38, 38, 38" at bounding box center [91, 132] width 21 height 7
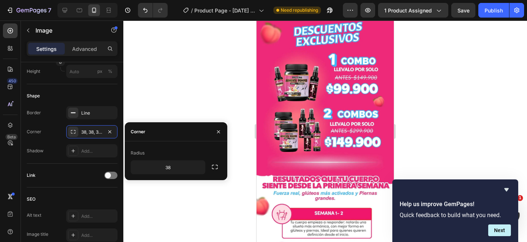
click at [236, 135] on div at bounding box center [325, 132] width 404 height 222
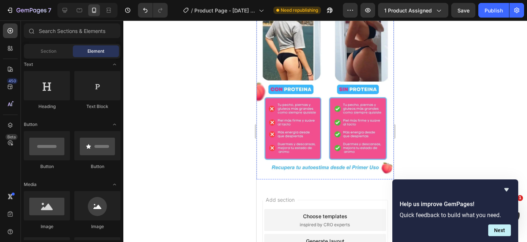
scroll to position [1704, 0]
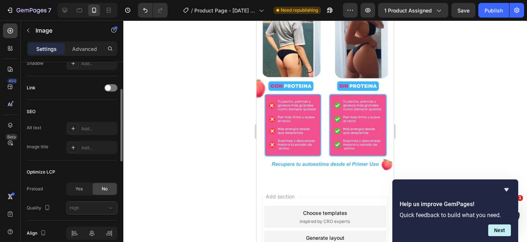
scroll to position [253, 0]
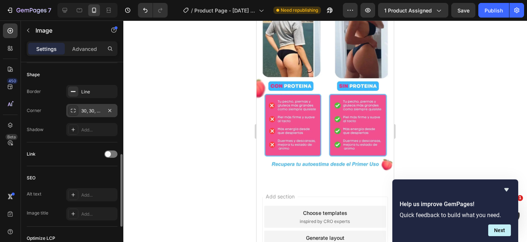
click at [89, 108] on div "30, 30, 30, 30" at bounding box center [91, 111] width 21 height 7
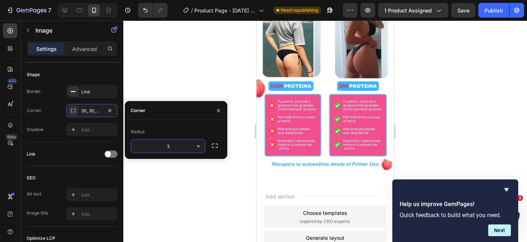
type input "38"
click at [438, 123] on div at bounding box center [325, 132] width 404 height 222
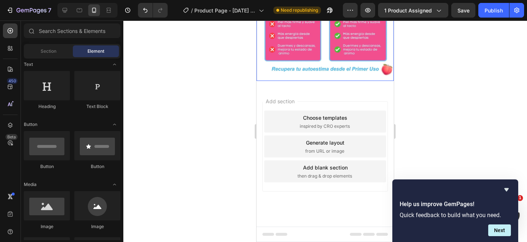
scroll to position [1957, 0]
click at [490, 11] on div "Publish" at bounding box center [494, 11] width 18 height 8
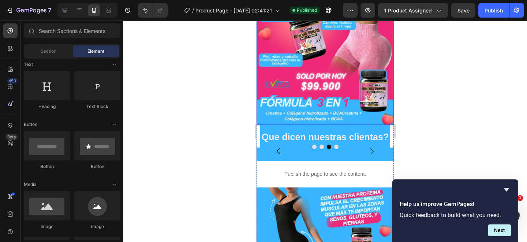
scroll to position [348, 0]
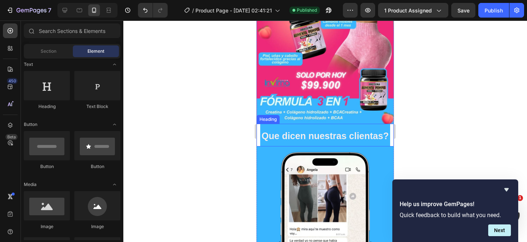
click at [315, 130] on p "⁠⁠⁠⁠⁠⁠⁠ Que dicen nuestras clientas?" at bounding box center [325, 134] width 129 height 21
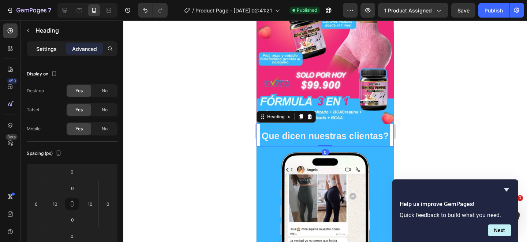
click at [49, 46] on p "Settings" at bounding box center [46, 49] width 21 height 8
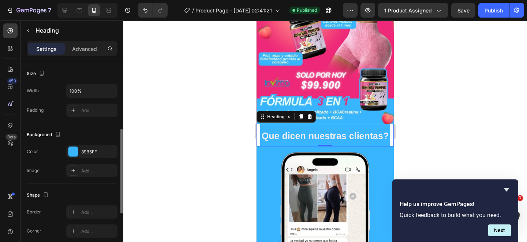
scroll to position [164, 0]
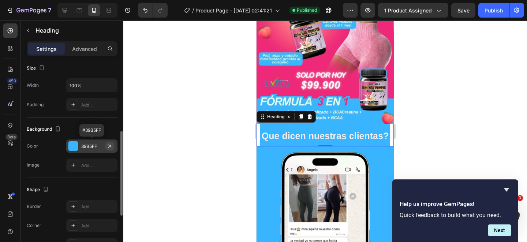
click at [110, 144] on icon "button" at bounding box center [110, 146] width 6 height 6
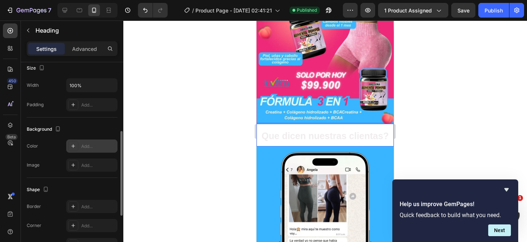
click at [451, 129] on div at bounding box center [325, 132] width 404 height 222
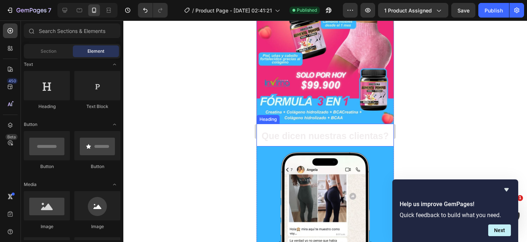
click at [313, 130] on p "⁠⁠⁠⁠⁠⁠⁠ Que dicen nuestras clientas?" at bounding box center [325, 134] width 129 height 21
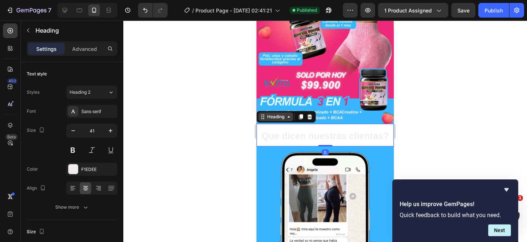
click at [288, 117] on icon at bounding box center [289, 117] width 6 height 6
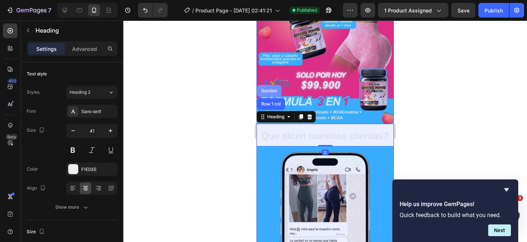
click at [271, 89] on div "Section" at bounding box center [269, 91] width 19 height 4
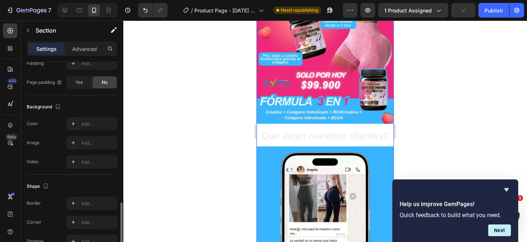
scroll to position [222, 0]
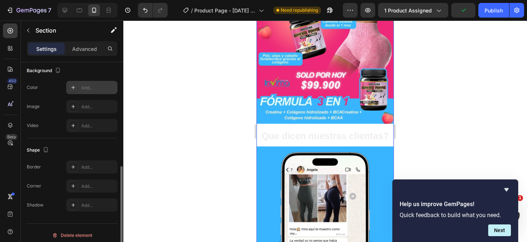
click at [97, 88] on div "Add..." at bounding box center [98, 88] width 34 height 7
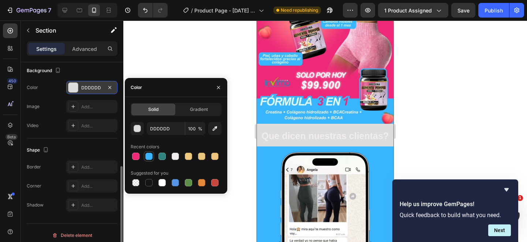
click at [148, 154] on div at bounding box center [148, 156] width 7 height 7
type input "39B5FF"
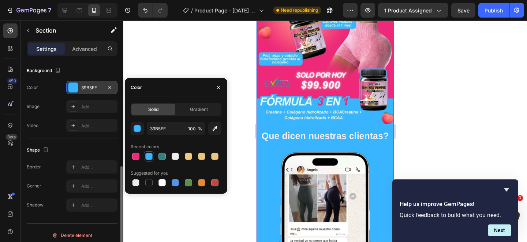
click at [433, 110] on div at bounding box center [325, 132] width 404 height 222
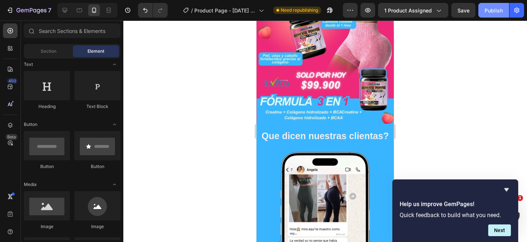
click at [491, 15] on button "Publish" at bounding box center [494, 10] width 31 height 15
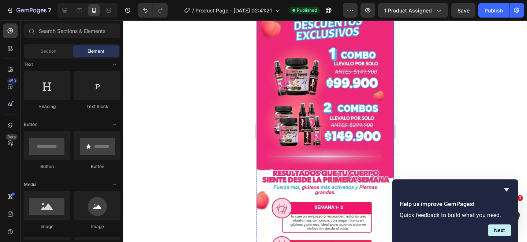
scroll to position [1064, 0]
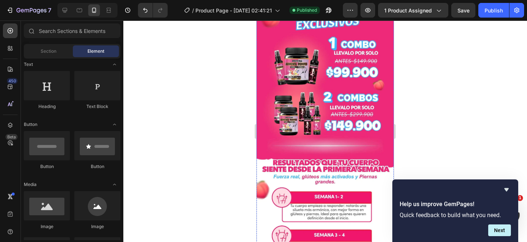
click at [334, 141] on img at bounding box center [325, 157] width 137 height 313
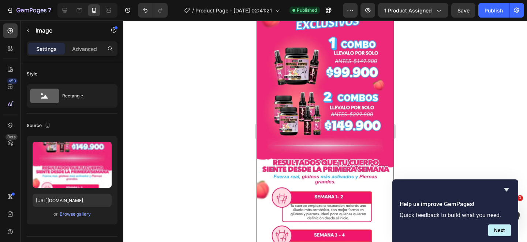
click at [326, 150] on img at bounding box center [325, 157] width 137 height 313
click at [327, 141] on img at bounding box center [325, 157] width 137 height 313
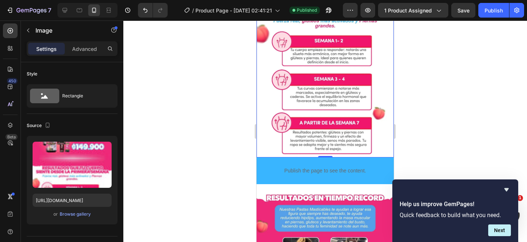
scroll to position [1224, 0]
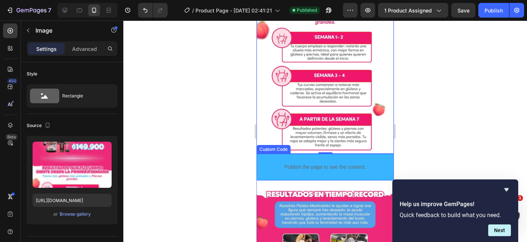
click at [260, 156] on div "Publish the page to see the content. Custom Code" at bounding box center [325, 167] width 137 height 27
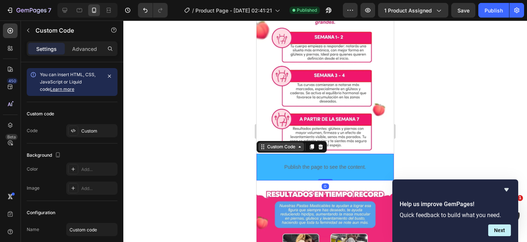
click at [270, 147] on div "Custom Code" at bounding box center [281, 147] width 31 height 7
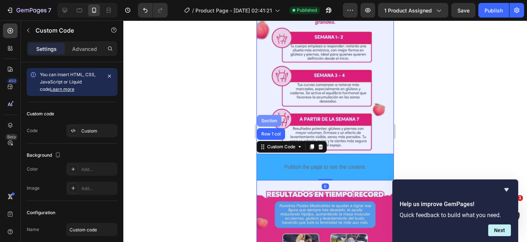
click at [269, 122] on div "Section" at bounding box center [269, 121] width 19 height 4
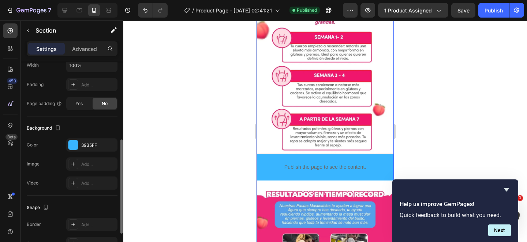
scroll to position [170, 0]
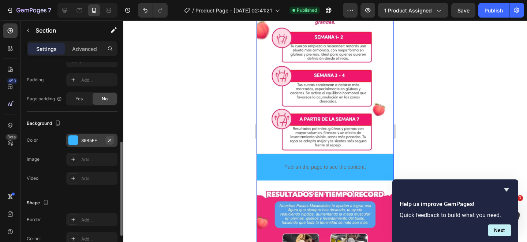
click at [109, 139] on icon "button" at bounding box center [109, 139] width 3 height 3
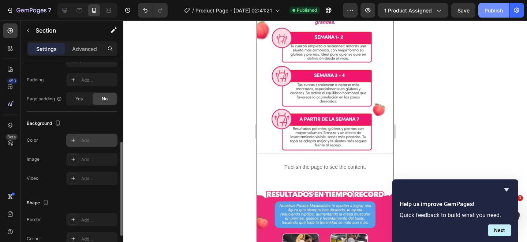
click at [495, 13] on div "Publish" at bounding box center [494, 11] width 18 height 8
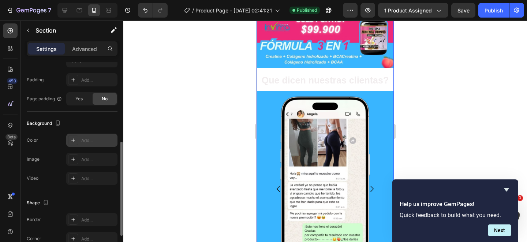
scroll to position [301, 0]
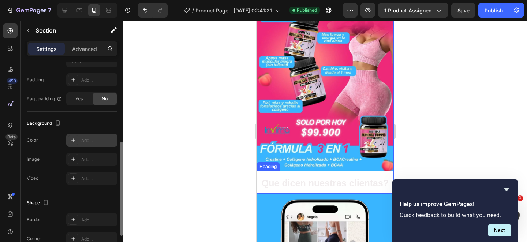
click at [261, 176] on h2 "⁠⁠⁠⁠⁠⁠⁠ Que dicen nuestras clientas?" at bounding box center [325, 182] width 130 height 23
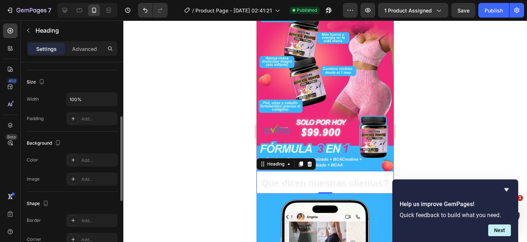
scroll to position [153, 0]
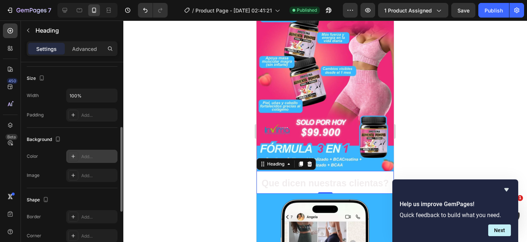
click at [95, 157] on div "Add..." at bounding box center [98, 156] width 34 height 7
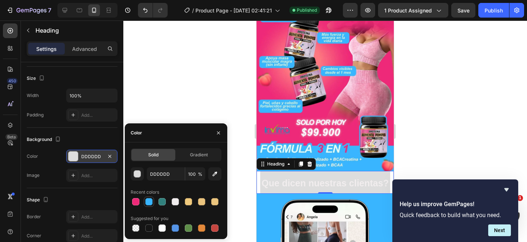
click at [151, 202] on div at bounding box center [148, 201] width 7 height 7
type input "39B5FF"
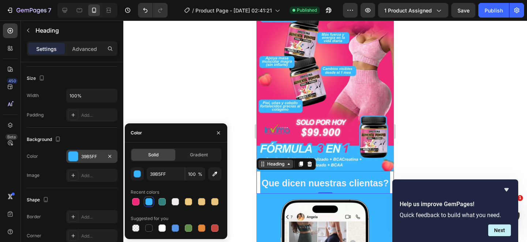
click at [280, 166] on div "Heading" at bounding box center [276, 164] width 20 height 7
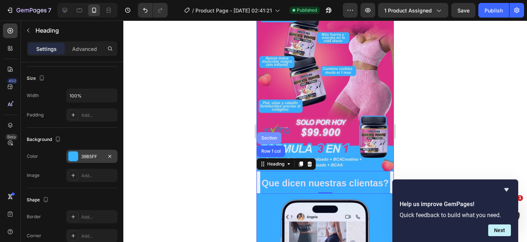
click at [271, 137] on div "Section" at bounding box center [269, 138] width 19 height 4
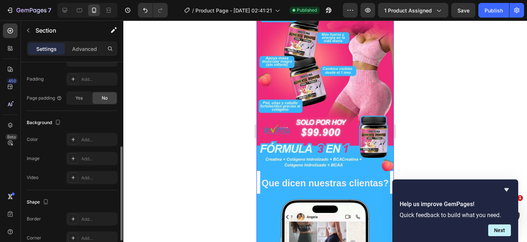
scroll to position [174, 0]
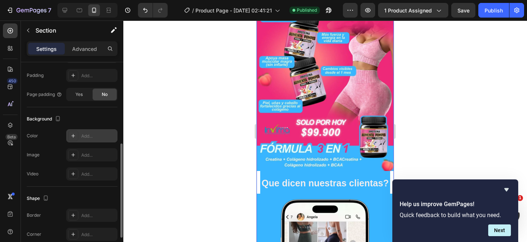
click at [95, 137] on div "Add..." at bounding box center [98, 136] width 34 height 7
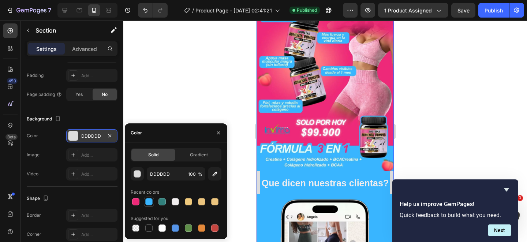
click at [149, 202] on div at bounding box center [148, 201] width 7 height 7
type input "39B5FF"
click at [452, 104] on div at bounding box center [325, 132] width 404 height 222
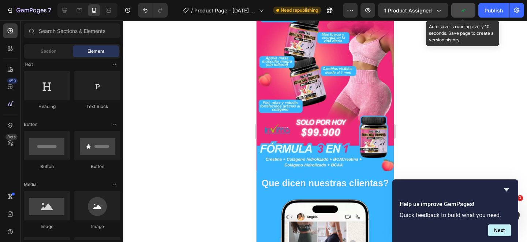
click at [461, 11] on icon "button" at bounding box center [463, 10] width 7 height 7
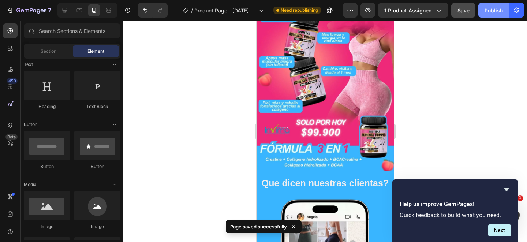
click at [495, 12] on div "Publish" at bounding box center [494, 11] width 18 height 8
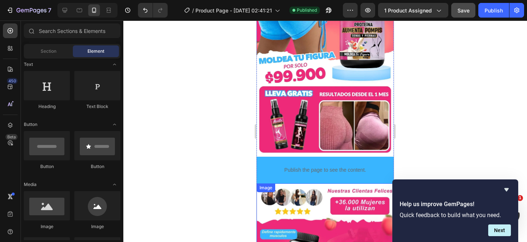
scroll to position [92, 0]
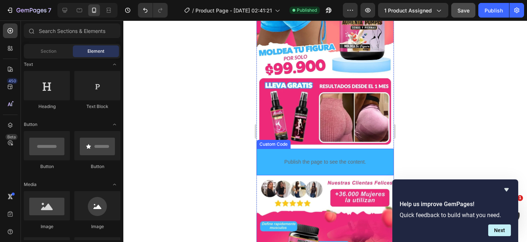
click at [376, 157] on div "Publish the page to see the content." at bounding box center [325, 161] width 123 height 19
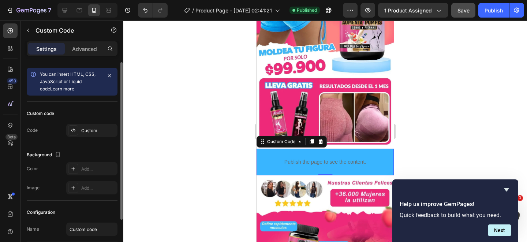
scroll to position [55, 0]
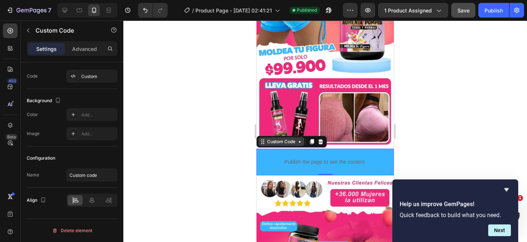
click at [270, 144] on div "Custom Code" at bounding box center [281, 141] width 31 height 7
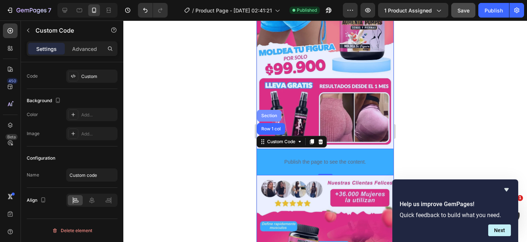
click at [270, 116] on div "Section" at bounding box center [269, 116] width 19 height 4
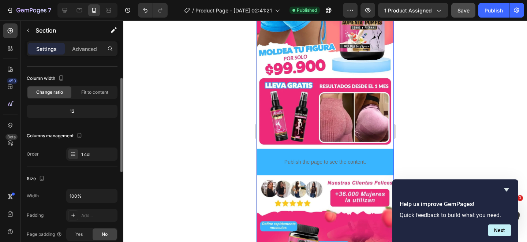
scroll to position [133, 0]
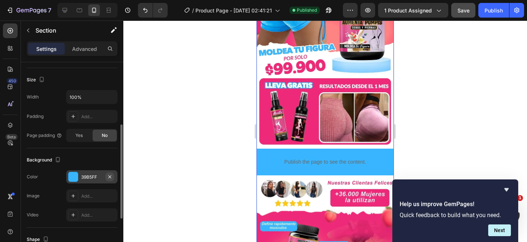
click at [111, 175] on icon "button" at bounding box center [110, 177] width 6 height 6
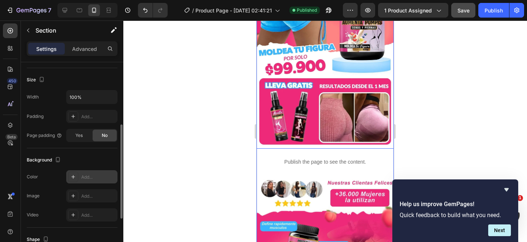
click at [424, 141] on div at bounding box center [325, 132] width 404 height 222
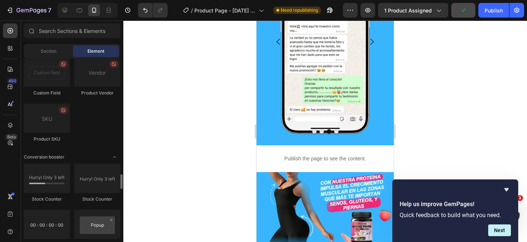
scroll to position [2037, 0]
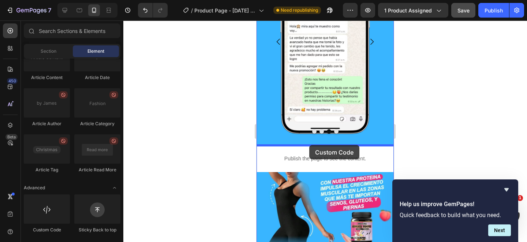
drag, startPoint x: 300, startPoint y: 237, endPoint x: 309, endPoint y: 145, distance: 92.4
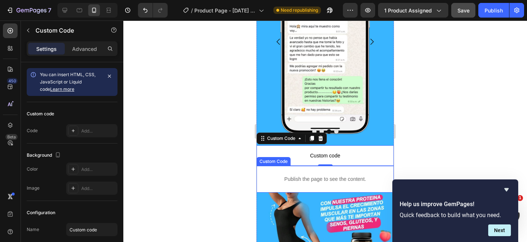
click at [310, 178] on p "Publish the page to see the content." at bounding box center [325, 179] width 123 height 8
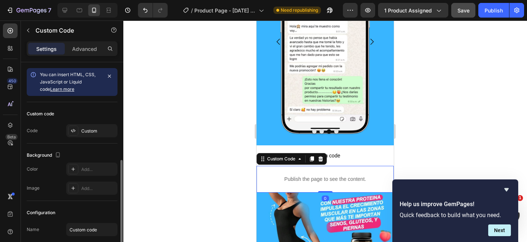
scroll to position [55, 0]
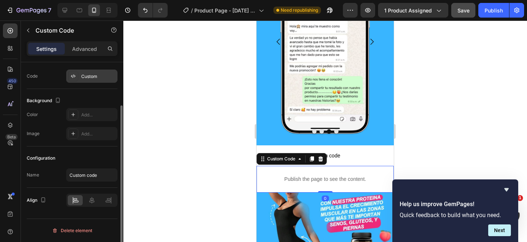
click at [95, 78] on div "Custom" at bounding box center [98, 76] width 34 height 7
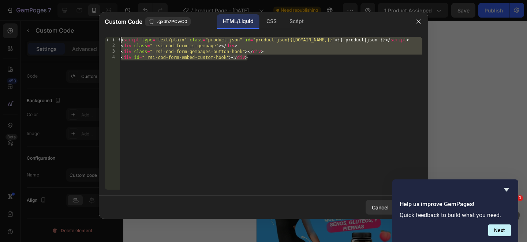
drag, startPoint x: 256, startPoint y: 64, endPoint x: 109, endPoint y: 38, distance: 149.2
click at [109, 38] on div "<div id="_rsi-cod-form-embed-custom-hook"></div> 1 2 3 4 < script type = "text/…" at bounding box center [264, 113] width 318 height 153
type textarea "<script type="text/plain" class="product-json" id="product-json{{product.id}}">…"
click at [471, 91] on div at bounding box center [263, 121] width 527 height 242
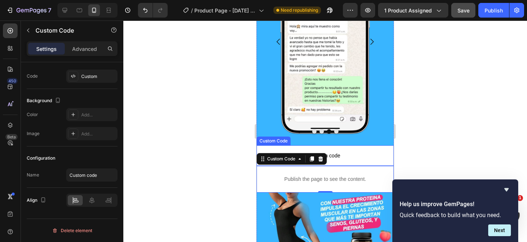
click at [339, 156] on span "Custom code" at bounding box center [325, 155] width 137 height 9
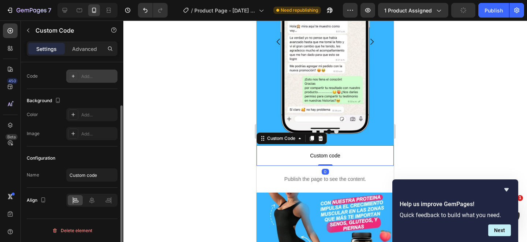
click at [92, 82] on div "Add..." at bounding box center [91, 76] width 51 height 13
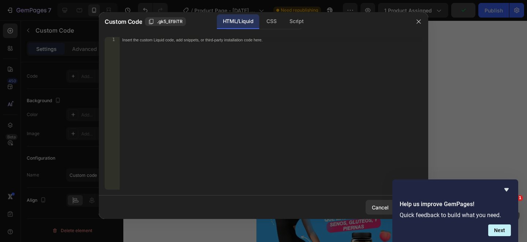
click at [181, 73] on div "Insert the custom Liquid code, add snippets, or third-party installation code h…" at bounding box center [270, 119] width 303 height 164
paste textarea "<div id="_rsi-cod-form-embed-custom-hook"></div>"
type textarea "<div id="_rsi-cod-form-embed-custom-hook"></div>"
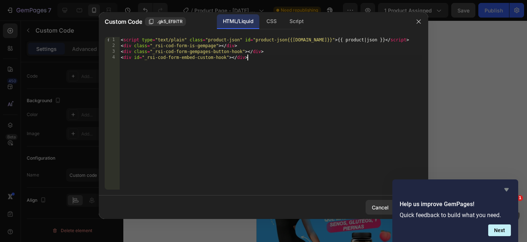
click at [507, 192] on icon "Hide survey" at bounding box center [506, 189] width 9 height 9
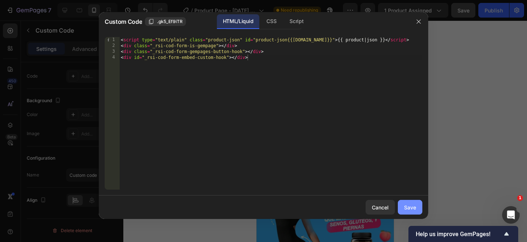
click at [410, 201] on button "Save" at bounding box center [410, 207] width 25 height 15
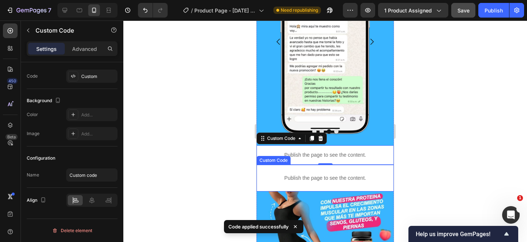
click at [350, 172] on div "Publish the page to see the content." at bounding box center [325, 177] width 123 height 19
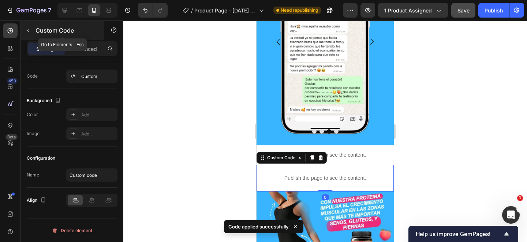
click at [78, 35] on div "Custom Code" at bounding box center [62, 30] width 83 height 19
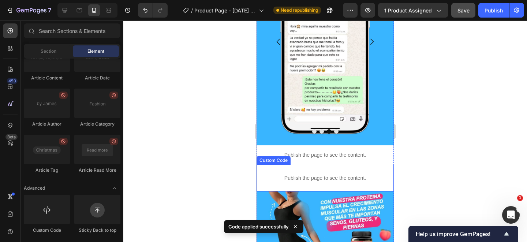
click at [283, 172] on div "Publish the page to see the content." at bounding box center [325, 177] width 123 height 19
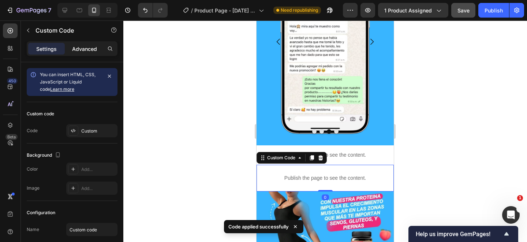
click at [96, 51] on p "Advanced" at bounding box center [84, 49] width 25 height 8
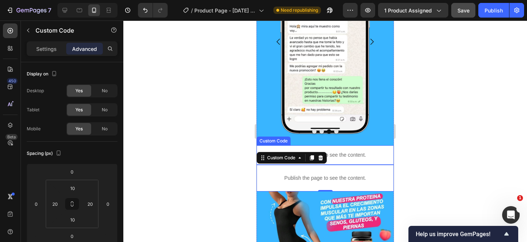
click at [335, 151] on p "Publish the page to see the content." at bounding box center [325, 155] width 137 height 8
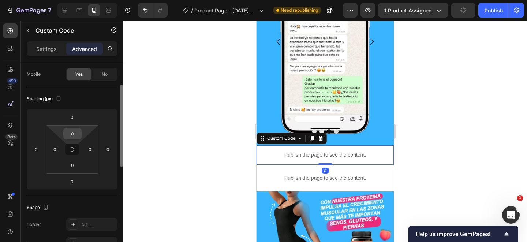
click at [76, 134] on input "0" at bounding box center [72, 133] width 15 height 11
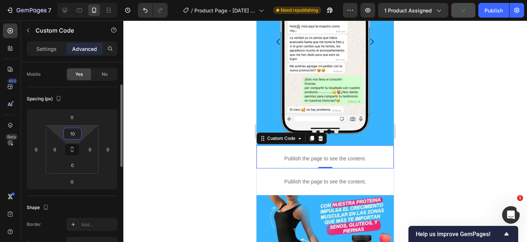
type input "10"
type input "1"
type input "20"
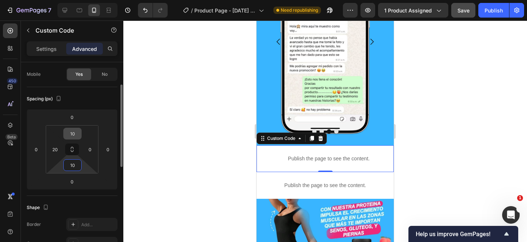
type input "10"
type input "20"
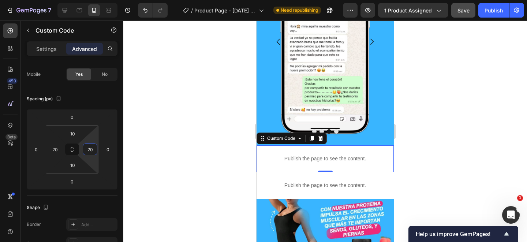
click at [423, 154] on div at bounding box center [325, 132] width 404 height 222
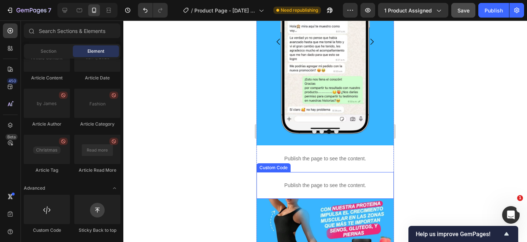
click at [375, 182] on p "Publish the page to see the content." at bounding box center [325, 186] width 123 height 8
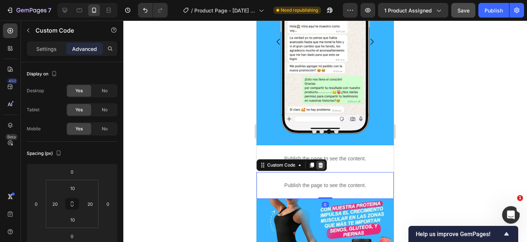
click at [323, 164] on icon at bounding box center [321, 165] width 5 height 5
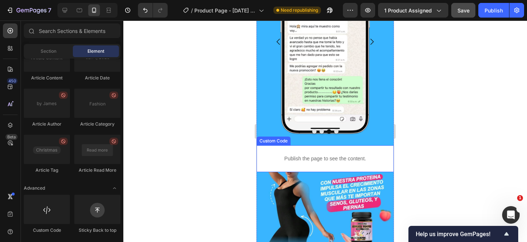
click at [387, 162] on div "Publish the page to see the content. Custom Code" at bounding box center [325, 158] width 137 height 27
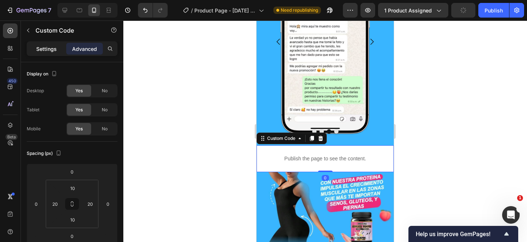
click at [56, 53] on div "Settings" at bounding box center [46, 49] width 37 height 12
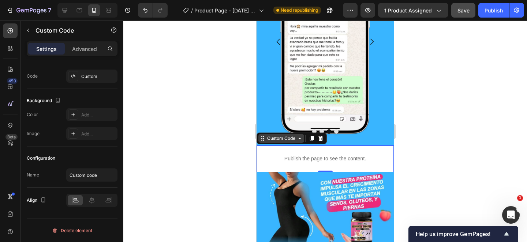
click at [286, 137] on div "Custom Code" at bounding box center [281, 138] width 31 height 7
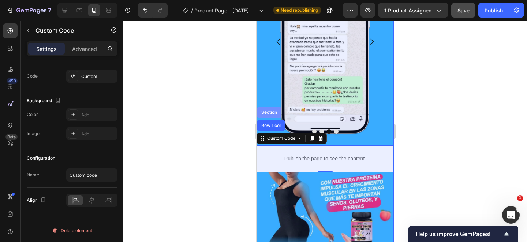
click at [272, 115] on div "Section" at bounding box center [269, 113] width 25 height 12
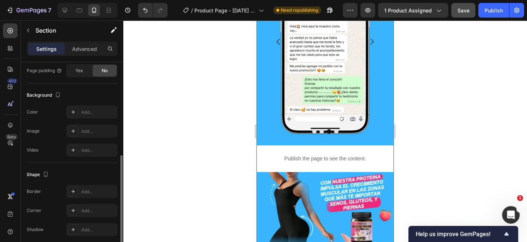
scroll to position [199, 0]
click at [98, 109] on div "Add..." at bounding box center [98, 111] width 34 height 7
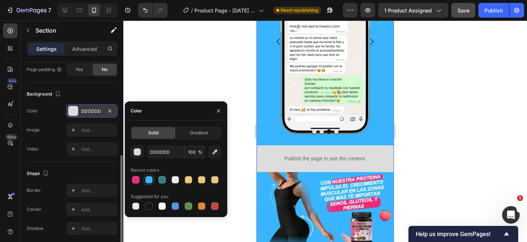
click at [145, 179] on div at bounding box center [148, 179] width 7 height 7
type input "39B5FF"
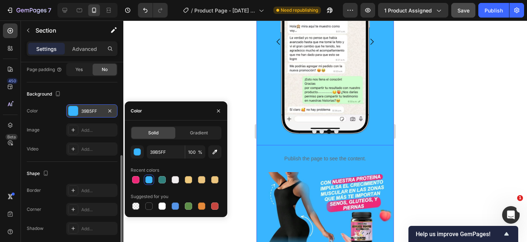
click at [446, 115] on div at bounding box center [325, 132] width 404 height 222
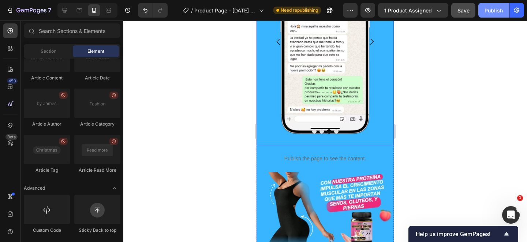
click at [496, 7] on div "Publish" at bounding box center [494, 11] width 18 height 8
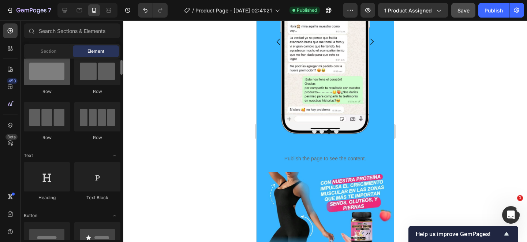
scroll to position [0, 0]
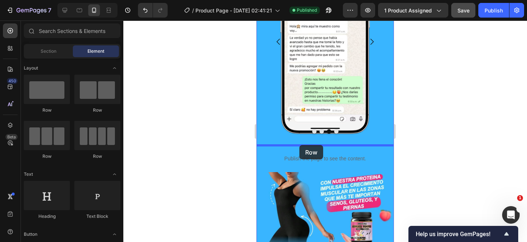
drag, startPoint x: 297, startPoint y: 112, endPoint x: 300, endPoint y: 145, distance: 33.4
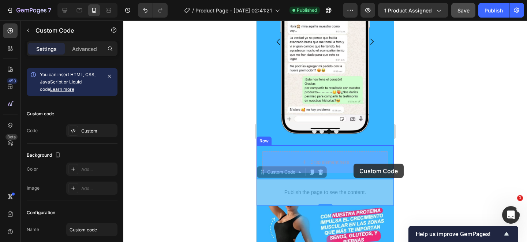
drag, startPoint x: 357, startPoint y: 190, endPoint x: 354, endPoint y: 164, distance: 26.9
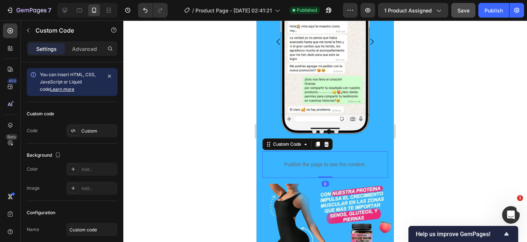
click at [420, 156] on div at bounding box center [325, 132] width 404 height 222
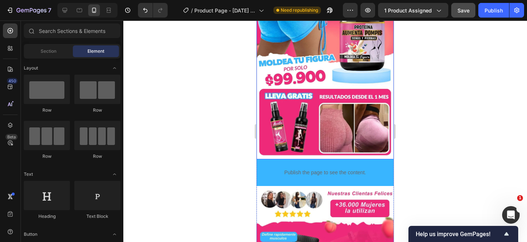
scroll to position [83, 0]
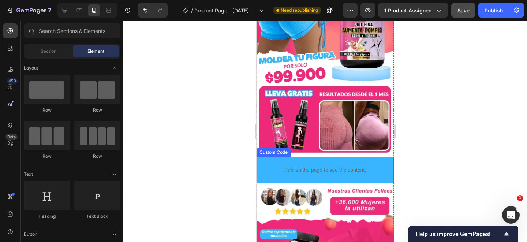
click at [371, 164] on div "Publish the page to see the content." at bounding box center [325, 169] width 123 height 19
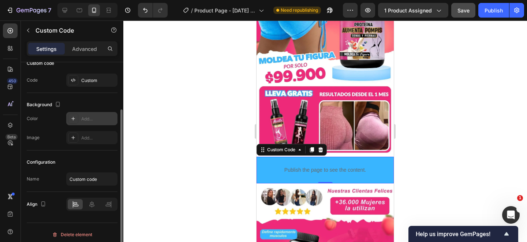
scroll to position [55, 0]
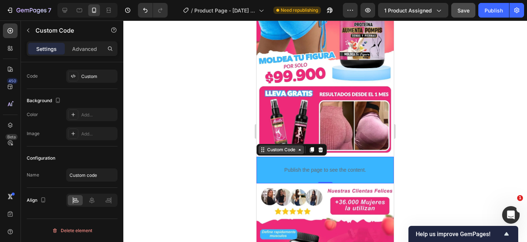
click at [295, 152] on div "Custom Code" at bounding box center [281, 149] width 31 height 7
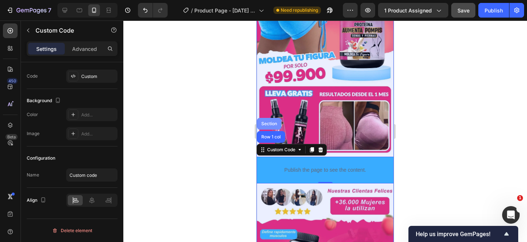
click at [272, 125] on div "Section" at bounding box center [269, 124] width 19 height 4
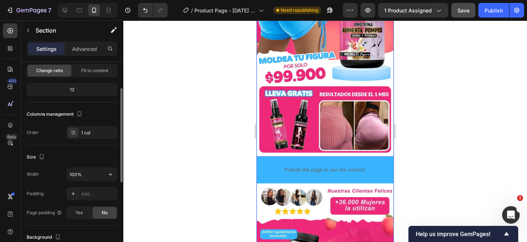
scroll to position [227, 0]
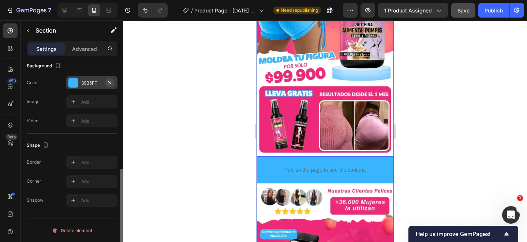
click at [110, 81] on icon "button" at bounding box center [110, 83] width 6 height 6
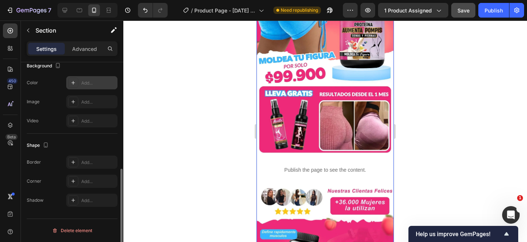
click at [476, 161] on div at bounding box center [325, 132] width 404 height 222
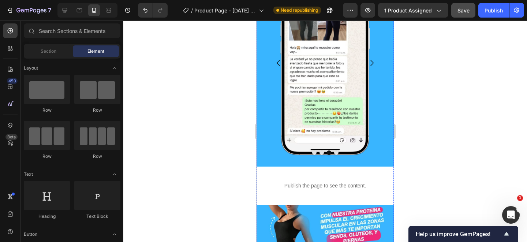
scroll to position [528, 0]
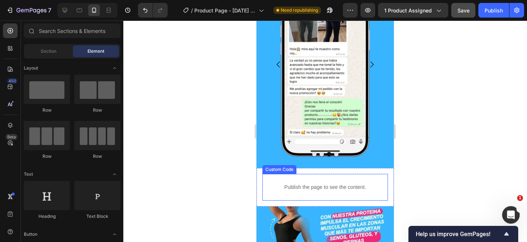
click at [230, 166] on div at bounding box center [325, 132] width 404 height 222
click at [222, 163] on div at bounding box center [325, 132] width 404 height 222
click at [357, 187] on p "Publish the page to see the content." at bounding box center [325, 187] width 111 height 8
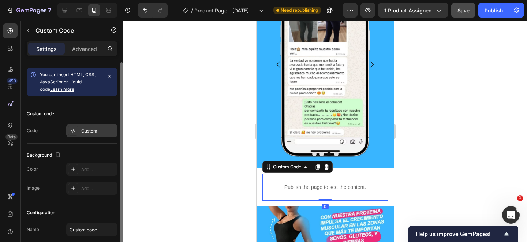
click at [103, 133] on div "Custom" at bounding box center [98, 131] width 34 height 7
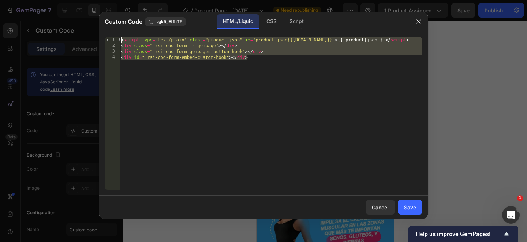
drag, startPoint x: 255, startPoint y: 62, endPoint x: 108, endPoint y: 36, distance: 149.1
click at [108, 36] on div "<div id="_rsi-cod-form-embed-custom-hook"></div> 1 2 3 4 < script type = "text/…" at bounding box center [264, 113] width 330 height 164
type textarea "<script type="text/plain" class="product-json" id="product-json{{product.id}}">…"
click at [419, 21] on icon "button" at bounding box center [419, 22] width 6 height 6
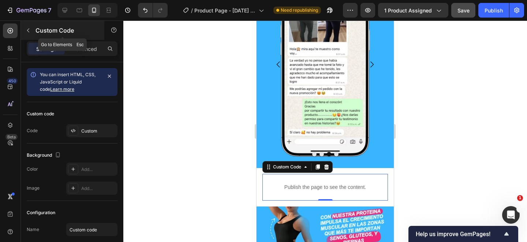
click at [31, 30] on button "button" at bounding box center [28, 31] width 12 height 12
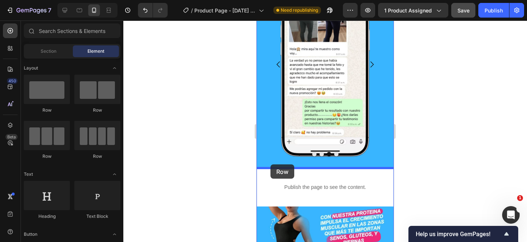
drag, startPoint x: 294, startPoint y: 115, endPoint x: 271, endPoint y: 164, distance: 55.0
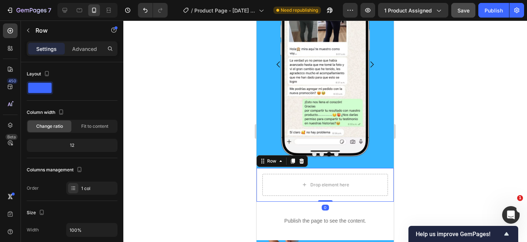
click at [460, 172] on div at bounding box center [325, 132] width 404 height 222
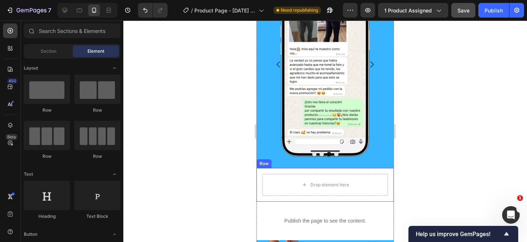
click at [382, 171] on div "Drop element here Row" at bounding box center [325, 185] width 137 height 34
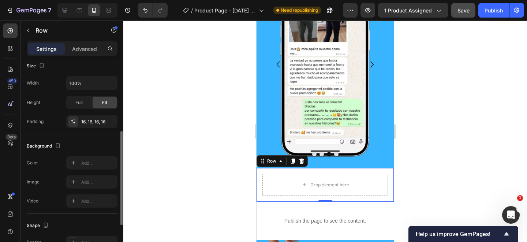
scroll to position [154, 0]
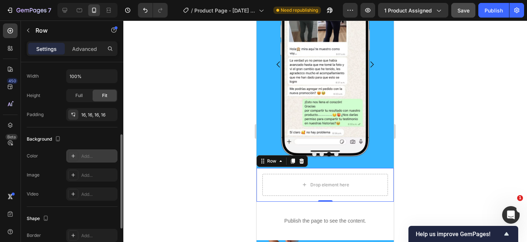
click at [97, 155] on div "Add..." at bounding box center [98, 156] width 34 height 7
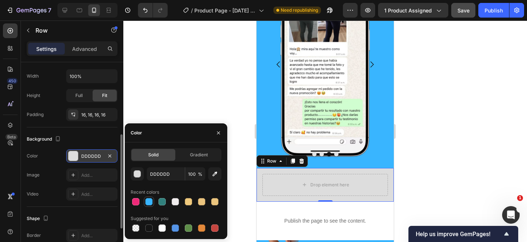
click at [149, 200] on div at bounding box center [148, 201] width 7 height 7
type input "39B5FF"
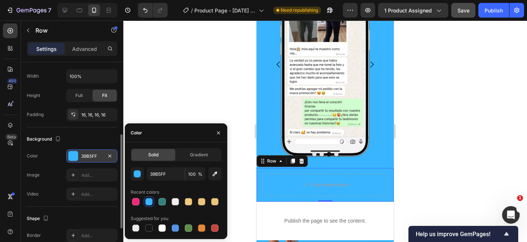
click at [435, 159] on div at bounding box center [325, 132] width 404 height 222
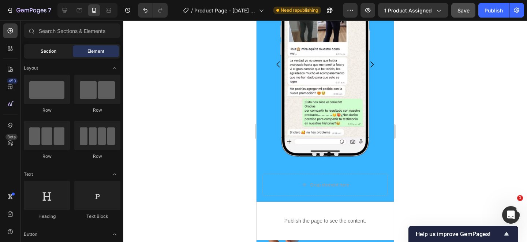
click at [55, 54] on span "Section" at bounding box center [49, 51] width 16 height 7
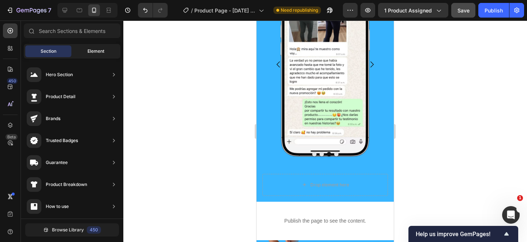
click at [97, 52] on span "Element" at bounding box center [96, 51] width 17 height 7
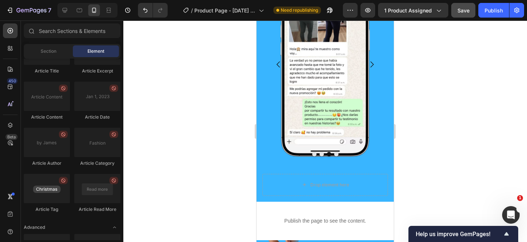
scroll to position [2037, 0]
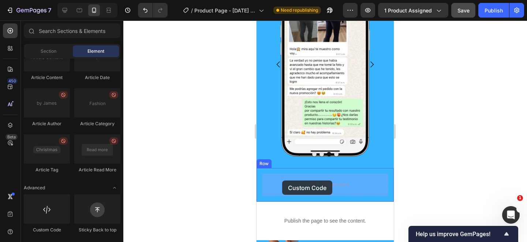
drag, startPoint x: 298, startPoint y: 234, endPoint x: 283, endPoint y: 181, distance: 55.8
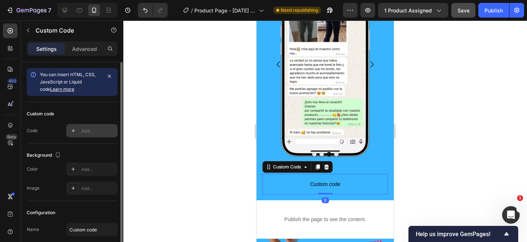
click at [88, 136] on div "Add..." at bounding box center [91, 130] width 51 height 13
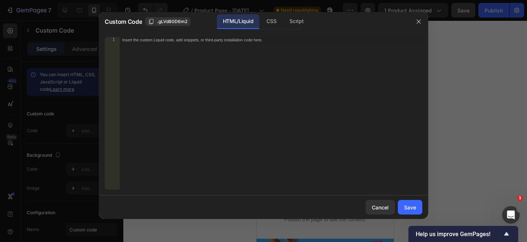
click at [215, 72] on div "Insert the custom Liquid code, add snippets, or third-party installation code h…" at bounding box center [270, 119] width 303 height 164
paste textarea "<div id="_rsi-cod-form-embed-custom-hook"></div>"
type textarea "<div id="_rsi-cod-form-embed-custom-hook"></div>"
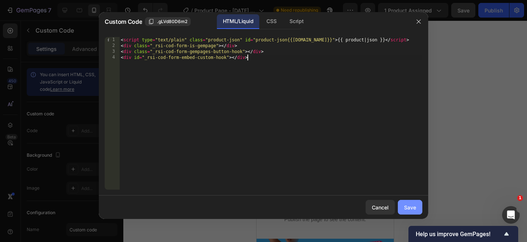
click at [412, 209] on div "Save" at bounding box center [410, 208] width 12 height 8
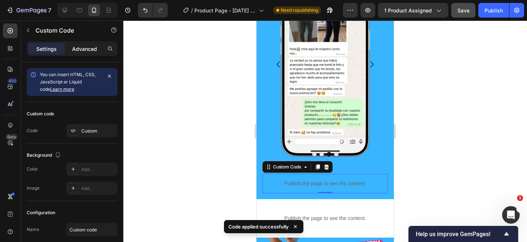
click at [94, 48] on p "Advanced" at bounding box center [84, 49] width 25 height 8
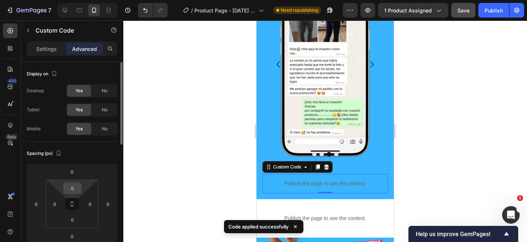
click at [78, 185] on input "0" at bounding box center [72, 188] width 15 height 11
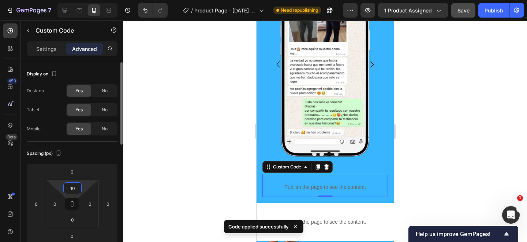
type input "10"
type input "20"
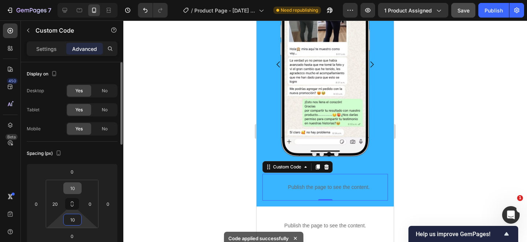
type input "10"
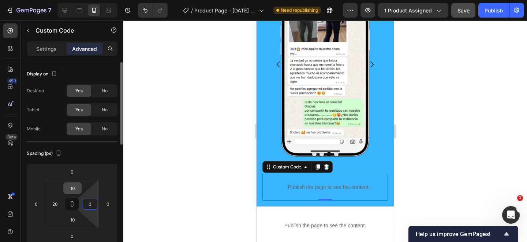
type input "1"
type input "20"
click at [184, 176] on div at bounding box center [325, 132] width 404 height 222
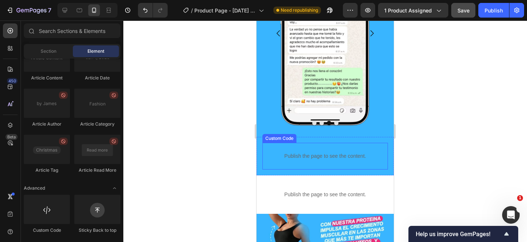
scroll to position [559, 0]
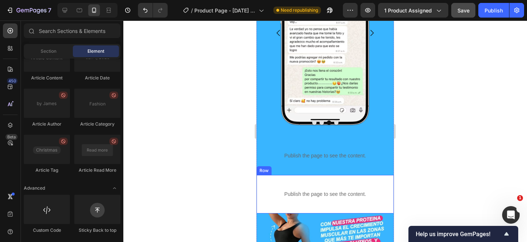
click at [360, 178] on div "Publish the page to see the content. Custom Code Row" at bounding box center [325, 194] width 137 height 38
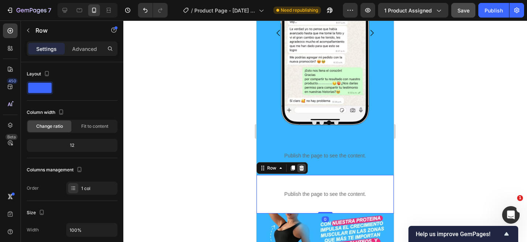
click at [301, 167] on icon at bounding box center [302, 167] width 5 height 5
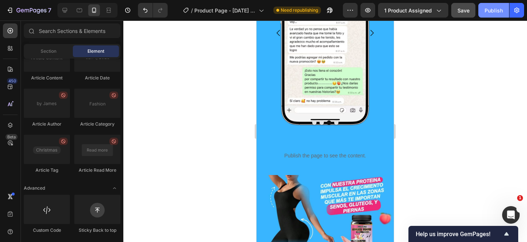
click at [493, 11] on div "Publish" at bounding box center [494, 11] width 18 height 8
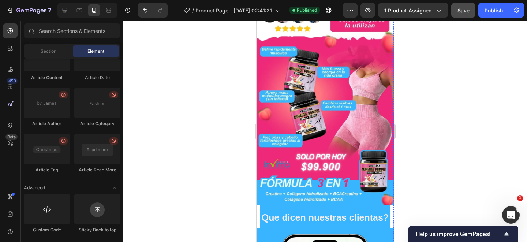
scroll to position [317, 0]
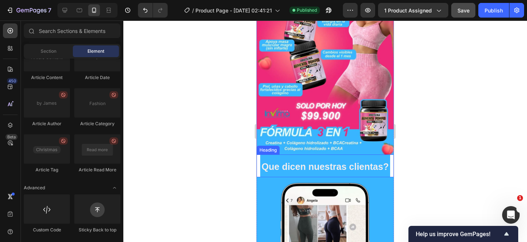
click at [315, 157] on p "⁠⁠⁠⁠⁠⁠⁠ Que dicen nuestras clientas?" at bounding box center [325, 165] width 129 height 21
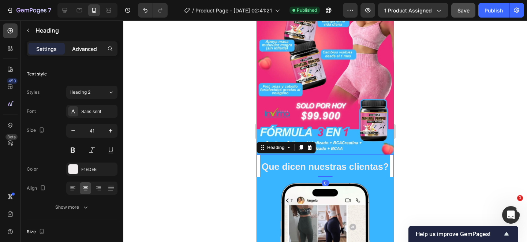
click at [90, 47] on p "Advanced" at bounding box center [84, 49] width 25 height 8
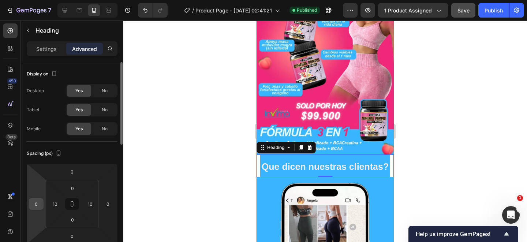
click at [39, 204] on input "0" at bounding box center [36, 203] width 11 height 11
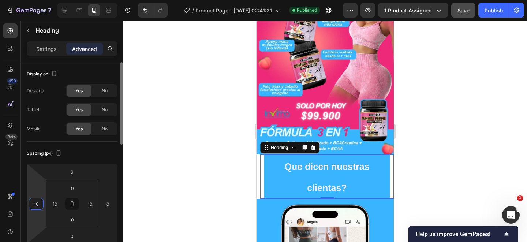
type input "1"
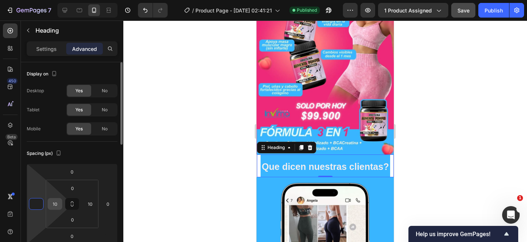
click at [58, 203] on input "10" at bounding box center [54, 203] width 11 height 11
type input "0"
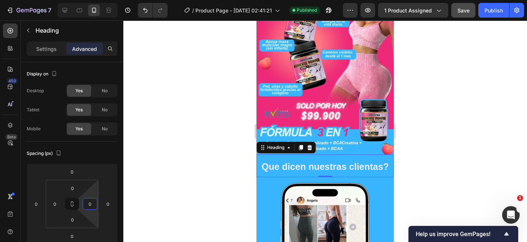
click at [476, 150] on div at bounding box center [325, 132] width 404 height 222
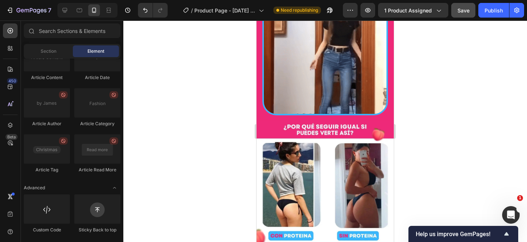
scroll to position [1999, 0]
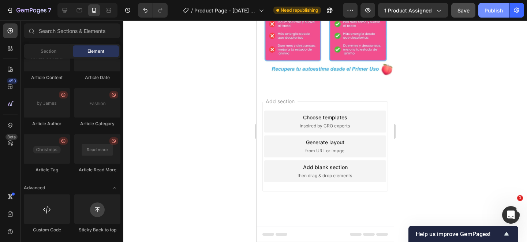
click at [492, 9] on div "Publish" at bounding box center [494, 11] width 18 height 8
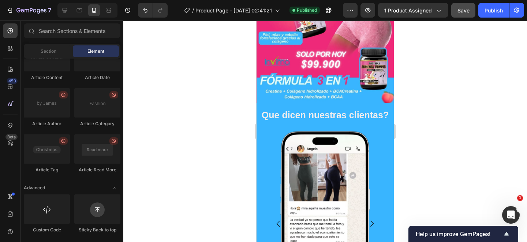
scroll to position [368, 0]
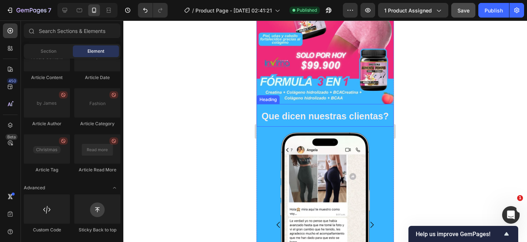
click at [333, 114] on strong "Que dicen nuestras clientas?" at bounding box center [325, 116] width 127 height 10
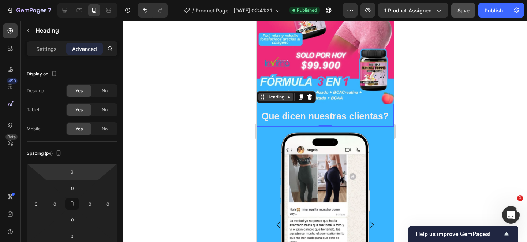
click at [287, 97] on icon at bounding box center [289, 97] width 6 height 6
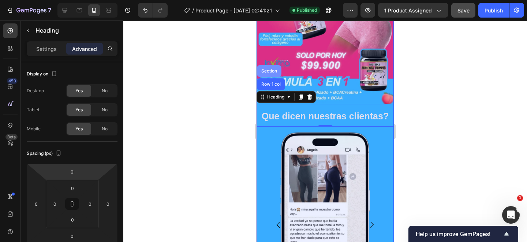
click at [273, 72] on div "Section" at bounding box center [269, 71] width 19 height 4
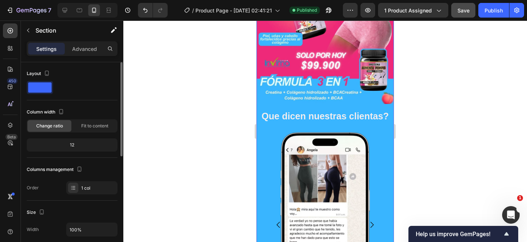
scroll to position [227, 0]
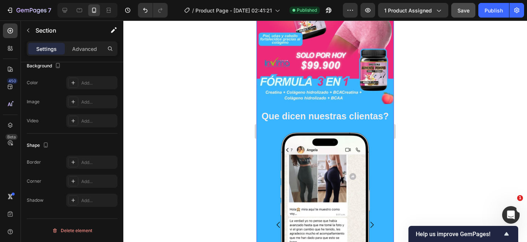
click at [241, 157] on div at bounding box center [325, 132] width 404 height 222
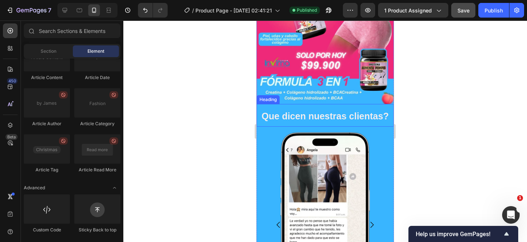
click at [443, 116] on div at bounding box center [325, 132] width 404 height 222
click at [352, 108] on p "⁠⁠⁠⁠⁠⁠⁠ Que dicen nuestras clientas?" at bounding box center [325, 115] width 136 height 21
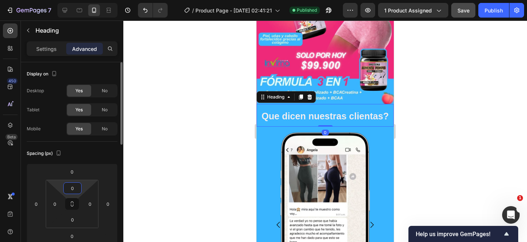
click at [78, 189] on input "0" at bounding box center [72, 188] width 15 height 11
type input "-"
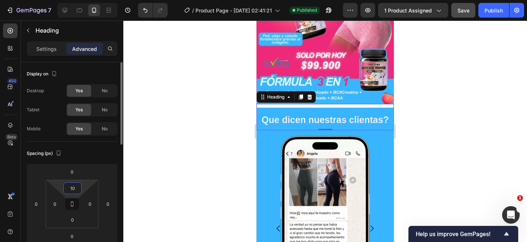
type input "1"
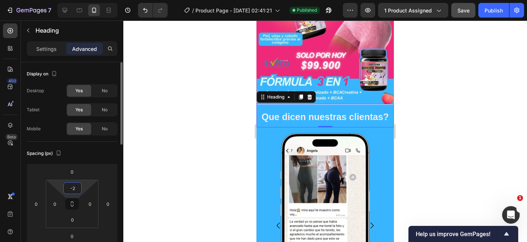
type input "-"
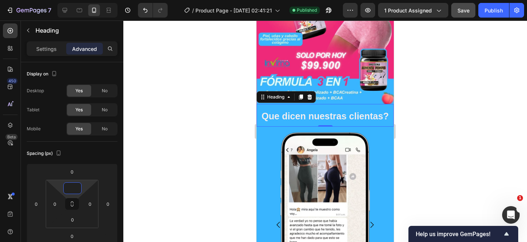
type input "0"
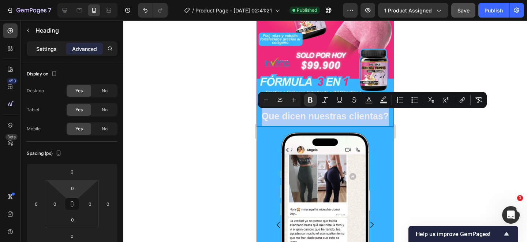
click at [52, 52] on p "Settings" at bounding box center [46, 49] width 21 height 8
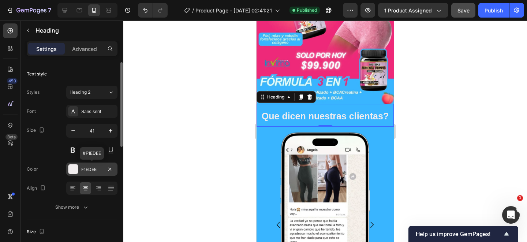
click at [71, 170] on div at bounding box center [73, 169] width 10 height 10
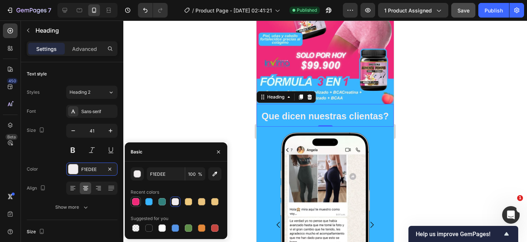
click at [135, 202] on div at bounding box center [135, 201] width 7 height 7
type input "EE2978"
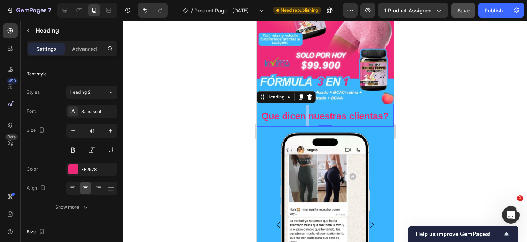
click at [304, 118] on strong "Que dicen nuestras clientas?" at bounding box center [325, 116] width 127 height 10
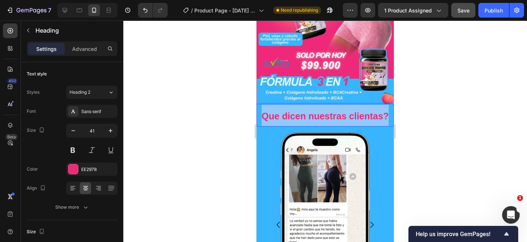
click at [304, 118] on strong "Que dicen nuestras clientas?" at bounding box center [325, 116] width 127 height 10
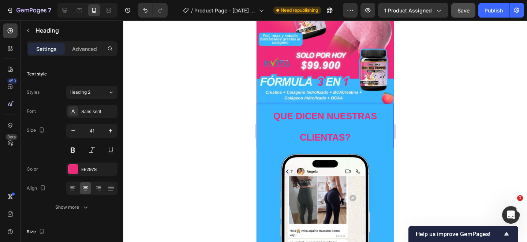
click at [354, 136] on p "QUE DICEN NUESTRAS CLIENTAS?" at bounding box center [325, 126] width 136 height 43
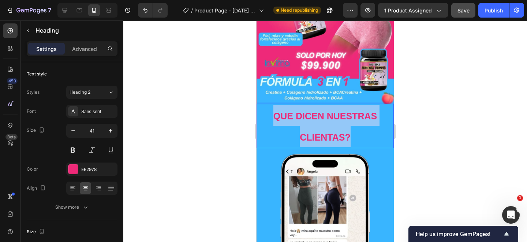
click at [354, 136] on p "QUE DICEN NUESTRAS CLIENTAS?" at bounding box center [325, 126] width 136 height 43
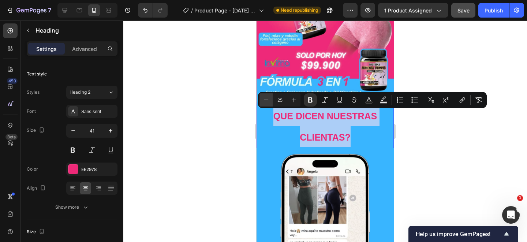
click at [268, 98] on icon "Editor contextual toolbar" at bounding box center [266, 99] width 7 height 7
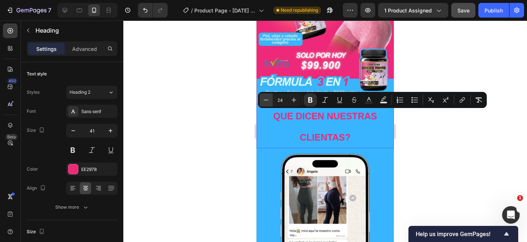
click at [268, 98] on icon "Editor contextual toolbar" at bounding box center [266, 99] width 7 height 7
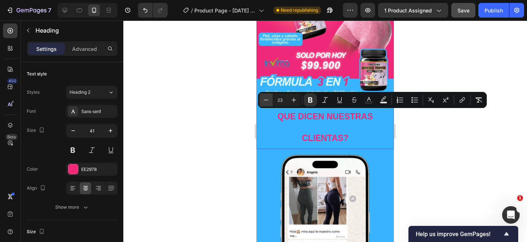
click at [268, 98] on icon "Editor contextual toolbar" at bounding box center [266, 99] width 7 height 7
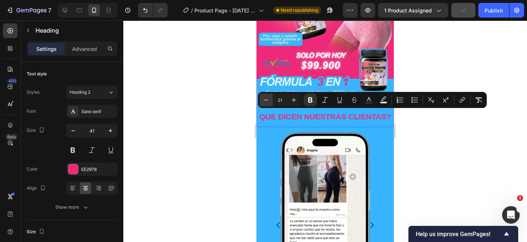
click at [268, 98] on icon "Editor contextual toolbar" at bounding box center [266, 99] width 7 height 7
type input "19"
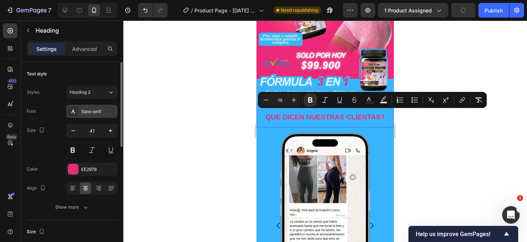
click at [106, 108] on div "Sans-serif" at bounding box center [98, 111] width 34 height 7
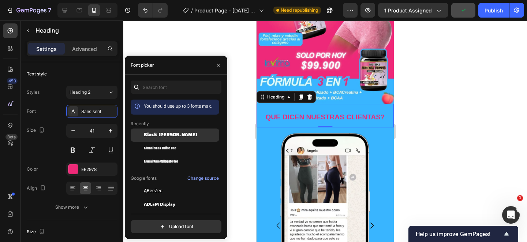
click at [150, 135] on span "Black Han Sans" at bounding box center [170, 135] width 53 height 7
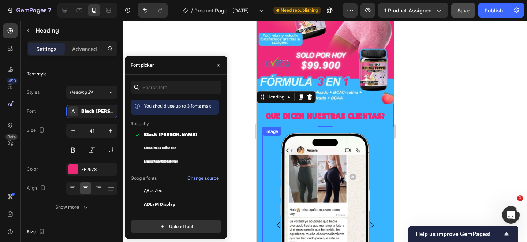
click at [425, 140] on div at bounding box center [325, 132] width 404 height 222
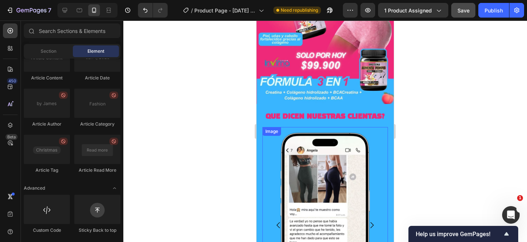
click at [425, 140] on div at bounding box center [325, 132] width 404 height 222
click at [443, 108] on div at bounding box center [325, 132] width 404 height 222
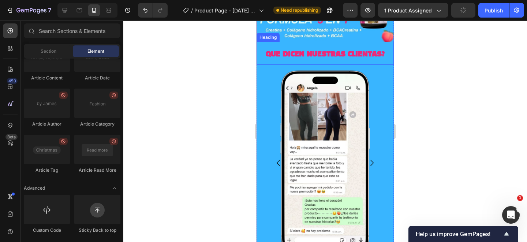
scroll to position [402, 0]
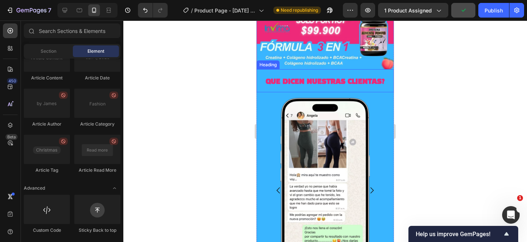
click at [356, 81] on strong "QUE DICEN NUESTRAS CLIENTAS?" at bounding box center [325, 81] width 119 height 7
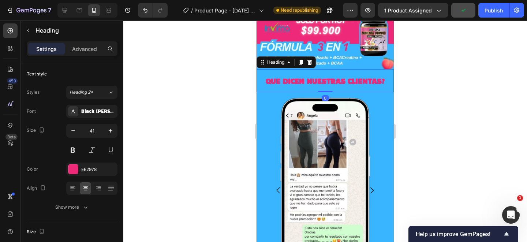
click at [356, 81] on strong "QUE DICEN NUESTRAS CLIENTAS?" at bounding box center [325, 81] width 119 height 7
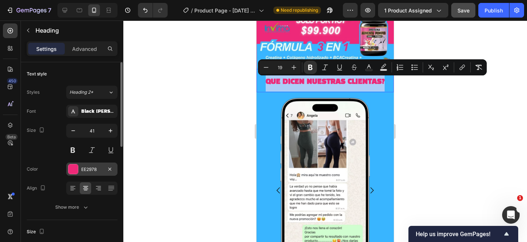
click at [74, 169] on div at bounding box center [73, 169] width 10 height 10
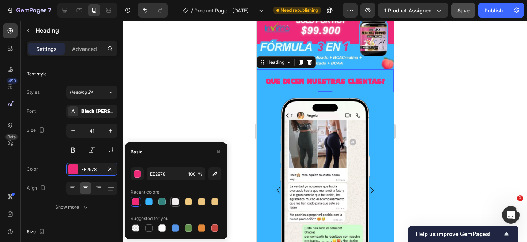
click at [178, 200] on div at bounding box center [175, 201] width 7 height 7
type input "F1EDEE"
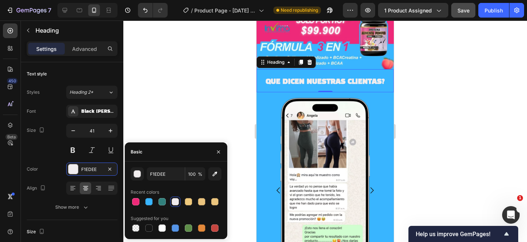
click at [458, 77] on div at bounding box center [325, 132] width 404 height 222
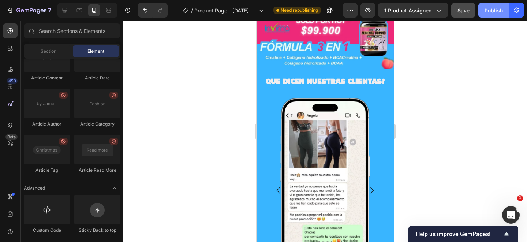
click at [491, 10] on div "Publish" at bounding box center [494, 11] width 18 height 8
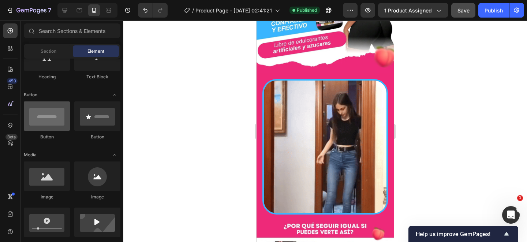
scroll to position [88, 0]
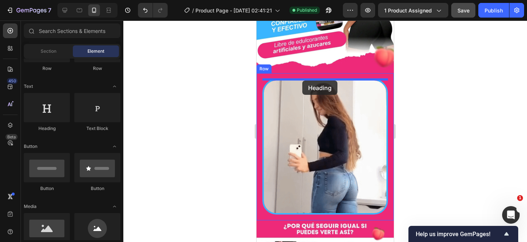
drag, startPoint x: 298, startPoint y: 129, endPoint x: 302, endPoint y: 81, distance: 48.2
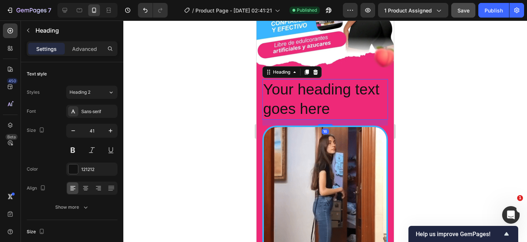
click at [305, 103] on h2 "Your heading text goes here" at bounding box center [326, 99] width 126 height 41
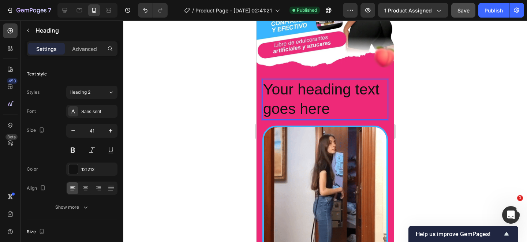
click at [305, 103] on p "Your heading text goes here" at bounding box center [325, 99] width 124 height 39
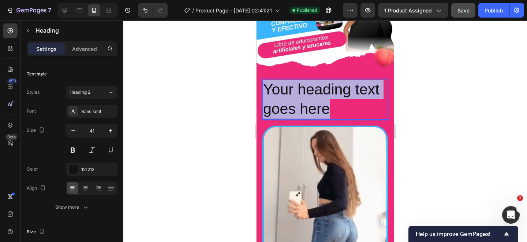
click at [305, 103] on p "Your heading text goes here" at bounding box center [325, 99] width 124 height 39
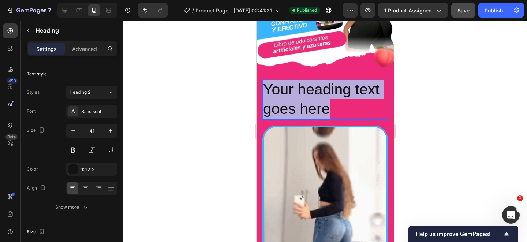
click at [305, 103] on p "Your heading text goes here" at bounding box center [325, 99] width 124 height 39
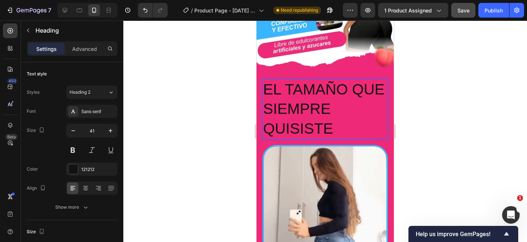
click at [337, 131] on p "EL TAMAÑO QUE SIEMPRE QUISISTE" at bounding box center [325, 109] width 124 height 59
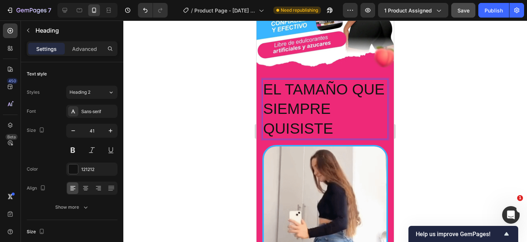
click at [337, 131] on p "EL TAMAÑO QUE SIEMPRE QUISISTE" at bounding box center [325, 109] width 124 height 59
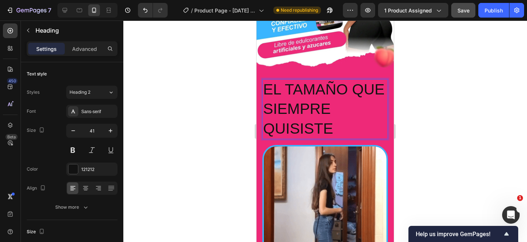
click at [337, 131] on p "EL TAMAÑO QUE SIEMPRE QUISISTE" at bounding box center [325, 109] width 124 height 59
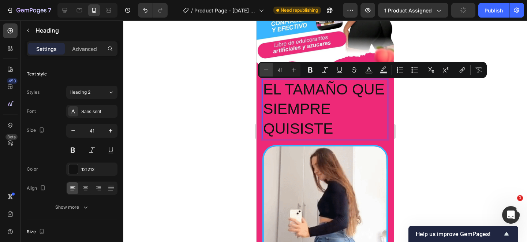
click at [265, 70] on icon "Editor contextual toolbar" at bounding box center [266, 69] width 7 height 7
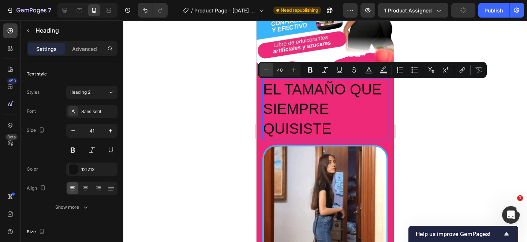
click at [265, 70] on icon "Editor contextual toolbar" at bounding box center [266, 69] width 7 height 7
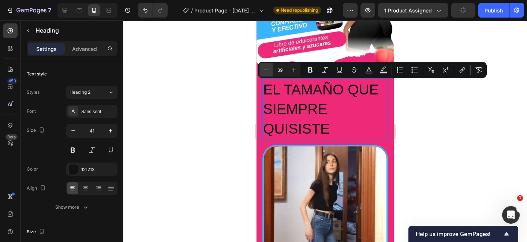
click at [265, 70] on icon "Editor contextual toolbar" at bounding box center [266, 69] width 7 height 7
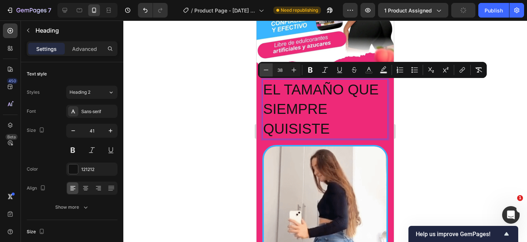
click at [265, 70] on icon "Editor contextual toolbar" at bounding box center [266, 69] width 7 height 7
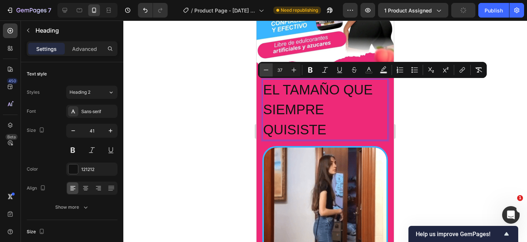
click at [265, 70] on icon "Editor contextual toolbar" at bounding box center [266, 69] width 7 height 7
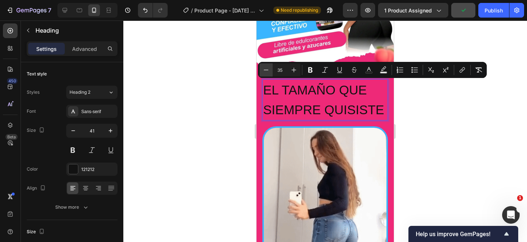
click at [265, 70] on icon "Editor contextual toolbar" at bounding box center [266, 69] width 7 height 7
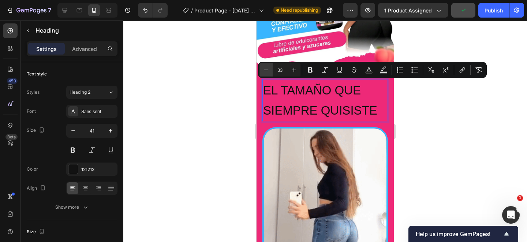
click at [265, 70] on icon "Editor contextual toolbar" at bounding box center [266, 69] width 7 height 7
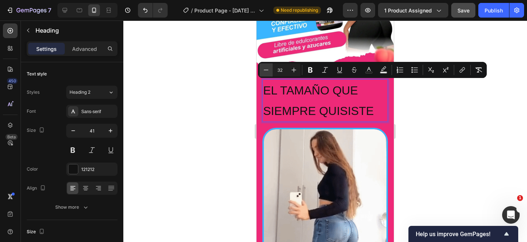
click at [265, 70] on icon "Editor contextual toolbar" at bounding box center [266, 69] width 7 height 7
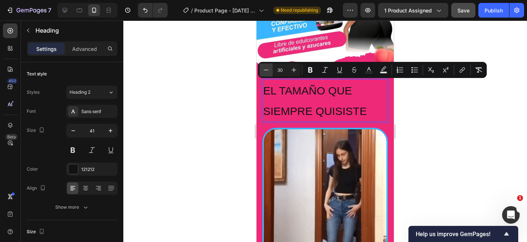
click at [265, 70] on icon "Editor contextual toolbar" at bounding box center [266, 69] width 7 height 7
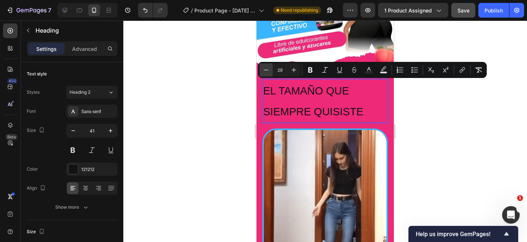
click at [265, 70] on icon "Editor contextual toolbar" at bounding box center [266, 69] width 7 height 7
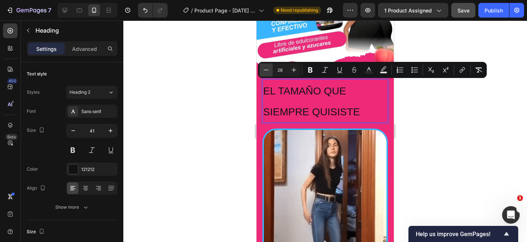
click at [265, 70] on icon "Editor contextual toolbar" at bounding box center [266, 69] width 7 height 7
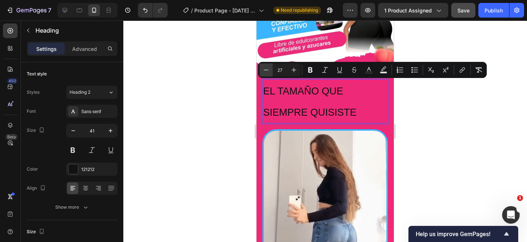
click at [265, 70] on icon "Editor contextual toolbar" at bounding box center [266, 69] width 7 height 7
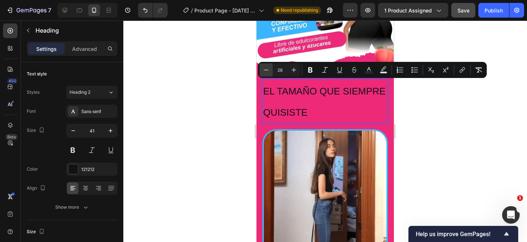
click at [265, 70] on icon "Editor contextual toolbar" at bounding box center [266, 69] width 7 height 7
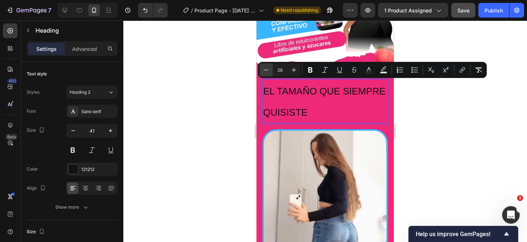
type input "25"
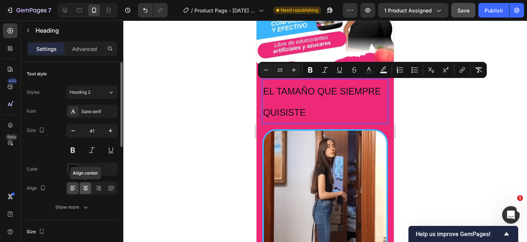
click at [85, 186] on icon at bounding box center [85, 188] width 7 height 7
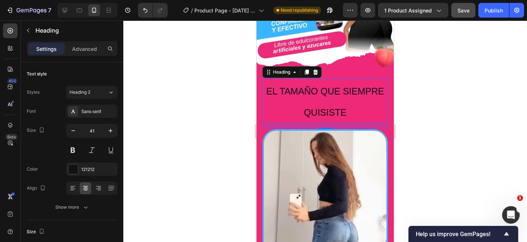
click at [315, 113] on span "EL TAMAÑO QUE SIEMPRE QUISISTE" at bounding box center [326, 101] width 118 height 31
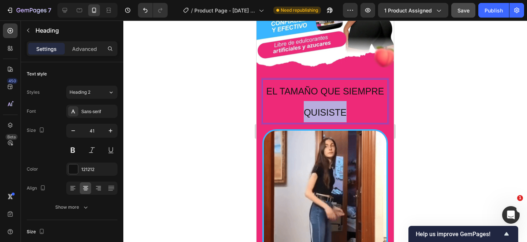
click at [315, 113] on span "EL TAMAÑO QUE SIEMPRE QUISISTE" at bounding box center [326, 101] width 118 height 31
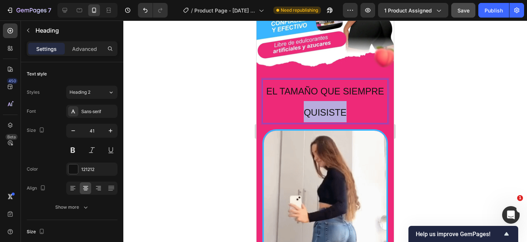
click at [315, 113] on span "EL TAMAÑO QUE SIEMPRE QUISISTE" at bounding box center [326, 101] width 118 height 31
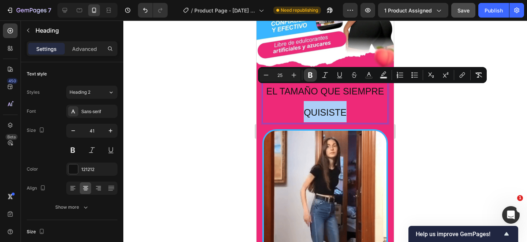
click at [312, 73] on icon "Editor contextual toolbar" at bounding box center [310, 74] width 7 height 7
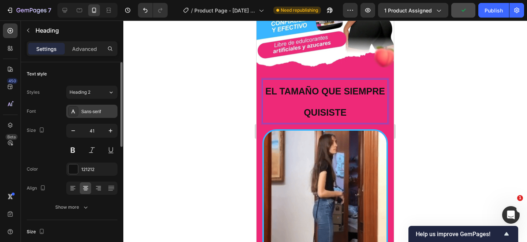
click at [92, 107] on div "Sans-serif" at bounding box center [91, 111] width 51 height 13
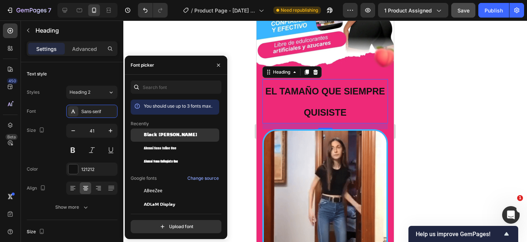
click at [155, 136] on span "Black Han Sans" at bounding box center [170, 135] width 53 height 7
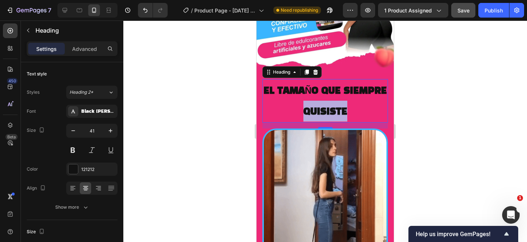
click at [324, 114] on strong "EL TAMAÑO QUE SIEMPRE QUISISTE" at bounding box center [325, 101] width 123 height 30
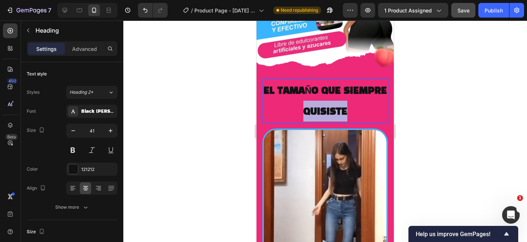
click at [324, 114] on strong "EL TAMAÑO QUE SIEMPRE QUISISTE" at bounding box center [325, 101] width 123 height 30
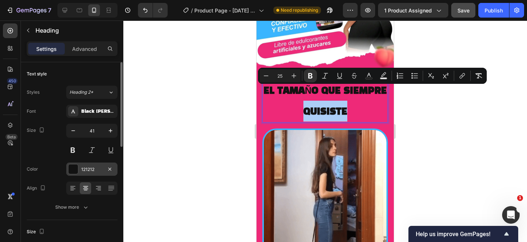
click at [71, 168] on div at bounding box center [73, 169] width 10 height 10
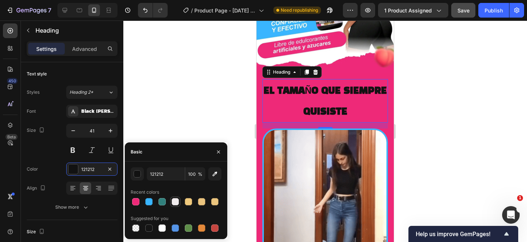
click at [174, 200] on div at bounding box center [175, 201] width 7 height 7
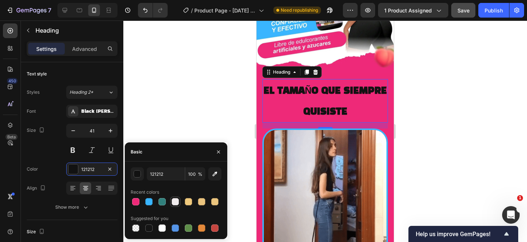
type input "F1EDEE"
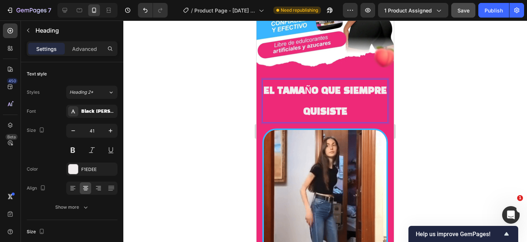
click at [340, 112] on strong "EL TAMAÑO QUE SIEMPRE QUISISTE" at bounding box center [325, 101] width 123 height 30
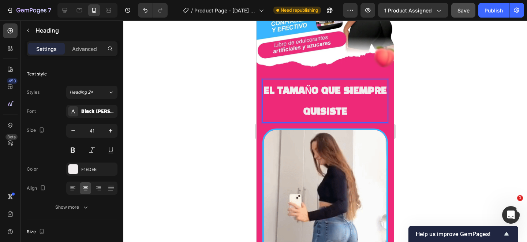
click at [340, 112] on strong "EL TAMAÑO QUE SIEMPRE QUISISTE" at bounding box center [325, 101] width 123 height 30
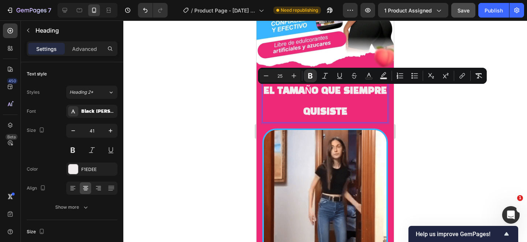
click at [342, 105] on p "EL TAMAÑO QUE SIEMPRE QUISISTE" at bounding box center [325, 101] width 124 height 42
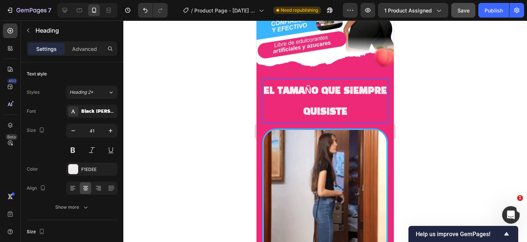
click at [344, 111] on strong "EL TAMAÑO QUE SIEMPRE QUISISTE" at bounding box center [325, 101] width 123 height 30
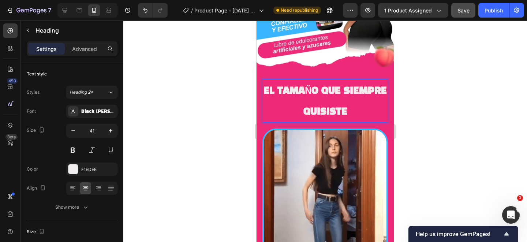
click at [344, 111] on strong "EL TAMAÑO QUE SIEMPRE QUISISTE" at bounding box center [325, 101] width 123 height 30
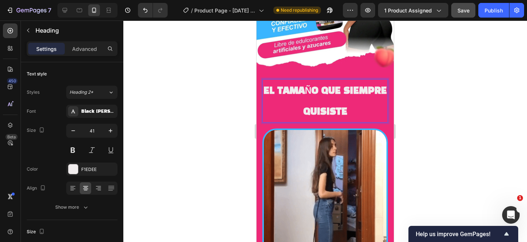
click at [344, 111] on strong "EL TAMAÑO QUE SIEMPRE QUISISTE" at bounding box center [325, 101] width 123 height 30
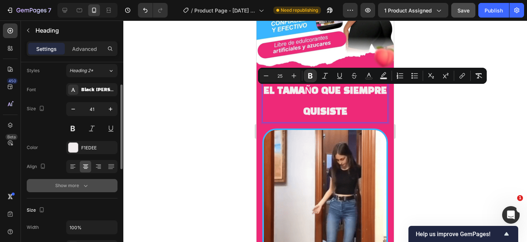
scroll to position [31, 0]
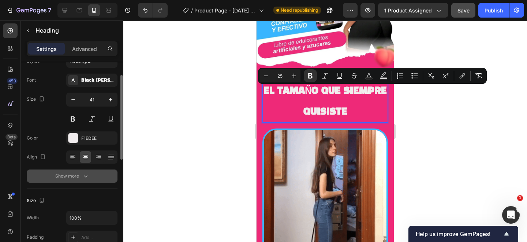
click at [78, 176] on div "Show more" at bounding box center [72, 175] width 34 height 7
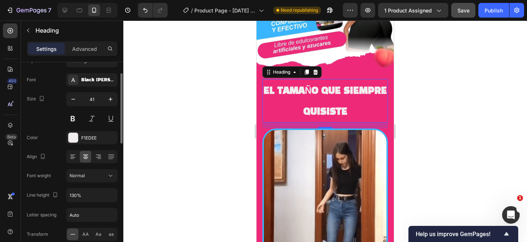
scroll to position [44, 0]
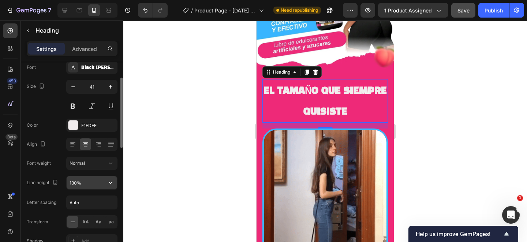
click at [93, 182] on input "130%" at bounding box center [92, 182] width 51 height 13
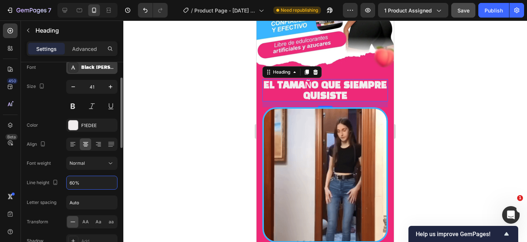
type input "60%"
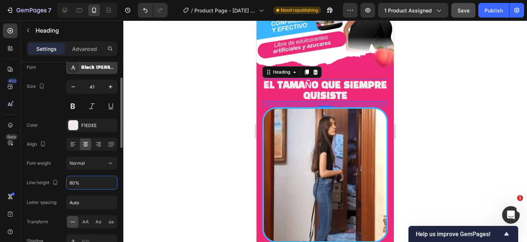
click at [94, 72] on div "Black Han Sans" at bounding box center [91, 67] width 51 height 13
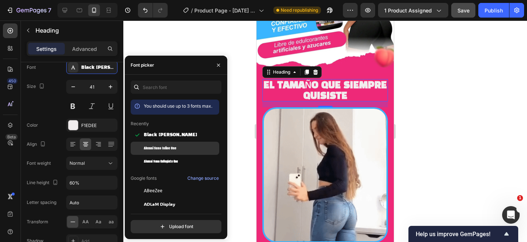
click at [152, 147] on span "Alumni Sans Inline One" at bounding box center [160, 148] width 33 height 7
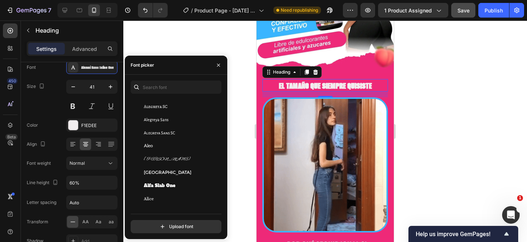
scroll to position [523, 0]
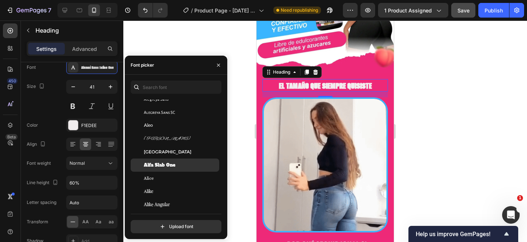
click at [161, 165] on span "Alfa Slab One" at bounding box center [159, 165] width 31 height 7
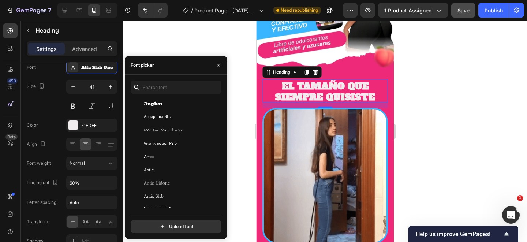
scroll to position [1153, 0]
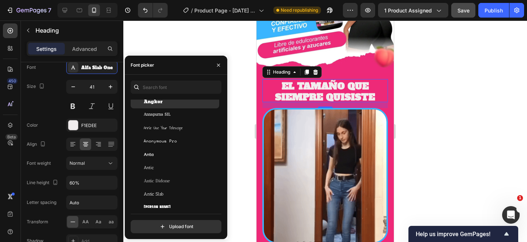
click at [160, 101] on span "Angkor" at bounding box center [153, 101] width 19 height 7
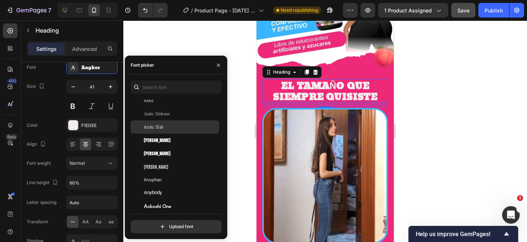
scroll to position [1220, 0]
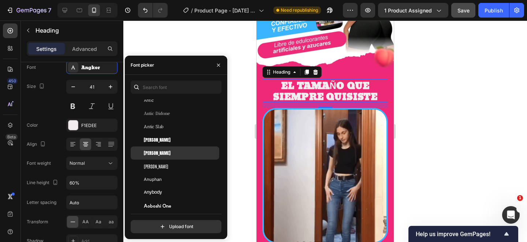
click at [156, 152] on span "[PERSON_NAME]" at bounding box center [157, 153] width 27 height 7
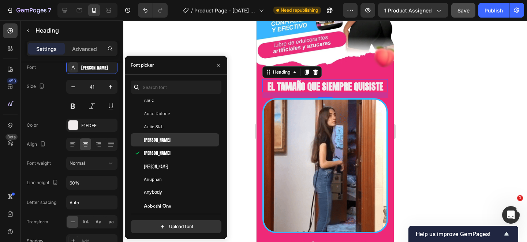
click at [156, 138] on div "[PERSON_NAME]" at bounding box center [181, 140] width 74 height 7
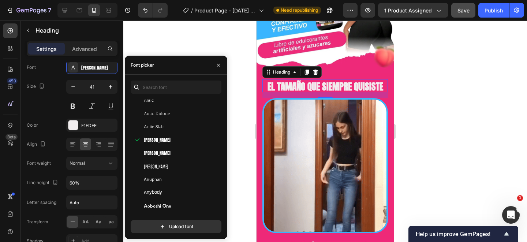
click at [449, 90] on div at bounding box center [325, 132] width 404 height 222
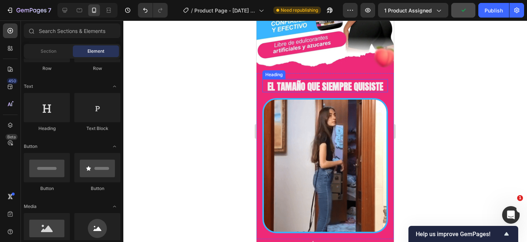
click at [347, 84] on strong "EL TAMAÑO QUE SIEMPRE QUISISTE" at bounding box center [326, 87] width 116 height 14
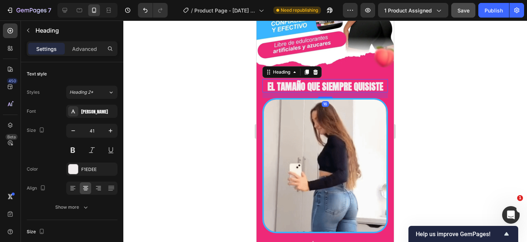
scroll to position [1, 0]
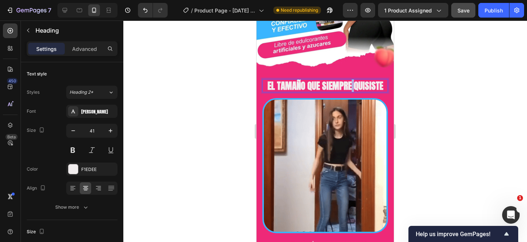
click at [350, 85] on strong "EL TAMAÑO QUE SIEMPRE QUISISTE" at bounding box center [326, 86] width 116 height 14
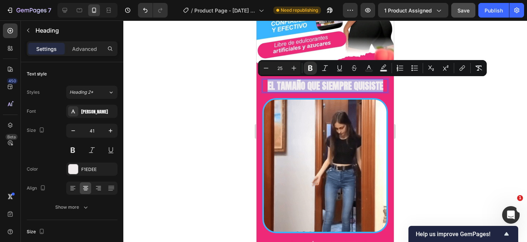
drag, startPoint x: 381, startPoint y: 84, endPoint x: 268, endPoint y: 85, distance: 113.1
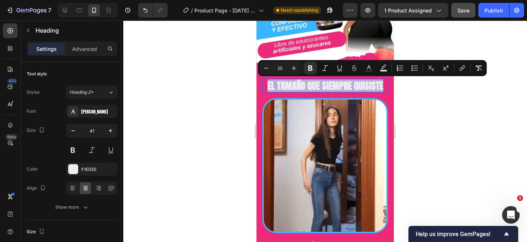
click at [268, 85] on strong "EL TAMAÑO QUE SIEMPRE QUISISTE" at bounding box center [326, 86] width 116 height 14
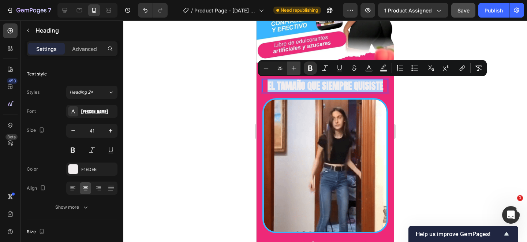
click at [292, 68] on icon "Editor contextual toolbar" at bounding box center [293, 67] width 7 height 7
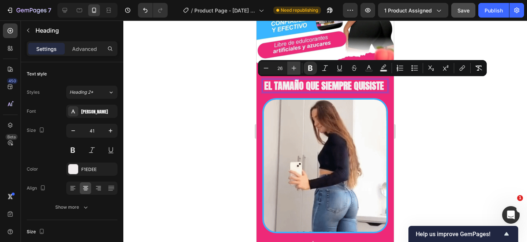
click at [292, 68] on icon "Editor contextual toolbar" at bounding box center [293, 67] width 7 height 7
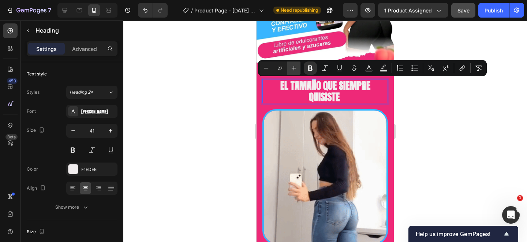
scroll to position [2, 0]
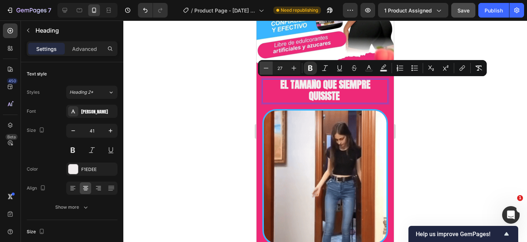
click at [268, 71] on icon "Editor contextual toolbar" at bounding box center [266, 67] width 7 height 7
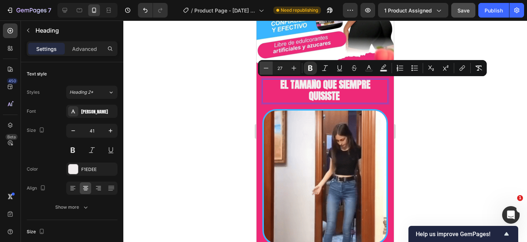
type input "26"
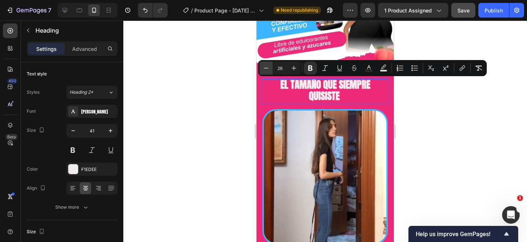
scroll to position [0, 0]
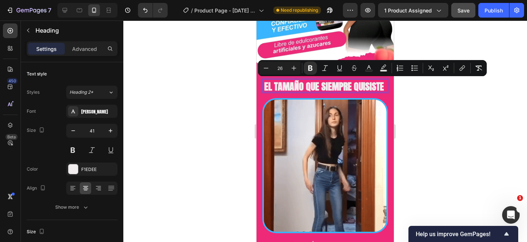
click at [477, 143] on div at bounding box center [325, 132] width 404 height 222
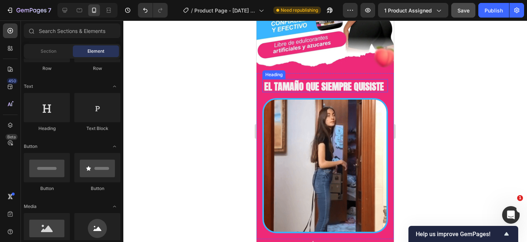
click at [376, 89] on strong "EL TAMAÑO QUE SIEMPRE QUISISTE" at bounding box center [324, 86] width 120 height 15
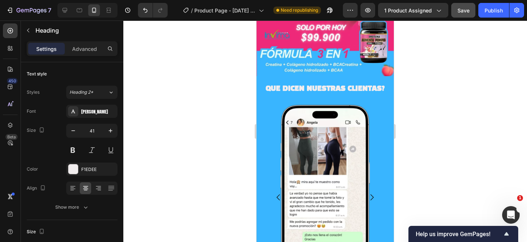
scroll to position [389, 0]
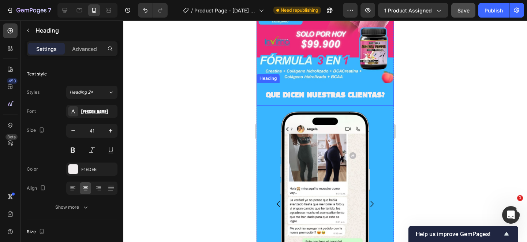
click at [333, 95] on strong "QUE DICEN NUESTRAS CLIENTAS?" at bounding box center [325, 95] width 119 height 7
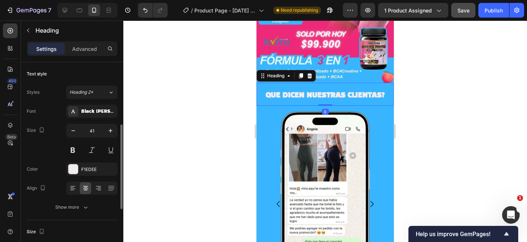
scroll to position [44, 0]
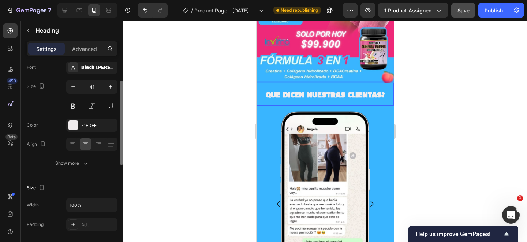
click at [333, 95] on strong "QUE DICEN NUESTRAS CLIENTAS?" at bounding box center [325, 95] width 119 height 7
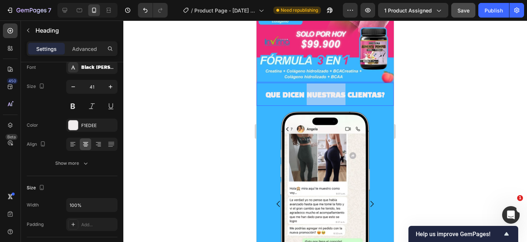
click at [333, 95] on strong "QUE DICEN NUESTRAS CLIENTAS?" at bounding box center [325, 95] width 119 height 7
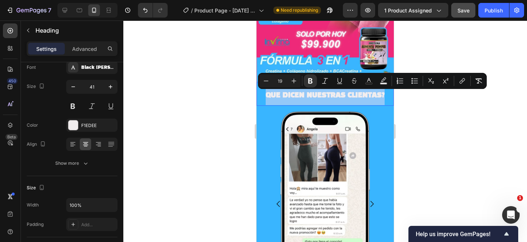
click at [333, 95] on strong "QUE DICEN NUESTRAS CLIENTAS?" at bounding box center [325, 95] width 119 height 7
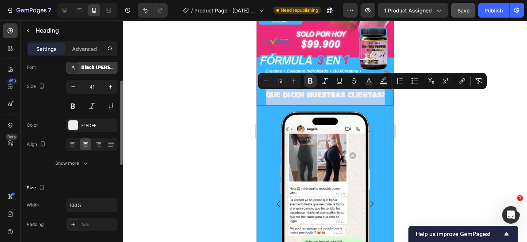
click at [98, 67] on div "Black Han Sans" at bounding box center [98, 67] width 34 height 7
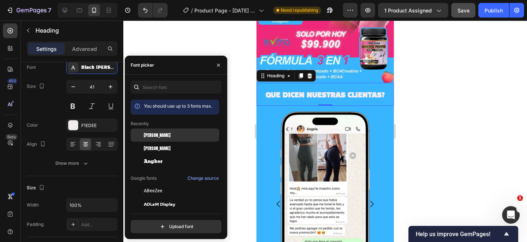
click at [155, 135] on div "[PERSON_NAME]" at bounding box center [181, 135] width 74 height 7
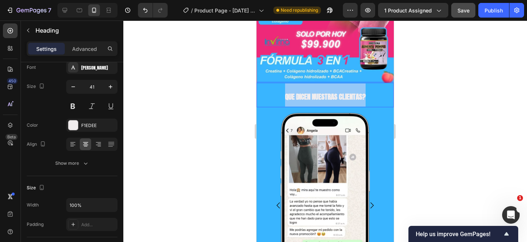
click at [359, 95] on strong "QUE DICEN NUESTRAS CLIENTAS?" at bounding box center [325, 97] width 81 height 10
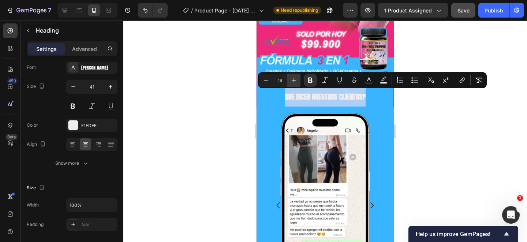
click at [293, 78] on icon "Editor contextual toolbar" at bounding box center [293, 80] width 7 height 7
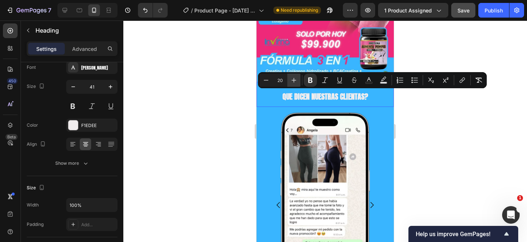
click at [293, 78] on icon "Editor contextual toolbar" at bounding box center [293, 80] width 7 height 7
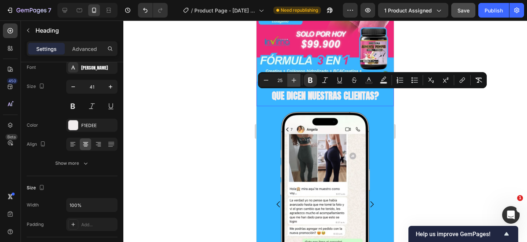
click at [293, 78] on icon "Editor contextual toolbar" at bounding box center [293, 80] width 7 height 7
type input "27"
click at [455, 147] on div at bounding box center [325, 132] width 404 height 222
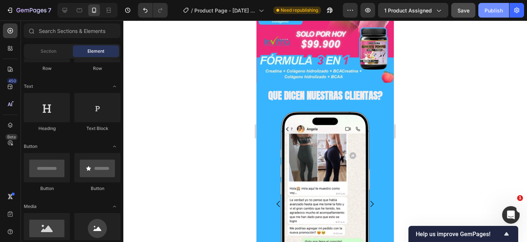
click at [499, 10] on div "Publish" at bounding box center [494, 11] width 18 height 8
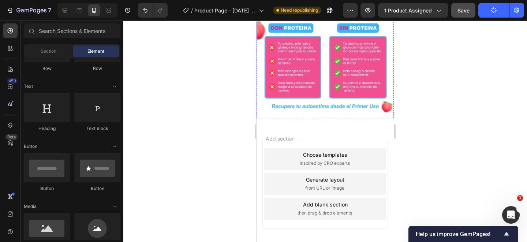
scroll to position [1976, 0]
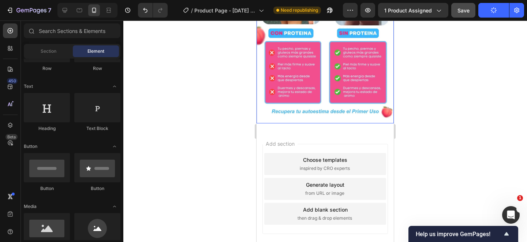
click at [331, 101] on img at bounding box center [325, 20] width 137 height 205
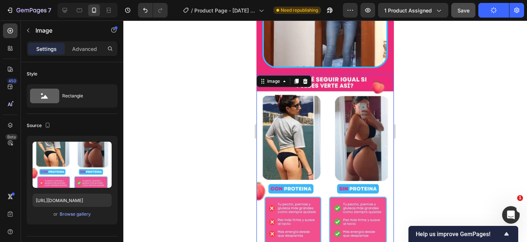
scroll to position [1795, 0]
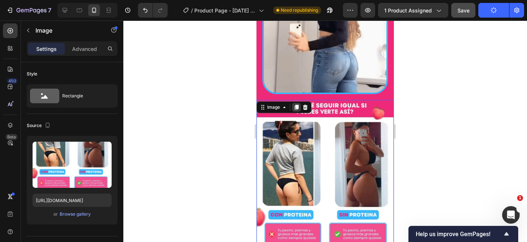
click at [299, 108] on icon at bounding box center [297, 107] width 4 height 5
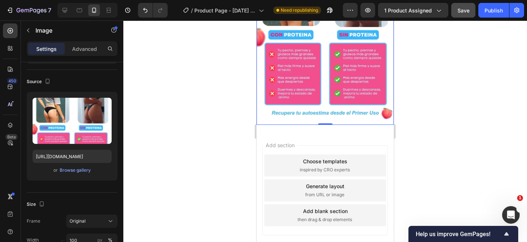
scroll to position [2206, 0]
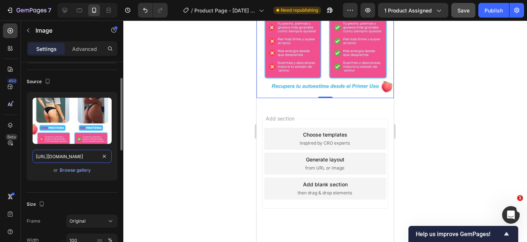
click at [77, 156] on input "https://cdn.shopify.com/s/files/1/0692/1332/3458/files/6_2.webp?v=1758958953" at bounding box center [72, 156] width 79 height 13
paste input "garantia.jpg?v=175896159"
type input "https://cdn.shopify.com/s/files/1/0692/1332/3458/files/garantia.jpg?v=1758961593"
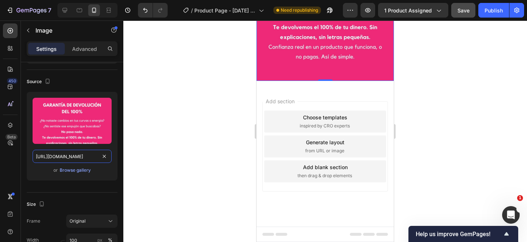
scroll to position [2183, 0]
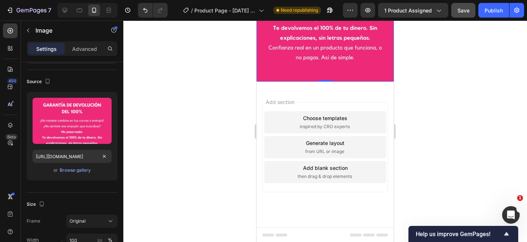
click at [429, 120] on div at bounding box center [325, 132] width 404 height 222
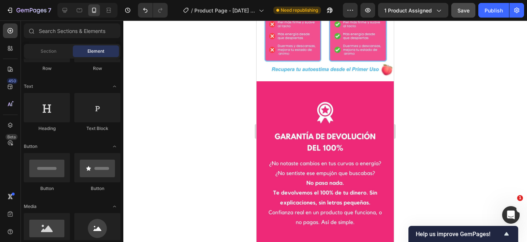
scroll to position [2017, 0]
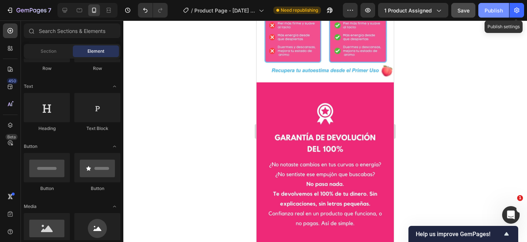
click at [495, 8] on div "Publish" at bounding box center [494, 11] width 18 height 8
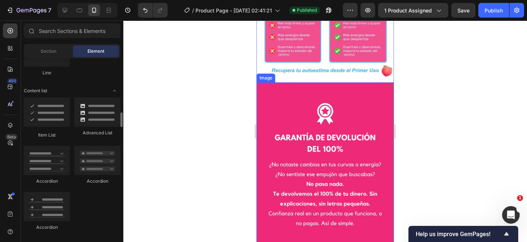
scroll to position [565, 0]
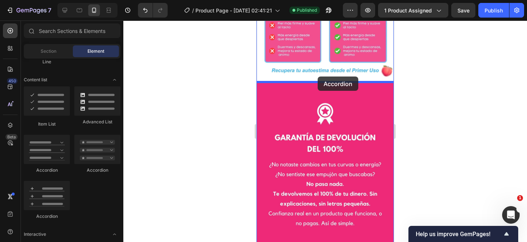
drag, startPoint x: 300, startPoint y: 167, endPoint x: 318, endPoint y: 77, distance: 92.6
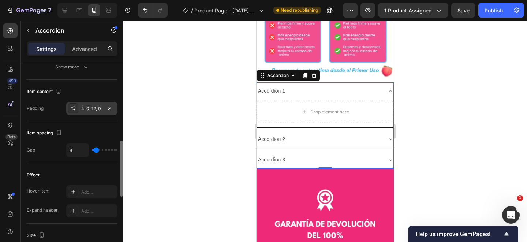
scroll to position [300, 0]
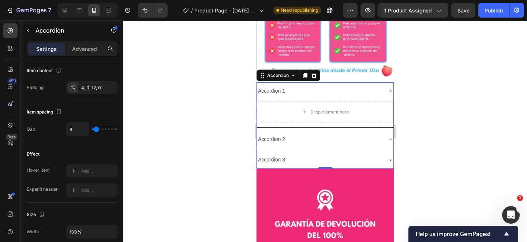
click at [275, 90] on div "Accordion 1" at bounding box center [271, 90] width 29 height 11
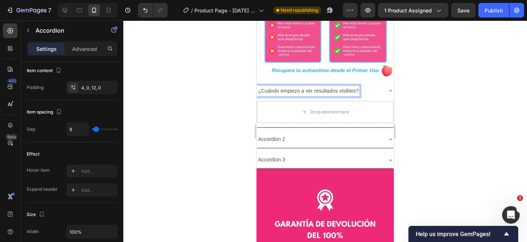
click at [431, 135] on div at bounding box center [325, 132] width 404 height 222
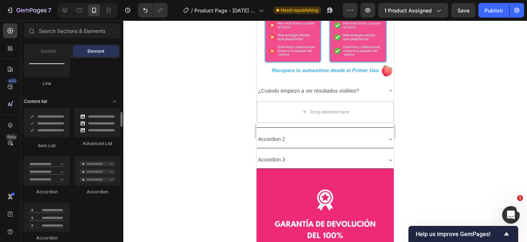
scroll to position [552, 0]
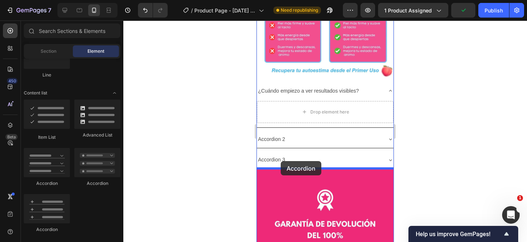
drag, startPoint x: 347, startPoint y: 181, endPoint x: 281, endPoint y: 161, distance: 69.3
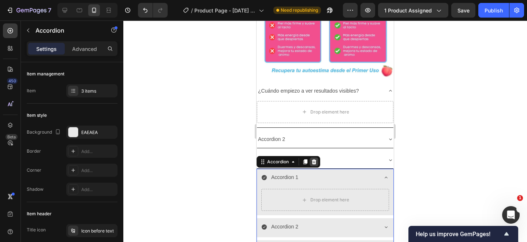
click at [315, 161] on icon at bounding box center [314, 162] width 6 height 6
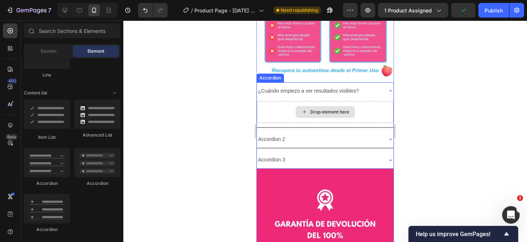
click at [315, 108] on div "Drop element here" at bounding box center [325, 112] width 59 height 12
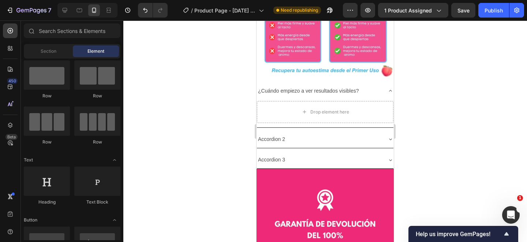
scroll to position [14, 0]
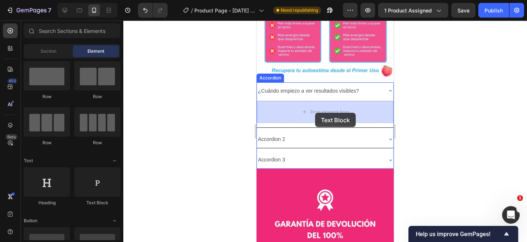
drag, startPoint x: 353, startPoint y: 204, endPoint x: 315, endPoint y: 113, distance: 98.7
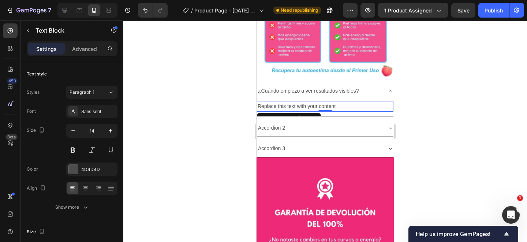
click at [285, 105] on div "Replace this text with your content" at bounding box center [325, 106] width 137 height 11
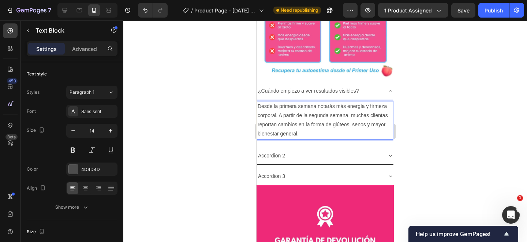
click at [448, 142] on div at bounding box center [325, 132] width 404 height 222
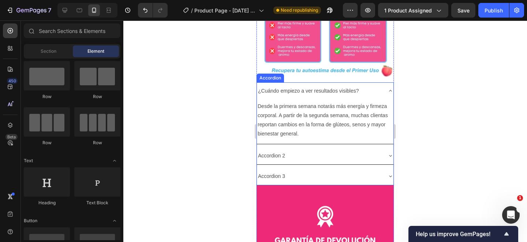
click at [390, 90] on icon at bounding box center [391, 91] width 6 height 6
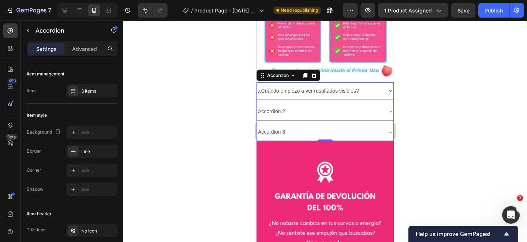
click at [288, 109] on div "Accordion 2" at bounding box center [319, 111] width 125 height 11
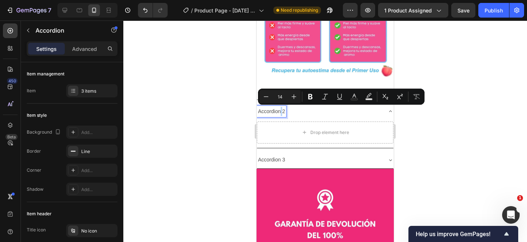
click at [279, 109] on p "Accordion 2" at bounding box center [271, 111] width 27 height 9
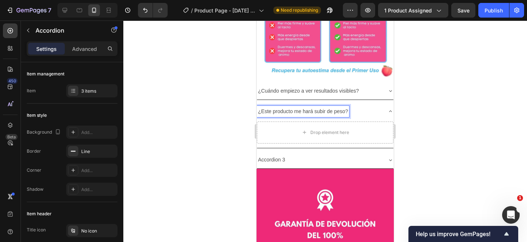
click at [427, 138] on div at bounding box center [325, 132] width 404 height 222
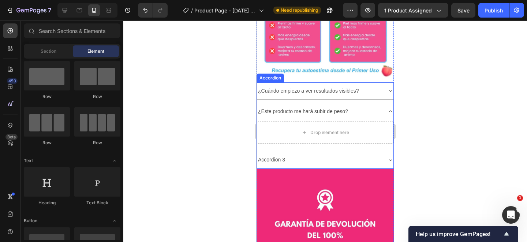
click at [382, 90] on div "¿Cuándo empiezo a ver resultados visibles?" at bounding box center [325, 90] width 137 height 17
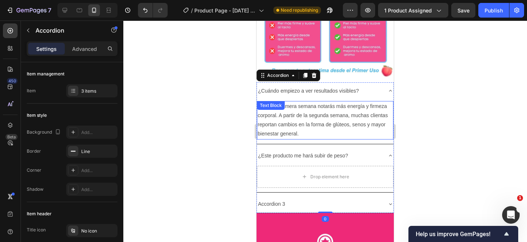
click at [323, 118] on p "Desde la primera semana notarás más energía y firmeza corporal. A partir de la …" at bounding box center [325, 120] width 135 height 37
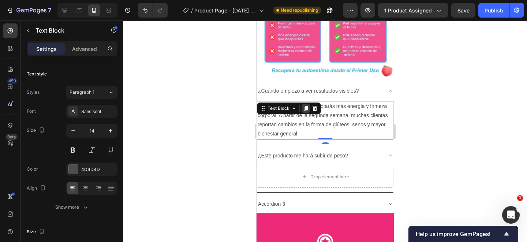
click at [306, 106] on icon at bounding box center [306, 108] width 4 height 5
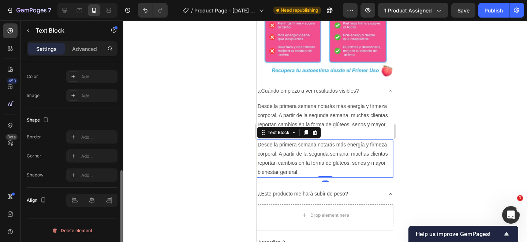
scroll to position [2057, 0]
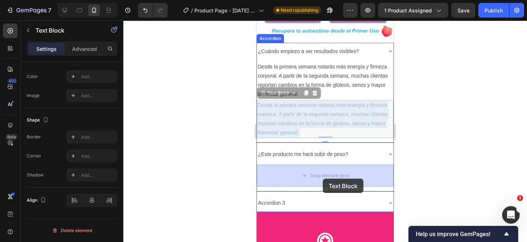
drag, startPoint x: 330, startPoint y: 116, endPoint x: 324, endPoint y: 173, distance: 57.4
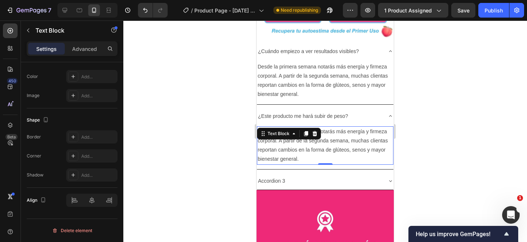
click at [294, 145] on p "Desde la primera semana notarás más energía y firmeza corporal. A partir de la …" at bounding box center [325, 145] width 135 height 37
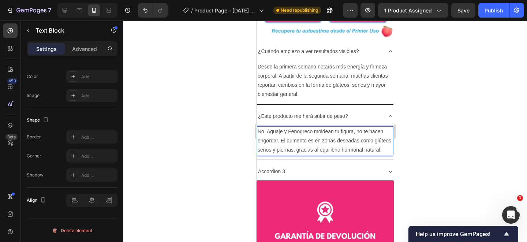
click at [460, 160] on div at bounding box center [325, 132] width 404 height 222
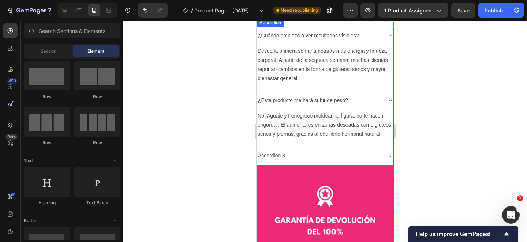
scroll to position [2076, 0]
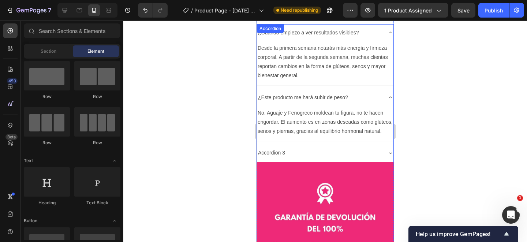
click at [336, 147] on div "Accordion 3" at bounding box center [319, 152] width 125 height 11
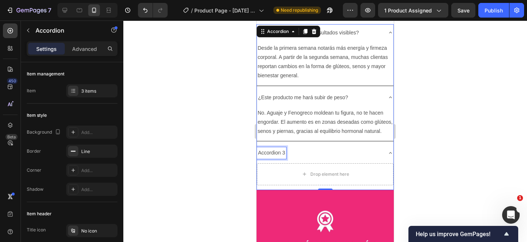
click at [272, 151] on p "Accordion 3" at bounding box center [271, 152] width 27 height 9
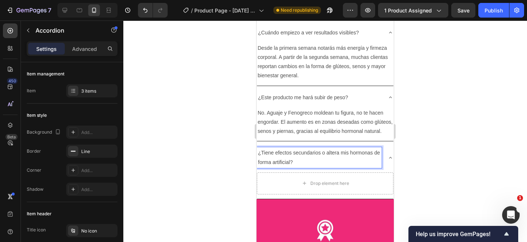
click at [438, 176] on div at bounding box center [325, 132] width 404 height 222
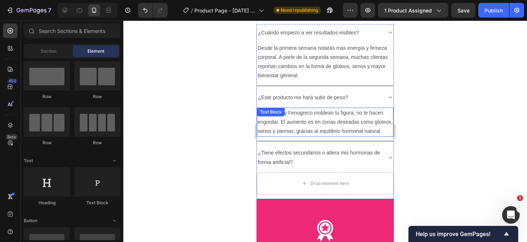
click at [363, 134] on p "No. Aguaje y Fenogreco moldean tu figura, no te hacen engordar. El aumento es e…" at bounding box center [325, 122] width 135 height 28
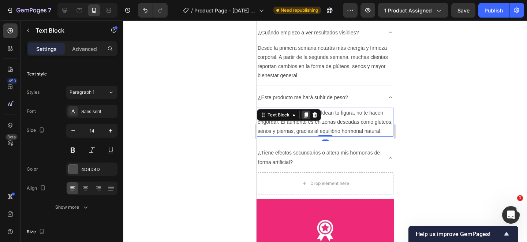
click at [306, 112] on icon at bounding box center [306, 114] width 4 height 5
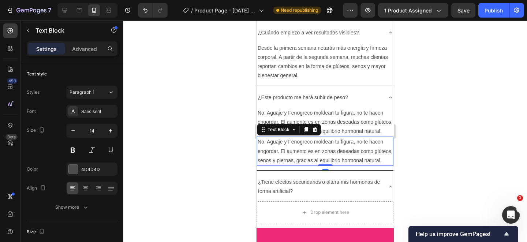
scroll to position [233, 0]
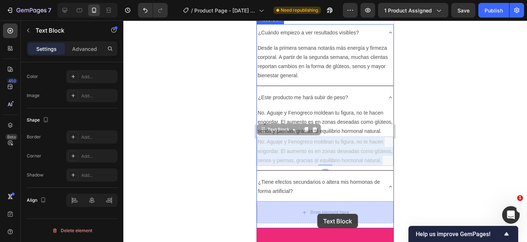
drag, startPoint x: 329, startPoint y: 147, endPoint x: 317, endPoint y: 210, distance: 64.1
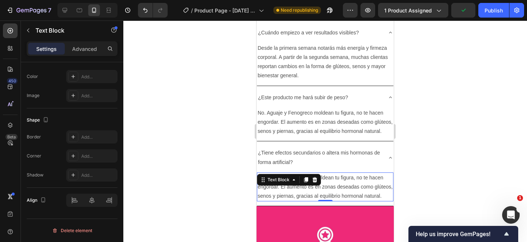
click at [321, 191] on p "No. Aguaje y Fenogreco moldean tu figura, no te hacen engordar. El aumento es e…" at bounding box center [325, 187] width 135 height 28
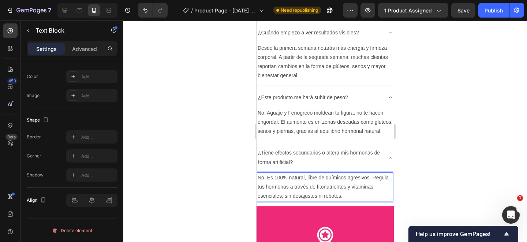
click at [460, 176] on div at bounding box center [325, 132] width 404 height 222
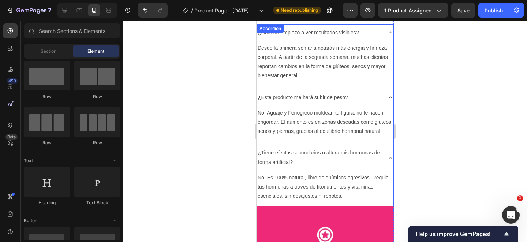
click at [388, 31] on icon at bounding box center [391, 33] width 6 height 6
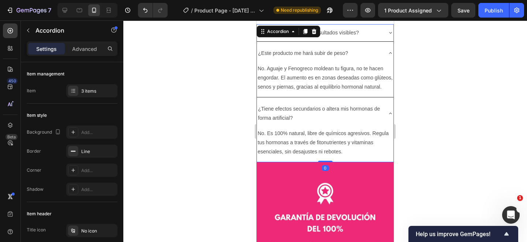
click at [390, 50] on icon at bounding box center [391, 53] width 6 height 6
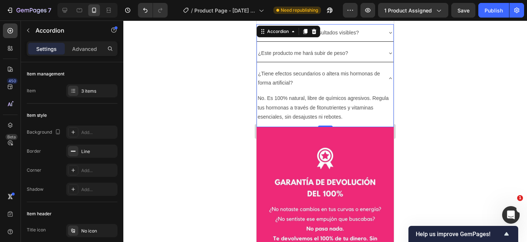
click at [391, 78] on icon at bounding box center [390, 78] width 3 height 1
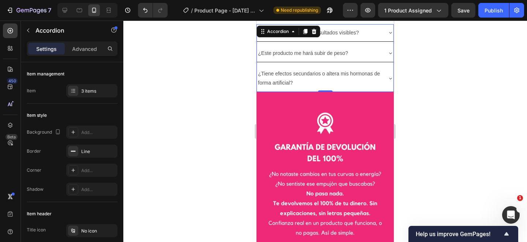
click at [441, 107] on div at bounding box center [325, 132] width 404 height 222
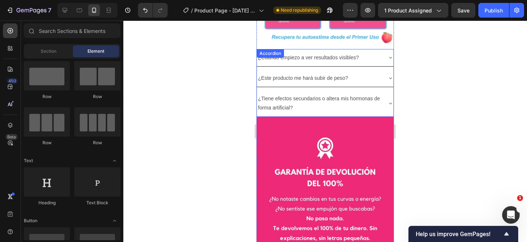
scroll to position [2048, 0]
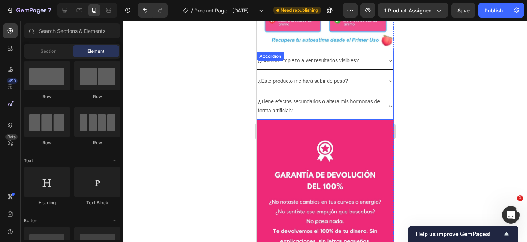
click at [269, 57] on div "¿Cuándo empiezo a ver resultados visibles? ¿Este producto me hará subir de peso…" at bounding box center [325, 86] width 137 height 68
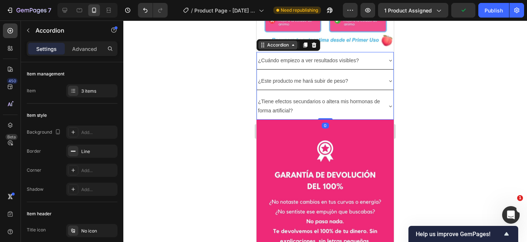
click at [277, 43] on div "Accordion" at bounding box center [278, 45] width 25 height 7
click at [275, 44] on div "Accordion" at bounding box center [278, 45] width 25 height 7
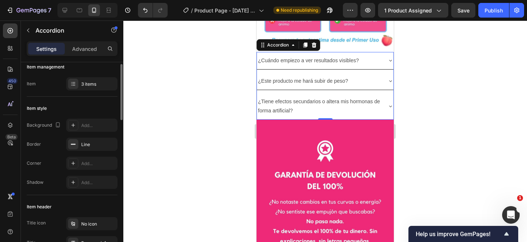
scroll to position [2, 0]
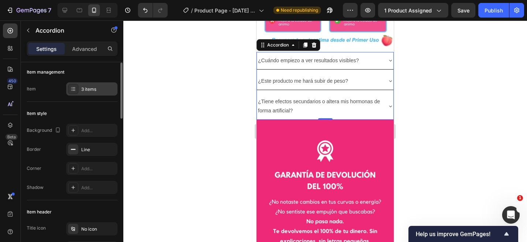
click at [97, 87] on div "3 items" at bounding box center [98, 89] width 34 height 7
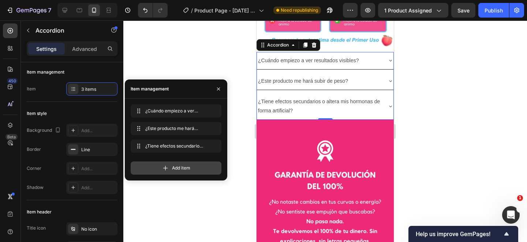
click at [181, 167] on span "Add item" at bounding box center [181, 168] width 18 height 7
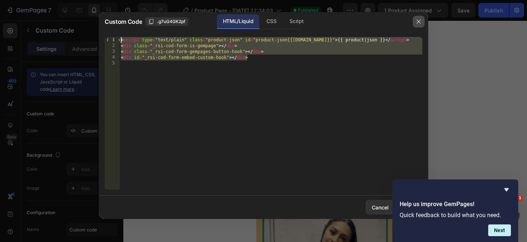
click at [423, 21] on button "button" at bounding box center [419, 22] width 12 height 12
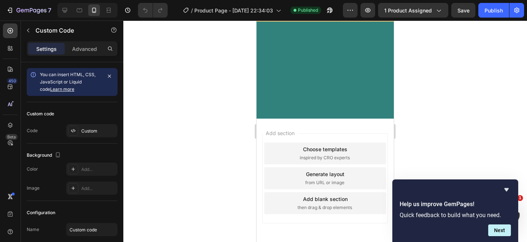
scroll to position [3067, 0]
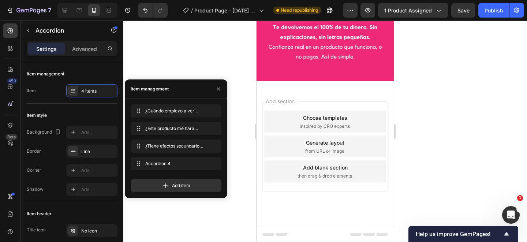
scroll to position [2, 0]
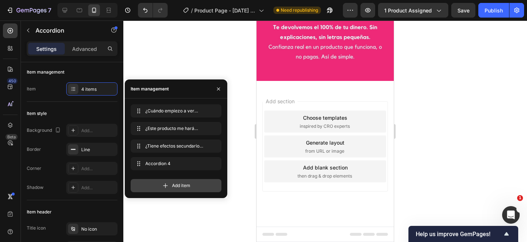
click at [189, 181] on div "Add item" at bounding box center [176, 185] width 91 height 13
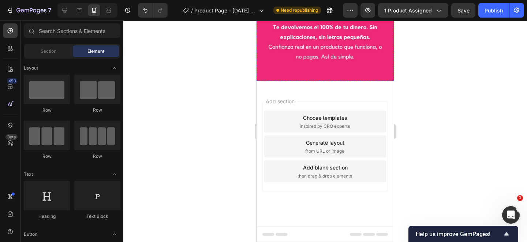
scroll to position [2091, 0]
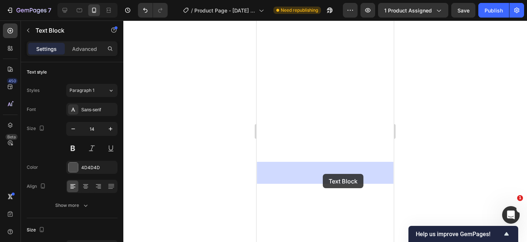
drag, startPoint x: 325, startPoint y: 118, endPoint x: 323, endPoint y: 174, distance: 55.7
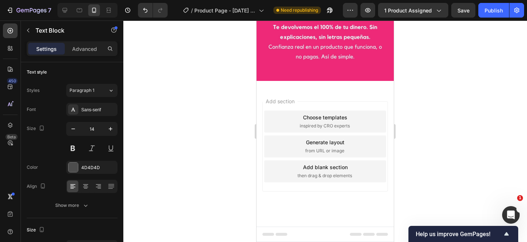
click at [444, 152] on div at bounding box center [325, 132] width 404 height 222
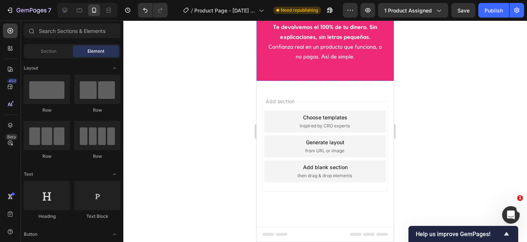
scroll to position [2134, 0]
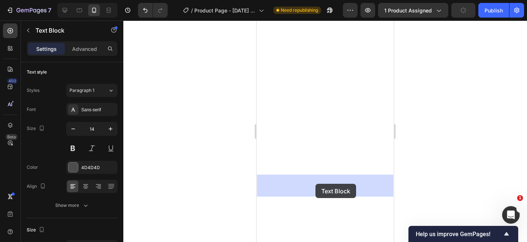
drag, startPoint x: 316, startPoint y: 141, endPoint x: 316, endPoint y: 184, distance: 42.8
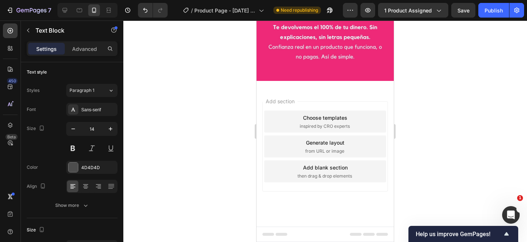
click at [439, 156] on div at bounding box center [325, 132] width 404 height 222
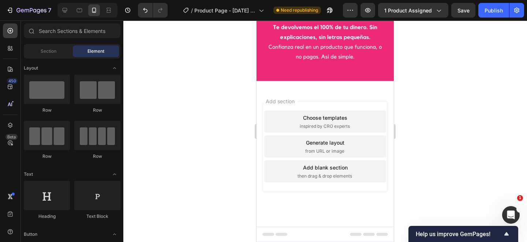
click at [450, 176] on div at bounding box center [325, 132] width 404 height 222
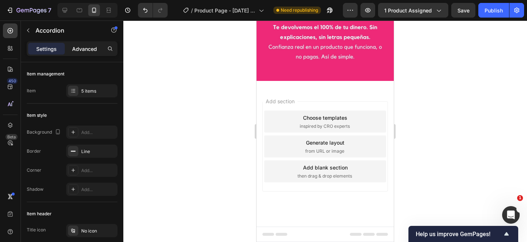
click at [88, 49] on p "Advanced" at bounding box center [84, 49] width 25 height 8
type input "100%"
type input "100"
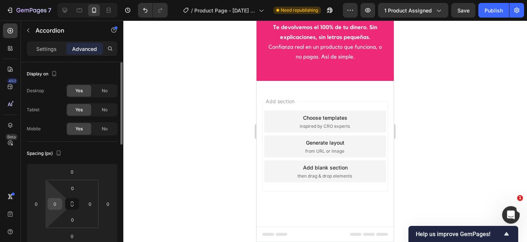
click at [59, 203] on input "0" at bounding box center [54, 203] width 11 height 11
type input "20"
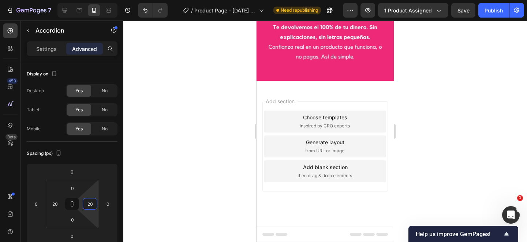
type input "20"
click at [25, 49] on div "Settings Advanced" at bounding box center [72, 51] width 103 height 21
click at [38, 51] on p "Settings" at bounding box center [46, 49] width 21 height 8
type input "8"
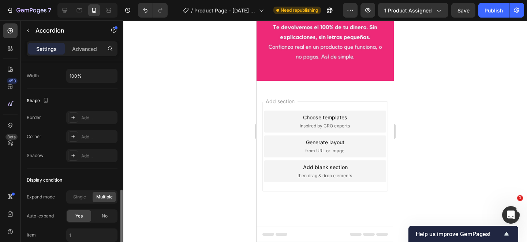
scroll to position [457, 0]
click at [81, 194] on span "Single" at bounding box center [79, 196] width 13 height 7
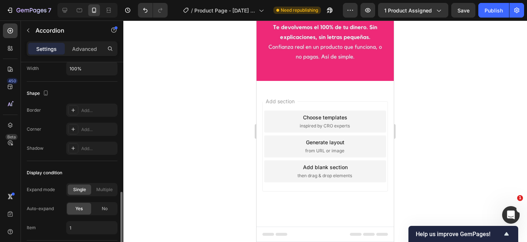
scroll to position [470, 0]
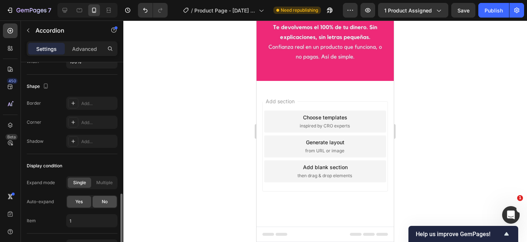
click at [106, 201] on span "No" at bounding box center [105, 201] width 6 height 7
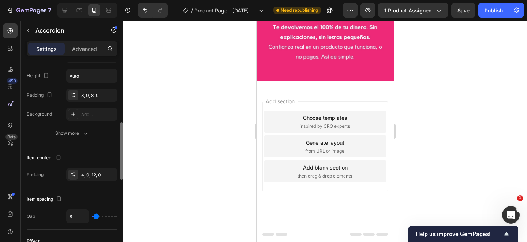
scroll to position [211, 0]
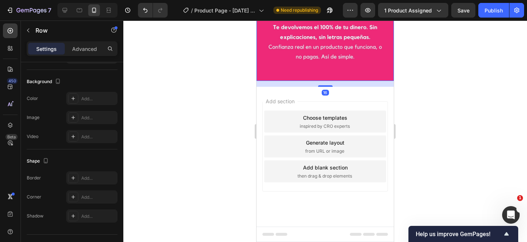
scroll to position [0, 0]
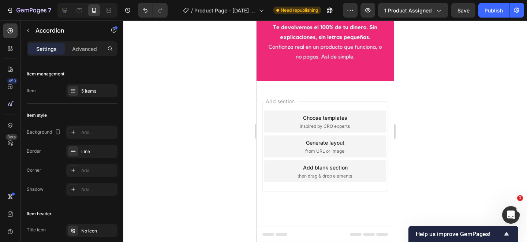
click at [104, 114] on div "Item style" at bounding box center [72, 115] width 91 height 12
click at [102, 132] on div "Add..." at bounding box center [98, 132] width 34 height 7
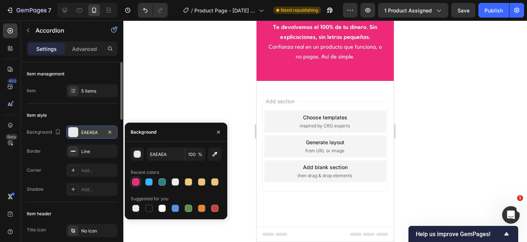
click at [137, 183] on div at bounding box center [135, 181] width 7 height 7
type input "EE2978"
click at [83, 153] on div "Line" at bounding box center [91, 151] width 21 height 7
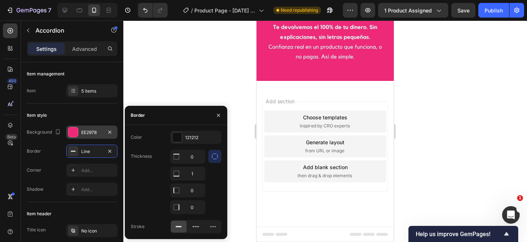
click at [213, 155] on icon "button" at bounding box center [214, 156] width 7 height 7
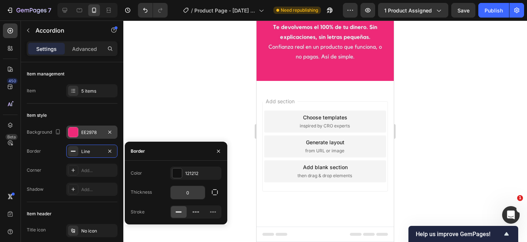
click at [197, 191] on input "0" at bounding box center [188, 192] width 34 height 13
type input "2"
type input "1"
click at [89, 172] on div "Add..." at bounding box center [98, 170] width 34 height 7
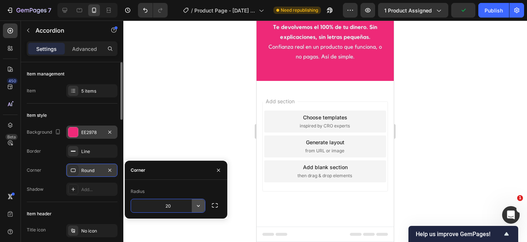
type input "2"
type input "12"
click at [81, 170] on div "Round" at bounding box center [91, 170] width 51 height 13
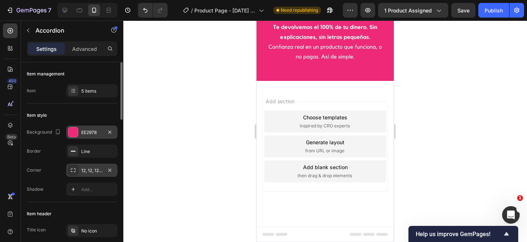
click at [87, 173] on div "12, 12, 12, 12" at bounding box center [91, 170] width 21 height 7
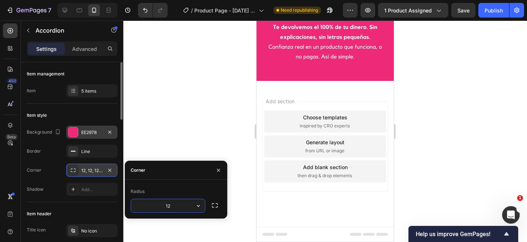
click at [72, 169] on icon at bounding box center [73, 170] width 6 height 6
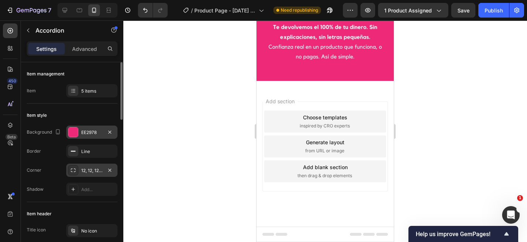
click at [72, 169] on icon at bounding box center [73, 170] width 6 height 6
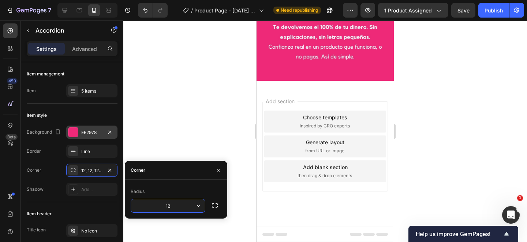
click at [144, 170] on div "Corner" at bounding box center [138, 170] width 15 height 7
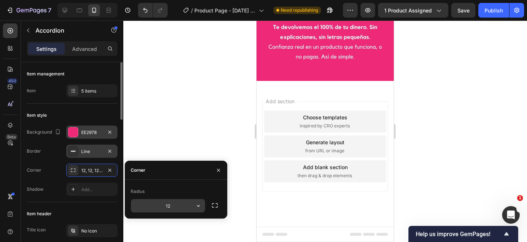
click at [73, 150] on icon at bounding box center [73, 151] width 6 height 6
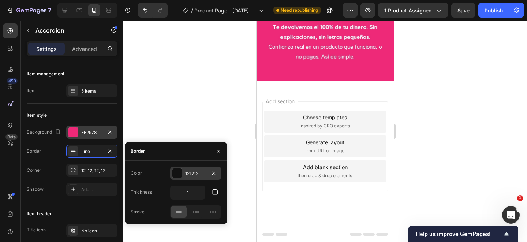
click at [177, 174] on div at bounding box center [177, 173] width 10 height 10
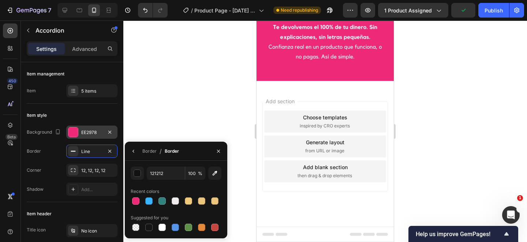
scroll to position [2027, 0]
click at [150, 199] on div at bounding box center [148, 200] width 7 height 7
type input "39B5FF"
click at [91, 109] on div "Item style Background EE2978 Border Line Corner 12, 12, 12, 12 Shadow Add..." at bounding box center [72, 153] width 91 height 98
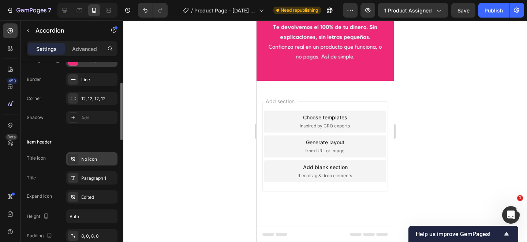
scroll to position [0, 0]
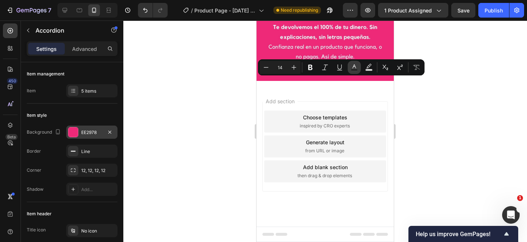
click at [354, 67] on icon "Editor contextual toolbar" at bounding box center [355, 66] width 4 height 4
type input "4D4D4D"
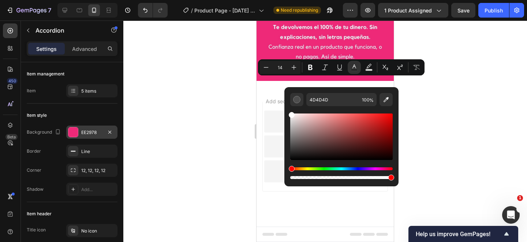
drag, startPoint x: 291, startPoint y: 147, endPoint x: 285, endPoint y: 111, distance: 36.8
click at [285, 111] on div "4D4D4D 100 %" at bounding box center [341, 133] width 114 height 93
type input "FFFFFF"
click at [437, 92] on div at bounding box center [325, 132] width 404 height 222
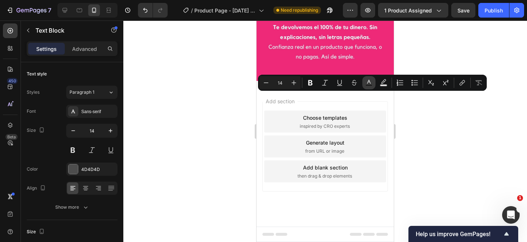
click at [368, 84] on icon "Editor contextual toolbar" at bounding box center [368, 82] width 7 height 7
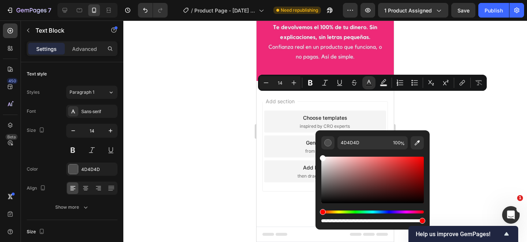
drag, startPoint x: 322, startPoint y: 190, endPoint x: 316, endPoint y: 149, distance: 41.4
click at [316, 149] on div "4D4D4D 100 %" at bounding box center [373, 176] width 114 height 93
type input "FFFFFF"
click at [424, 108] on div at bounding box center [325, 132] width 404 height 222
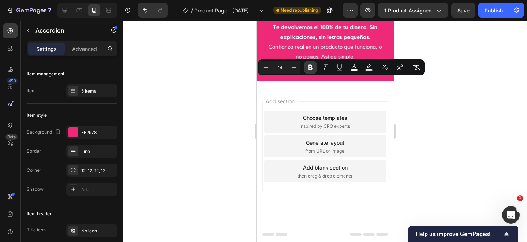
click at [311, 66] on icon "Editor contextual toolbar" at bounding box center [310, 67] width 4 height 5
click at [425, 100] on div at bounding box center [325, 132] width 404 height 222
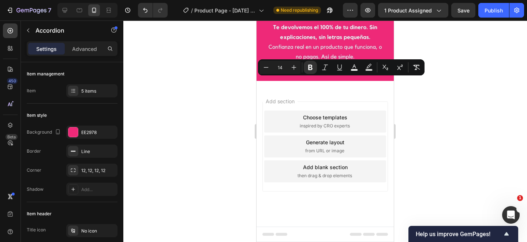
click at [468, 95] on div at bounding box center [325, 132] width 404 height 222
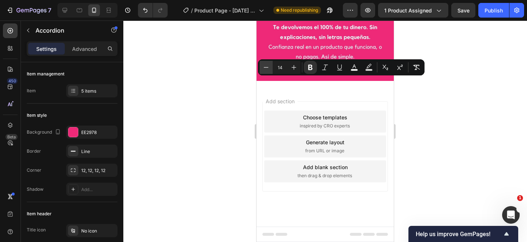
click at [269, 68] on icon "Editor contextual toolbar" at bounding box center [266, 67] width 7 height 7
type input "13"
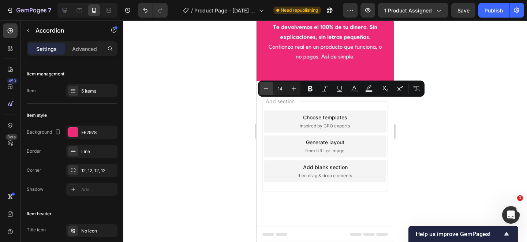
click at [264, 87] on icon "Editor contextual toolbar" at bounding box center [266, 88] width 7 height 7
type input "13"
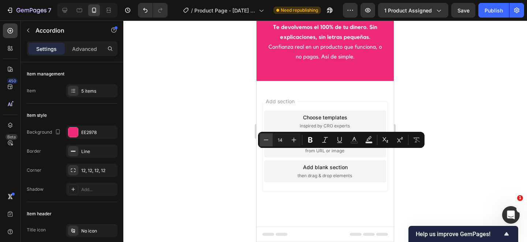
click at [267, 138] on icon "Editor contextual toolbar" at bounding box center [266, 139] width 7 height 7
type input "13"
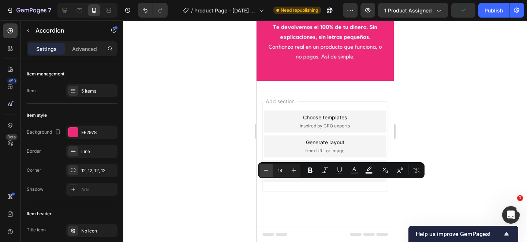
click at [265, 170] on icon "Editor contextual toolbar" at bounding box center [266, 170] width 7 height 7
type input "13"
click at [416, 120] on div at bounding box center [325, 132] width 404 height 222
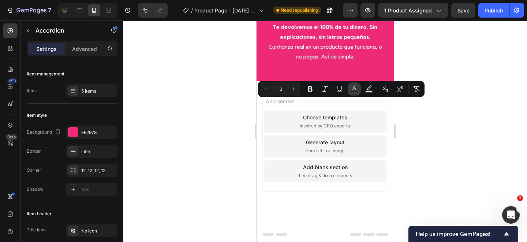
click at [355, 92] on rect "Editor contextual toolbar" at bounding box center [354, 92] width 7 height 2
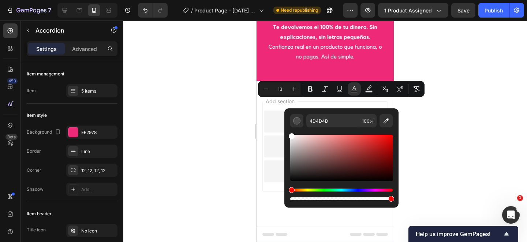
drag, startPoint x: 291, startPoint y: 169, endPoint x: 288, endPoint y: 128, distance: 41.2
click at [288, 128] on div "4D4D4D 100 %" at bounding box center [341, 154] width 114 height 93
type input "FFFFFF"
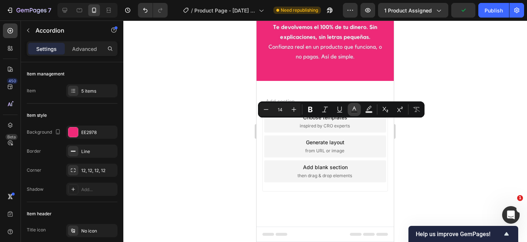
click at [354, 110] on icon "Editor contextual toolbar" at bounding box center [354, 109] width 7 height 7
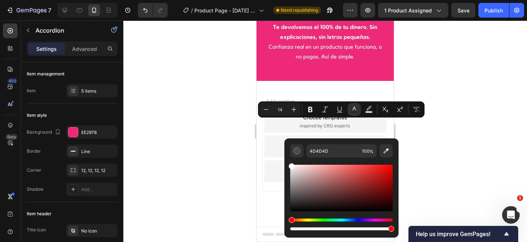
drag, startPoint x: 291, startPoint y: 198, endPoint x: 289, endPoint y: 155, distance: 43.3
click at [289, 155] on div "4D4D4D 100 %" at bounding box center [341, 184] width 114 height 93
type input "FFFFFF"
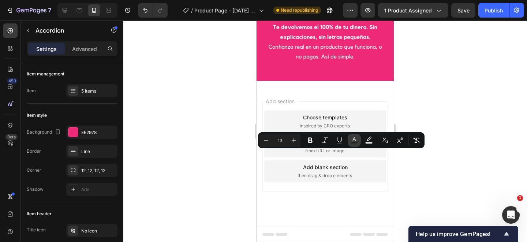
click at [356, 140] on icon "Editor contextual toolbar" at bounding box center [355, 139] width 4 height 4
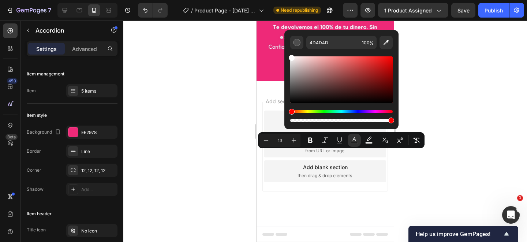
drag, startPoint x: 291, startPoint y: 89, endPoint x: 290, endPoint y: 55, distance: 34.8
click at [290, 55] on div "4D4D4D 100 %" at bounding box center [341, 76] width 114 height 93
type input "FFFFFF"
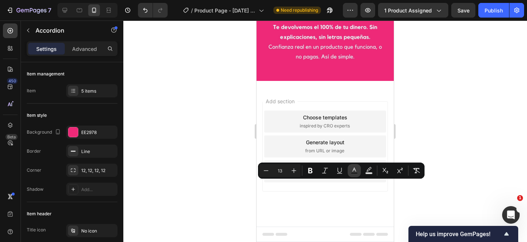
click at [354, 172] on rect "Editor contextual toolbar" at bounding box center [354, 173] width 7 height 2
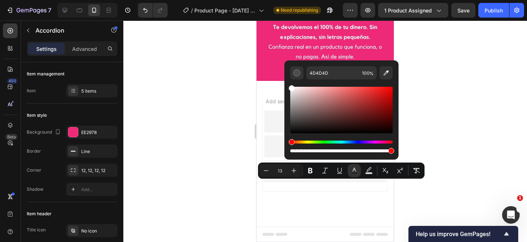
drag, startPoint x: 292, startPoint y: 120, endPoint x: 289, endPoint y: 85, distance: 35.6
click at [289, 85] on div "4D4D4D 100 %" at bounding box center [341, 106] width 114 height 93
type input "FFFFFF"
click at [448, 112] on div at bounding box center [325, 132] width 404 height 222
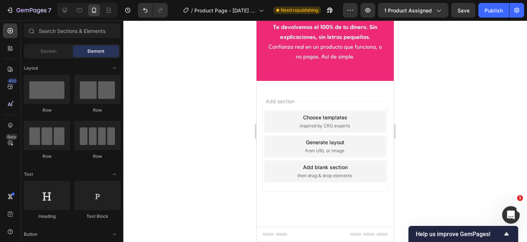
click at [447, 118] on div at bounding box center [325, 132] width 404 height 222
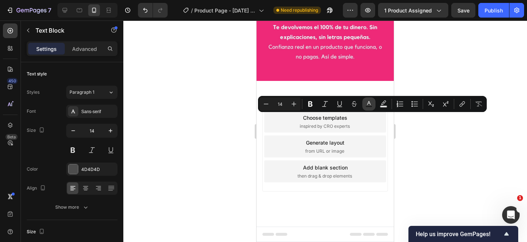
click at [369, 107] on rect "Editor contextual toolbar" at bounding box center [369, 107] width 7 height 2
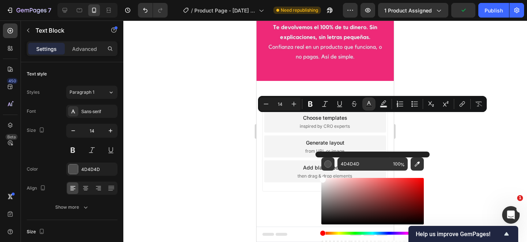
click at [322, 178] on div "Editor contextual toolbar" at bounding box center [372, 201] width 103 height 46
drag, startPoint x: 322, startPoint y: 180, endPoint x: 320, endPoint y: 174, distance: 6.3
click at [320, 174] on div "FCFCFC 100 %" at bounding box center [373, 198] width 114 height 93
type input "FFFFFF"
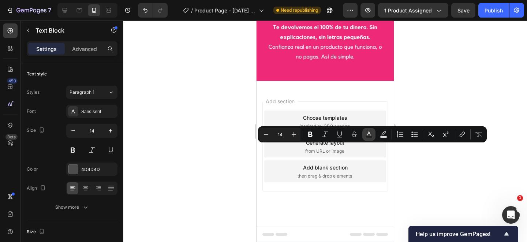
click at [369, 137] on rect "Editor contextual toolbar" at bounding box center [369, 137] width 7 height 2
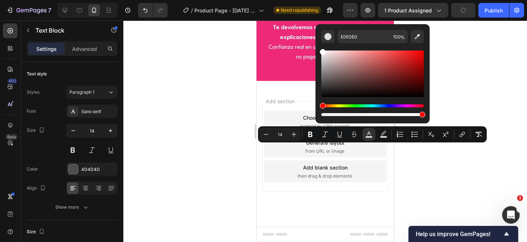
drag, startPoint x: 322, startPoint y: 85, endPoint x: 316, endPoint y: 48, distance: 37.1
click at [316, 47] on div "E0E0E0 100 %" at bounding box center [373, 70] width 114 height 93
type input "FFFFFF"
click at [419, 161] on div at bounding box center [325, 132] width 404 height 222
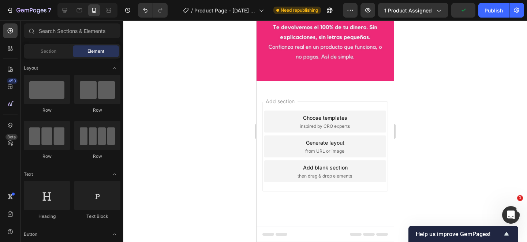
scroll to position [2076, 0]
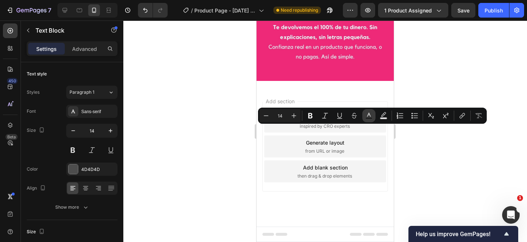
click at [370, 116] on icon "Editor contextual toolbar" at bounding box center [369, 115] width 4 height 4
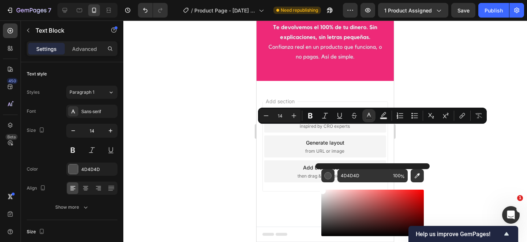
drag, startPoint x: 322, startPoint y: 224, endPoint x: 322, endPoint y: 186, distance: 37.3
click at [322, 186] on div "Editor contextual toolbar" at bounding box center [372, 219] width 103 height 74
type input "FFFFFF"
click at [429, 91] on div at bounding box center [325, 132] width 404 height 222
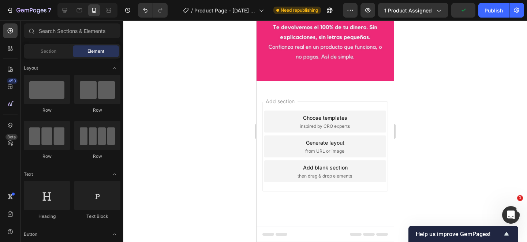
scroll to position [2084, 0]
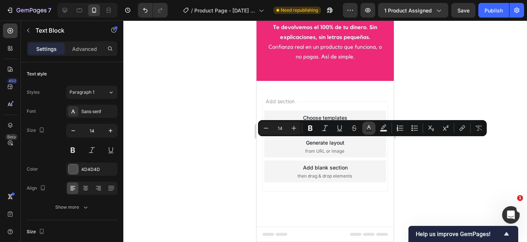
click at [368, 130] on rect "Editor contextual toolbar" at bounding box center [369, 131] width 7 height 2
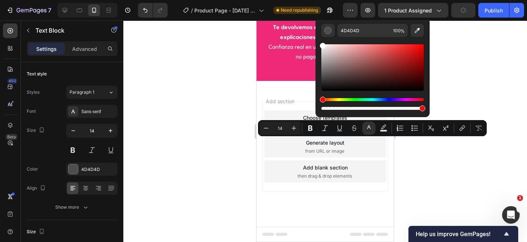
drag, startPoint x: 322, startPoint y: 79, endPoint x: 321, endPoint y: 44, distance: 35.5
click at [321, 44] on div "Editor contextual toolbar" at bounding box center [323, 46] width 6 height 6
type input "FFFFFF"
click at [440, 170] on div at bounding box center [325, 132] width 404 height 222
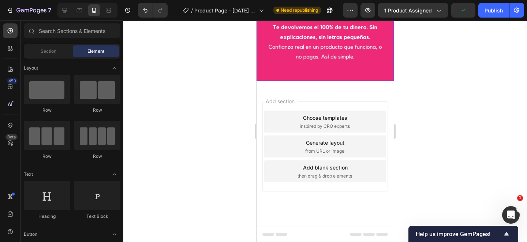
click at [232, 110] on div at bounding box center [325, 132] width 404 height 222
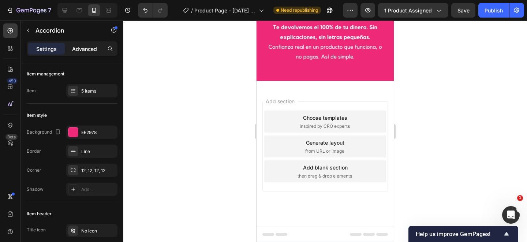
click at [87, 48] on p "Advanced" at bounding box center [84, 49] width 25 height 8
type input "100%"
type input "100"
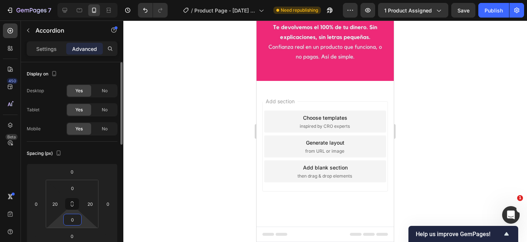
click at [75, 219] on input "0" at bounding box center [72, 219] width 15 height 11
type input "20"
click at [464, 127] on div at bounding box center [325, 132] width 404 height 222
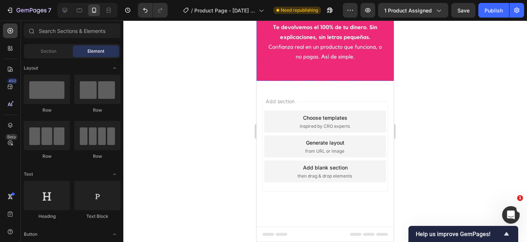
scroll to position [2024, 0]
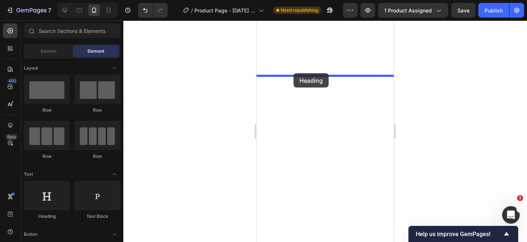
drag, startPoint x: 304, startPoint y: 201, endPoint x: 294, endPoint y: 73, distance: 128.2
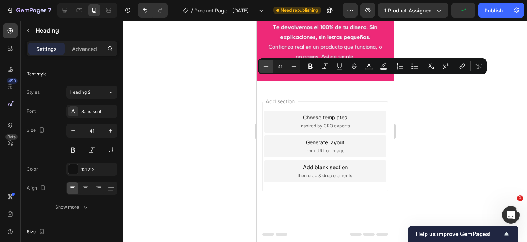
click at [265, 66] on icon "Editor contextual toolbar" at bounding box center [266, 66] width 5 height 0
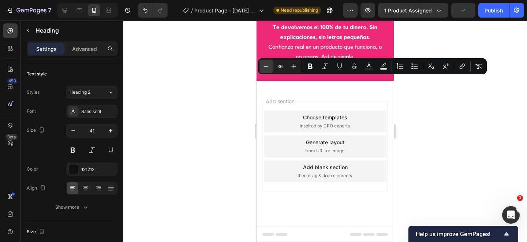
click at [265, 66] on icon "Editor contextual toolbar" at bounding box center [266, 66] width 5 height 0
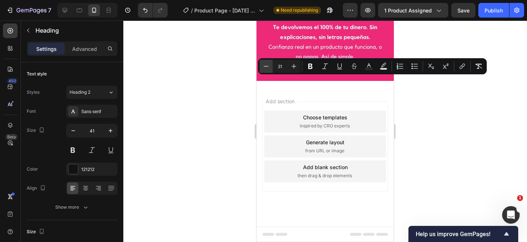
click at [265, 66] on icon "Editor contextual toolbar" at bounding box center [266, 66] width 5 height 0
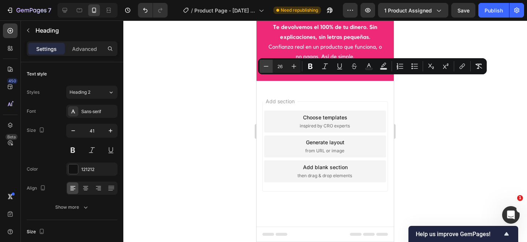
click at [265, 66] on icon "Editor contextual toolbar" at bounding box center [266, 66] width 5 height 0
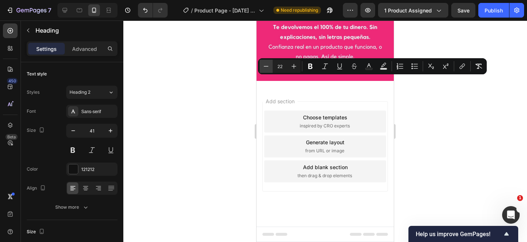
type input "21"
click at [84, 94] on span "Heading 2" at bounding box center [80, 92] width 21 height 7
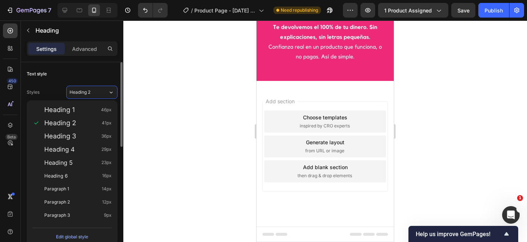
click at [85, 70] on div "Text style" at bounding box center [72, 74] width 91 height 12
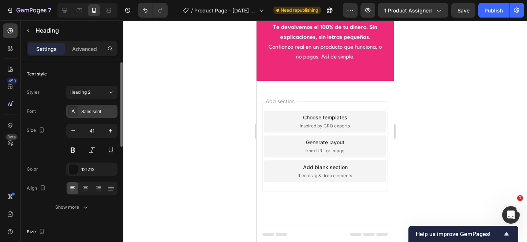
click at [89, 112] on div "Sans-serif" at bounding box center [98, 111] width 34 height 7
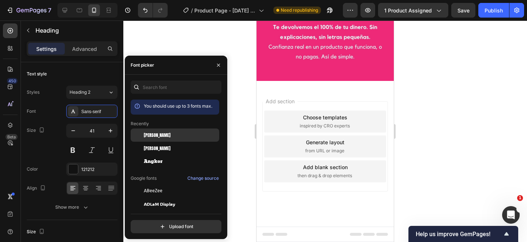
click at [150, 134] on span "[PERSON_NAME]" at bounding box center [157, 135] width 27 height 7
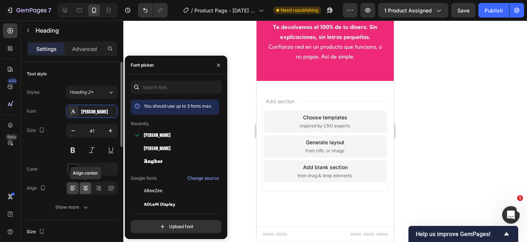
click at [85, 191] on icon at bounding box center [85, 188] width 7 height 7
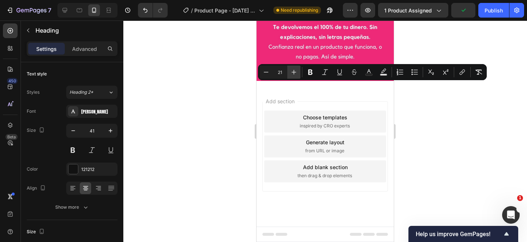
click at [294, 72] on icon "Editor contextual toolbar" at bounding box center [294, 72] width 5 height 5
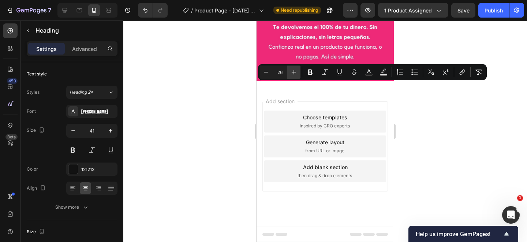
click at [294, 72] on icon "Editor contextual toolbar" at bounding box center [294, 72] width 5 height 5
type input "28"
click at [443, 124] on div at bounding box center [325, 132] width 404 height 222
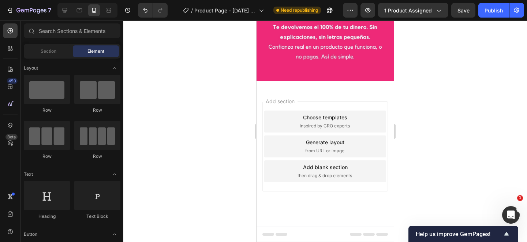
click at [474, 97] on div at bounding box center [325, 132] width 404 height 222
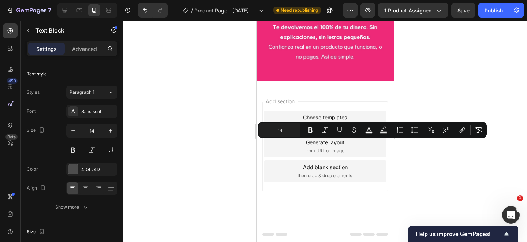
drag, startPoint x: 274, startPoint y: 144, endPoint x: 360, endPoint y: 146, distance: 86.1
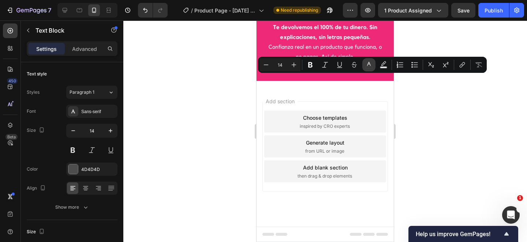
click at [369, 64] on icon "Editor contextual toolbar" at bounding box center [368, 64] width 7 height 7
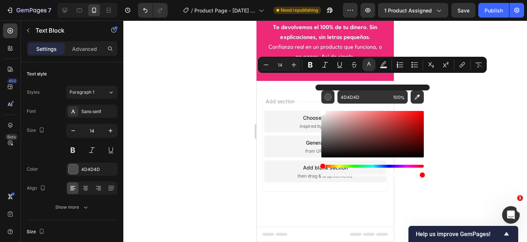
drag, startPoint x: 323, startPoint y: 145, endPoint x: 316, endPoint y: 101, distance: 43.7
click at [316, 102] on div "4D4D4D 100 %" at bounding box center [373, 131] width 114 height 93
type input "FFFFFF"
click at [465, 88] on div at bounding box center [325, 132] width 404 height 222
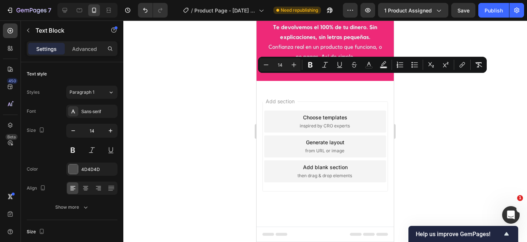
drag, startPoint x: 362, startPoint y: 125, endPoint x: 265, endPoint y: 78, distance: 108.6
click at [370, 65] on icon "Editor contextual toolbar" at bounding box center [368, 64] width 7 height 7
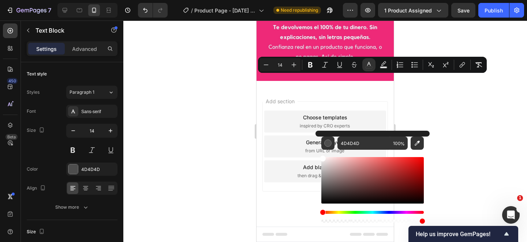
drag, startPoint x: 324, startPoint y: 193, endPoint x: 316, endPoint y: 149, distance: 44.7
click at [316, 149] on div "4D4D4D 100 %" at bounding box center [373, 177] width 114 height 93
type input "FFFFFF"
click at [420, 92] on div at bounding box center [325, 132] width 404 height 222
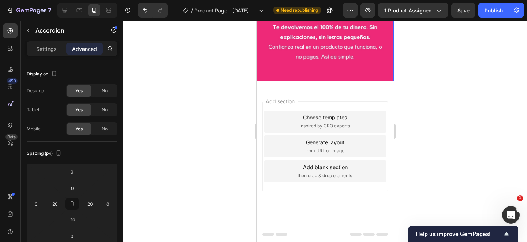
scroll to position [2075, 0]
click at [492, 10] on div "Publish" at bounding box center [494, 11] width 18 height 8
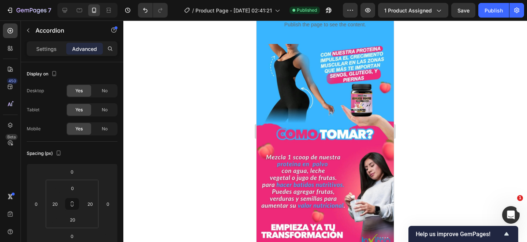
scroll to position [0, 0]
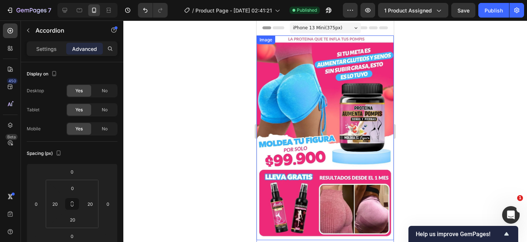
click at [308, 80] on img at bounding box center [325, 138] width 137 height 205
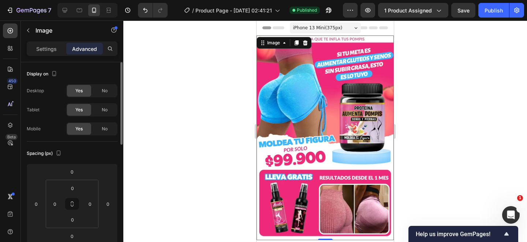
click at [43, 51] on p "Settings" at bounding box center [46, 49] width 21 height 8
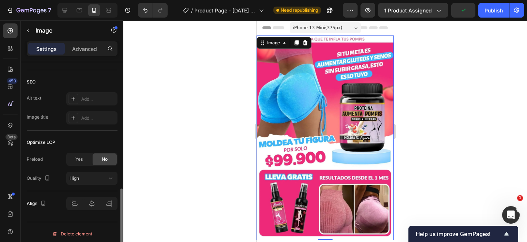
scroll to position [352, 0]
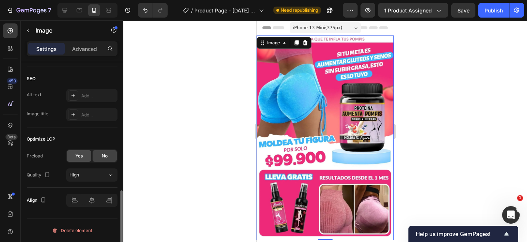
click at [86, 153] on div "Yes" at bounding box center [79, 156] width 24 height 12
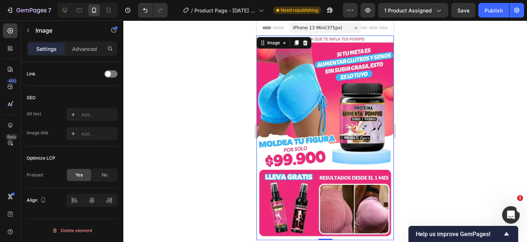
click at [476, 60] on div at bounding box center [325, 132] width 404 height 222
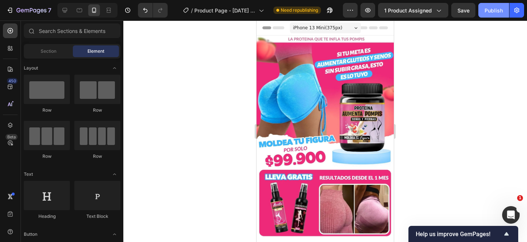
click at [495, 8] on div "Publish" at bounding box center [494, 11] width 18 height 8
